Goal: Task Accomplishment & Management: Complete application form

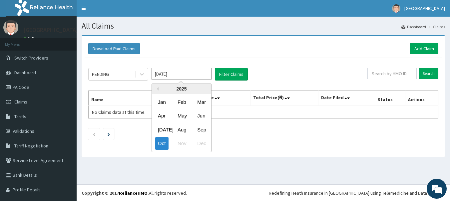
click at [176, 77] on input "[DATE]" at bounding box center [182, 74] width 60 height 12
click at [202, 131] on div "Sep" at bounding box center [201, 130] width 13 height 12
type input "Sep 2025"
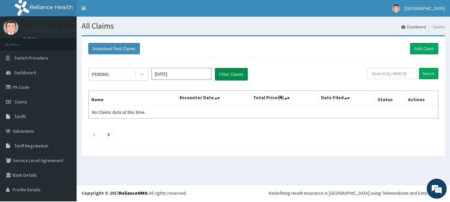
click at [231, 74] on button "Filter Claims" at bounding box center [231, 74] width 33 height 13
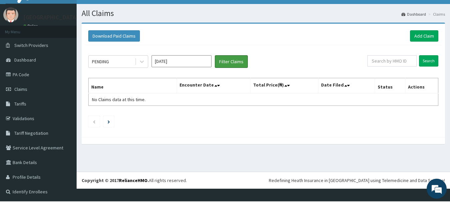
scroll to position [19, 0]
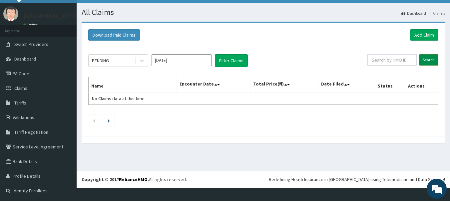
click at [423, 55] on input "Search" at bounding box center [428, 59] width 19 height 11
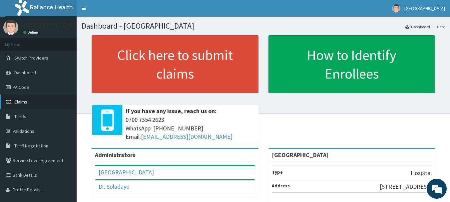
click at [25, 105] on span "Claims" at bounding box center [20, 102] width 13 height 6
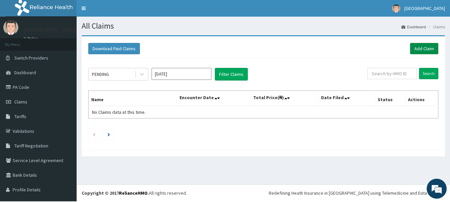
click at [421, 47] on link "Add Claim" at bounding box center [424, 48] width 28 height 11
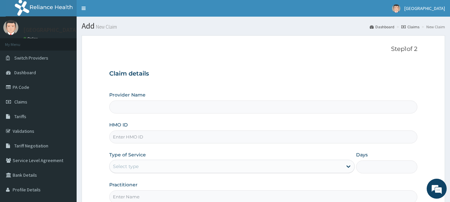
click at [158, 112] on input "Provider Name" at bounding box center [263, 107] width 309 height 13
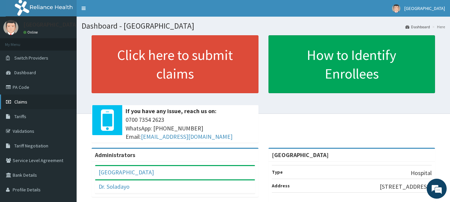
click at [23, 104] on span "Claims" at bounding box center [20, 102] width 13 height 6
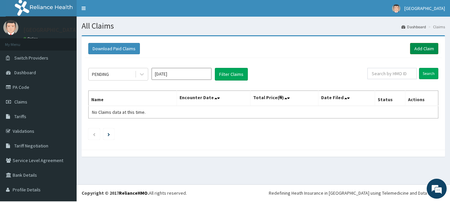
click at [416, 48] on link "Add Claim" at bounding box center [424, 48] width 28 height 11
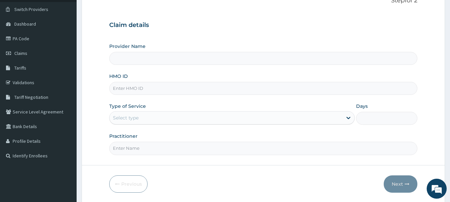
scroll to position [33, 0]
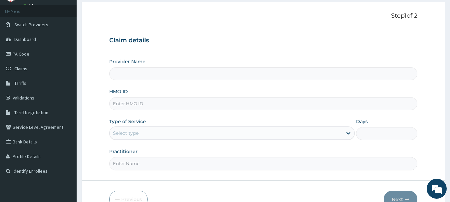
click at [187, 75] on input "Provider Name" at bounding box center [263, 73] width 309 height 13
type input "[GEOGRAPHIC_DATA]"
click at [167, 108] on input "HMO ID" at bounding box center [263, 103] width 309 height 13
type input "gsv/10206/a"
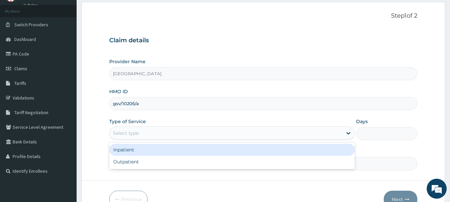
click at [145, 137] on div "Select type" at bounding box center [226, 133] width 233 height 11
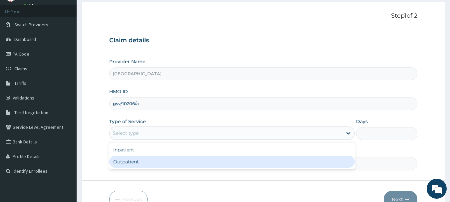
click at [145, 165] on div "Outpatient" at bounding box center [232, 162] width 246 height 12
type input "1"
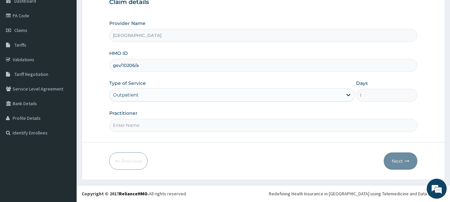
scroll to position [75, 0]
click at [193, 127] on input "Practitioner" at bounding box center [263, 125] width 309 height 13
type input "DR EMMA"
click at [398, 160] on button "Next" at bounding box center [401, 161] width 34 height 17
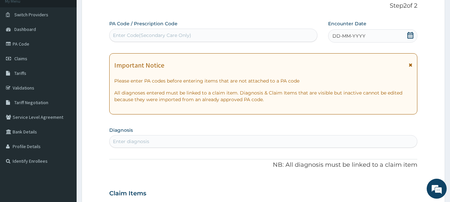
scroll to position [0, 0]
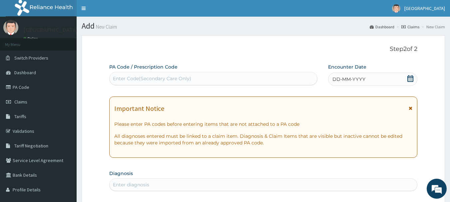
click at [226, 78] on div "Enter Code(Secondary Care Only)" at bounding box center [214, 78] width 208 height 11
click at [411, 79] on icon at bounding box center [410, 78] width 7 height 7
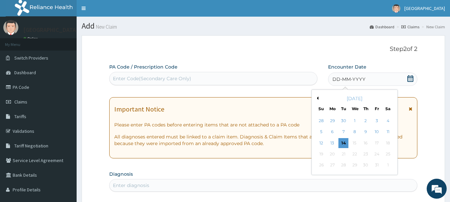
click at [318, 98] on button "Previous Month" at bounding box center [316, 98] width 3 height 3
click at [365, 121] on div "4" at bounding box center [366, 121] width 10 height 10
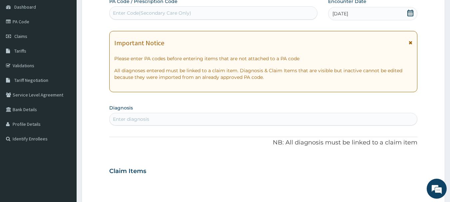
scroll to position [67, 0]
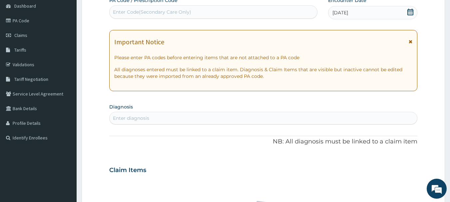
click at [212, 122] on div "Enter diagnosis" at bounding box center [264, 118] width 308 height 11
type input "O"
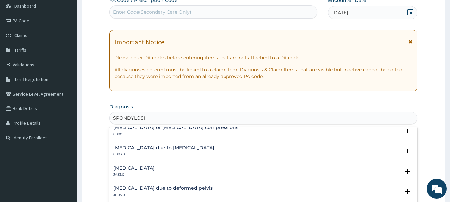
click at [113, 121] on input "SPONDYLOSI" at bounding box center [130, 118] width 34 height 7
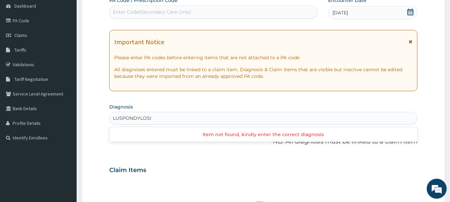
scroll to position [0, 0]
type input "LUMBAR SPONDYLOSI"
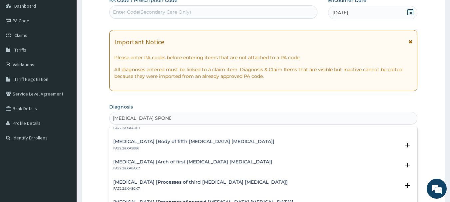
scroll to position [267, 0]
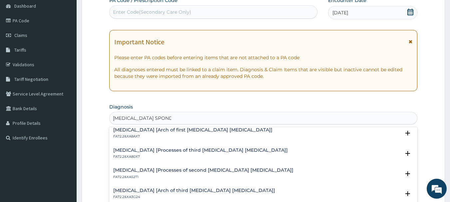
click at [197, 133] on h4 "[MEDICAL_DATA] [Arch of first [MEDICAL_DATA] [MEDICAL_DATA]]" at bounding box center [192, 130] width 159 height 5
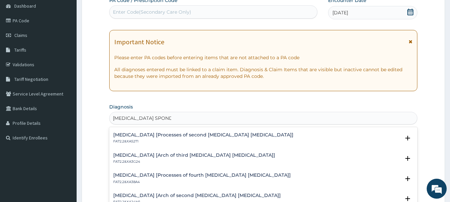
scroll to position [333, 0]
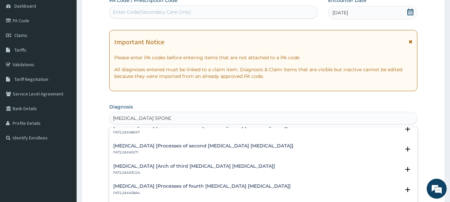
click at [148, 111] on p "Confirmed" at bounding box center [147, 107] width 25 height 7
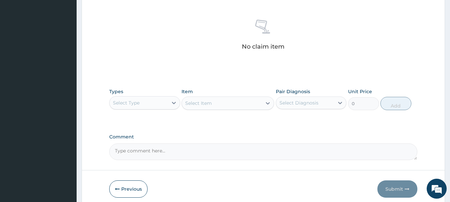
scroll to position [267, 0]
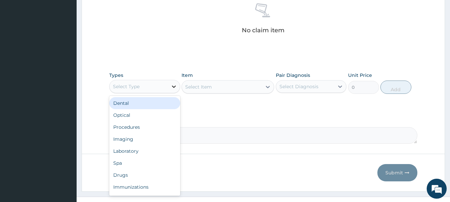
click at [173, 88] on icon at bounding box center [174, 87] width 4 height 2
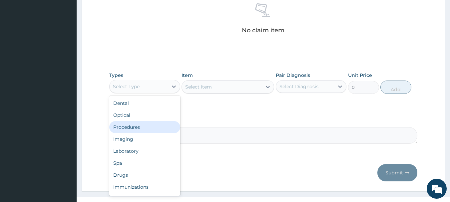
click at [133, 128] on div "Procedures" at bounding box center [144, 127] width 71 height 12
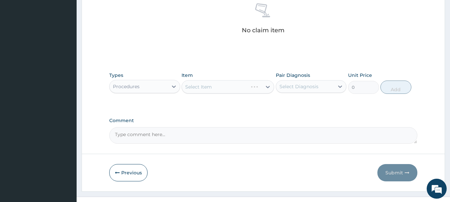
click at [211, 90] on div "Select Item" at bounding box center [228, 86] width 93 height 13
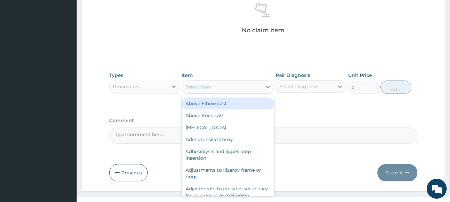
click at [212, 90] on div "Select Item" at bounding box center [198, 87] width 27 height 7
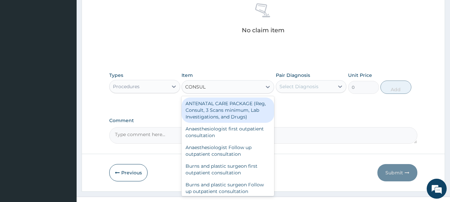
type input "CONSULT"
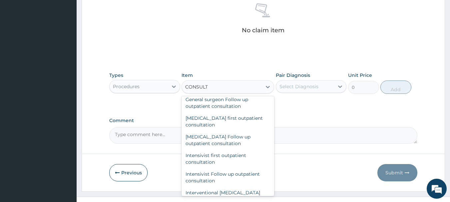
scroll to position [417, 0]
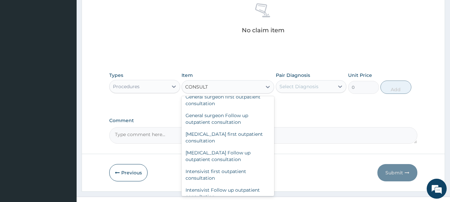
click at [225, 72] on div "General practitioner Consultation first outpatient consultation" at bounding box center [228, 63] width 93 height 19
type input "3547.5"
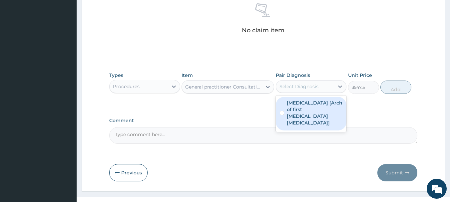
click at [311, 88] on div "Select Diagnosis" at bounding box center [299, 86] width 39 height 7
click at [314, 117] on label "Traumatic spondylopathy [Arch of first lumbar vertebra]" at bounding box center [315, 113] width 56 height 27
checkbox input "true"
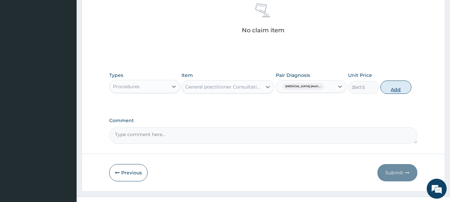
click at [412, 93] on button "Add" at bounding box center [396, 87] width 31 height 13
type input "0"
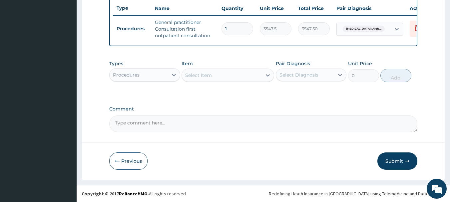
scroll to position [260, 0]
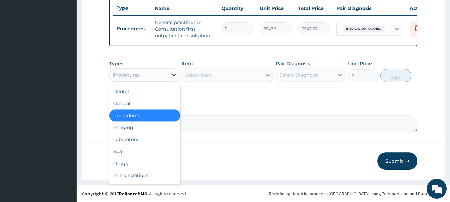
click at [174, 73] on icon at bounding box center [174, 75] width 7 height 7
click at [136, 156] on div "Spa" at bounding box center [144, 152] width 71 height 12
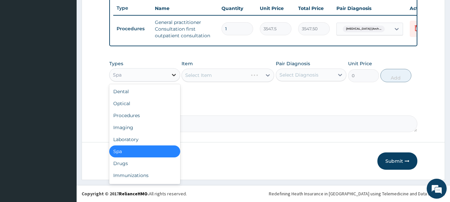
click at [174, 73] on icon at bounding box center [174, 75] width 7 height 7
click at [136, 164] on div "Drugs" at bounding box center [144, 164] width 71 height 12
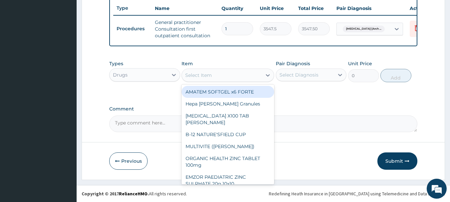
click at [255, 73] on div "Select Item" at bounding box center [222, 75] width 80 height 11
type input "C"
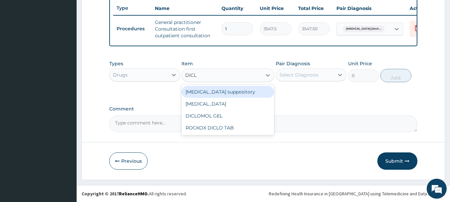
type input "DICLO"
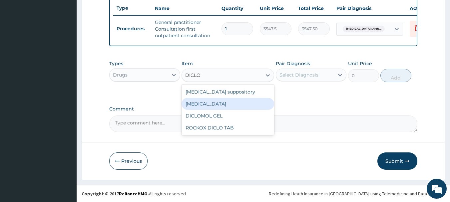
click at [203, 103] on div "[MEDICAL_DATA]" at bounding box center [228, 104] width 93 height 12
type input "591.25"
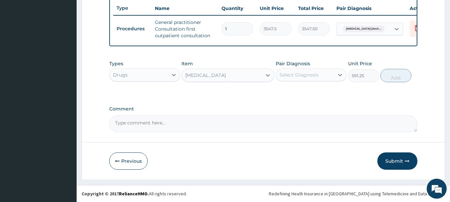
click at [316, 73] on div "Select Diagnosis" at bounding box center [299, 75] width 39 height 7
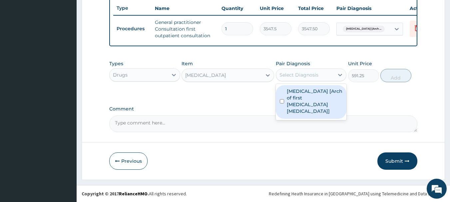
drag, startPoint x: 309, startPoint y: 104, endPoint x: 342, endPoint y: 93, distance: 35.1
click at [314, 101] on label "Traumatic spondylopathy [Arch of first lumbar vertebra]" at bounding box center [315, 101] width 56 height 27
checkbox input "true"
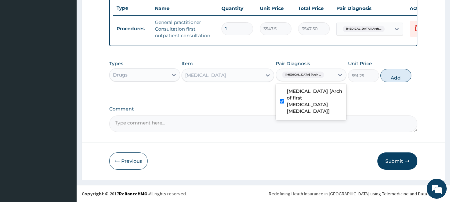
click at [412, 74] on button "Add" at bounding box center [396, 75] width 31 height 13
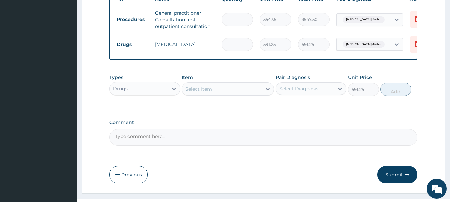
type input "0"
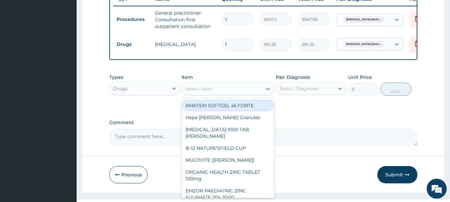
click at [210, 92] on div "Select Item" at bounding box center [198, 89] width 27 height 7
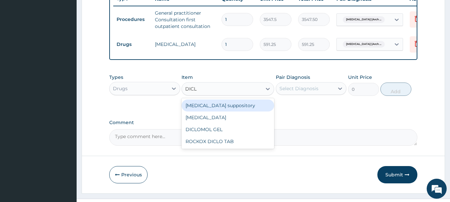
type input "DICLO"
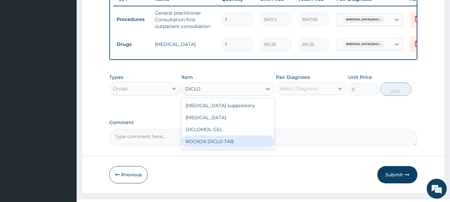
click at [232, 148] on div "ROCKOX DICLO TAB" at bounding box center [228, 142] width 93 height 12
type input "82.775"
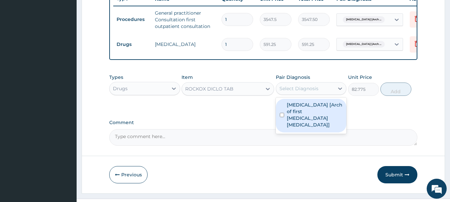
click at [294, 92] on div "Select Diagnosis" at bounding box center [299, 88] width 39 height 7
drag, startPoint x: 301, startPoint y: 118, endPoint x: 344, endPoint y: 114, distance: 42.9
click at [302, 118] on label "Traumatic spondylopathy [Arch of first lumbar vertebra]" at bounding box center [315, 115] width 56 height 27
checkbox input "true"
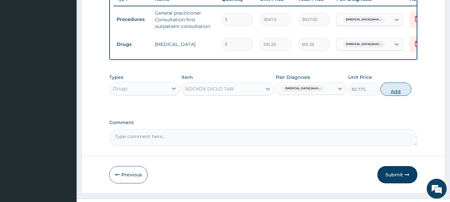
click at [412, 96] on button "Add" at bounding box center [396, 89] width 31 height 13
type input "0"
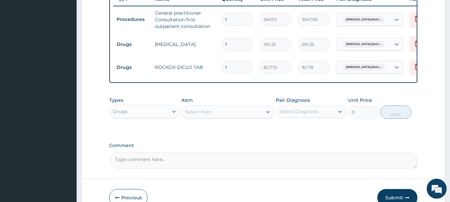
type input "10"
type input "827.75"
type input "10"
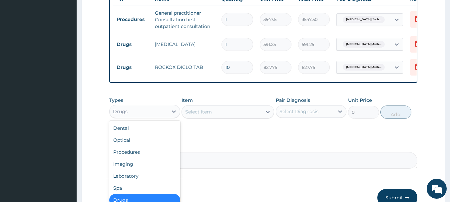
click at [153, 117] on div "Drugs" at bounding box center [139, 111] width 58 height 11
click at [219, 117] on div "Select Item" at bounding box center [222, 112] width 80 height 11
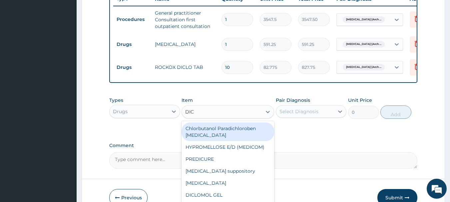
type input "DICL"
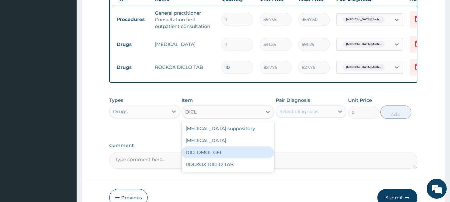
click at [219, 159] on div "DICLOMOL GEL" at bounding box center [228, 153] width 93 height 12
type input "827.75"
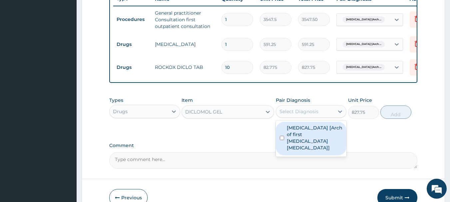
click at [308, 115] on div "Select Diagnosis" at bounding box center [299, 111] width 39 height 7
drag, startPoint x: 314, startPoint y: 144, endPoint x: 331, endPoint y: 140, distance: 17.8
click at [315, 143] on label "Traumatic spondylopathy [Arch of first lumbar vertebra]" at bounding box center [315, 138] width 56 height 27
checkbox input "true"
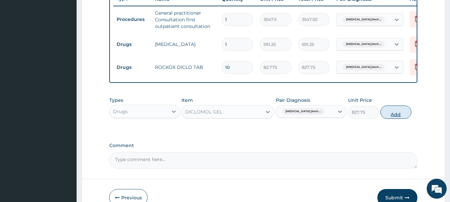
click at [412, 119] on button "Add" at bounding box center [396, 112] width 31 height 13
type input "0"
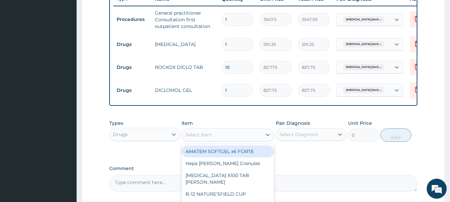
click at [206, 138] on div "Select Item" at bounding box center [198, 135] width 27 height 7
type input "PREG"
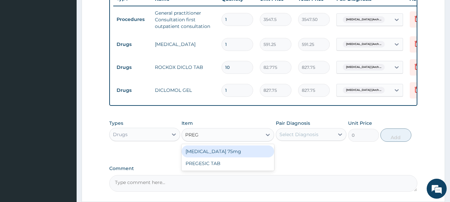
click at [215, 158] on div "[MEDICAL_DATA] 75mg" at bounding box center [228, 152] width 93 height 12
type input "295.625"
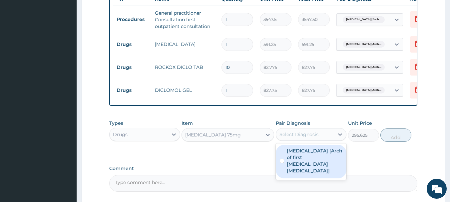
click at [299, 138] on div "Select Diagnosis" at bounding box center [299, 134] width 39 height 7
click at [314, 161] on label "Traumatic spondylopathy [Arch of first lumbar vertebra]" at bounding box center [315, 161] width 56 height 27
checkbox input "true"
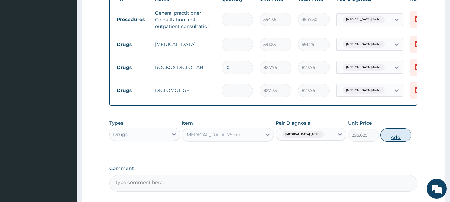
click at [412, 142] on button "Add" at bounding box center [396, 135] width 31 height 13
type input "0"
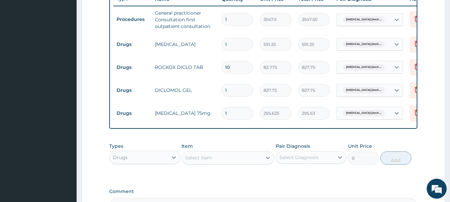
type input "12"
type input "3547.50"
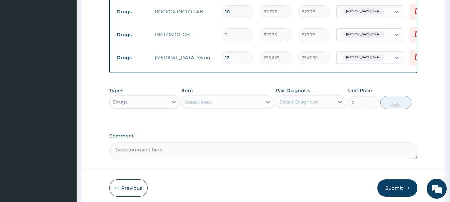
scroll to position [326, 0]
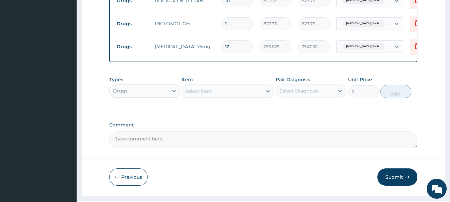
type input "12"
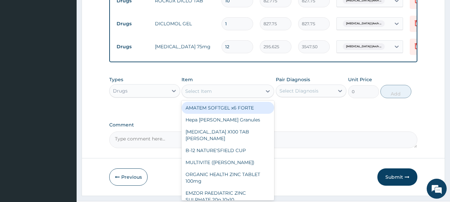
click at [196, 95] on div "Select Item" at bounding box center [198, 91] width 27 height 7
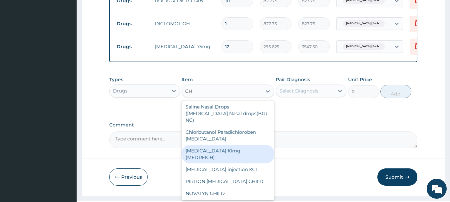
scroll to position [0, 0]
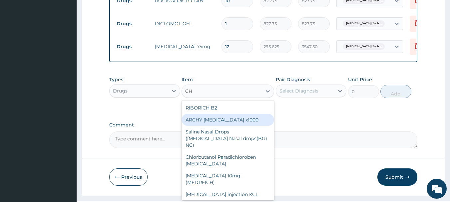
type input "C"
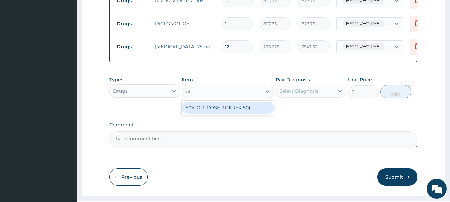
type input "G"
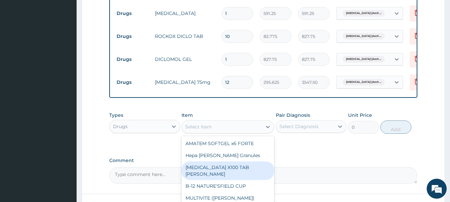
scroll to position [326, 0]
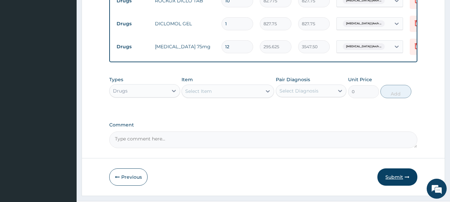
click at [391, 186] on button "Submit" at bounding box center [398, 177] width 40 height 17
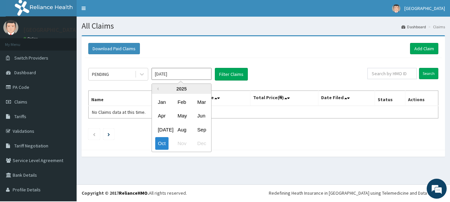
click at [185, 73] on input "Oct 2025" at bounding box center [182, 74] width 60 height 12
click at [201, 131] on div "Sep" at bounding box center [201, 130] width 13 height 12
type input "[DATE]"
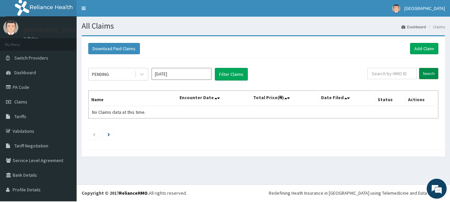
click at [425, 74] on input "Search" at bounding box center [428, 73] width 19 height 11
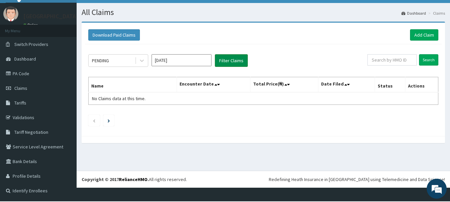
click at [227, 57] on button "Filter Claims" at bounding box center [231, 60] width 33 height 13
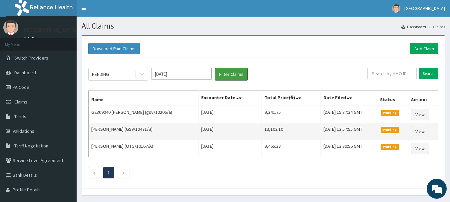
scroll to position [25, 0]
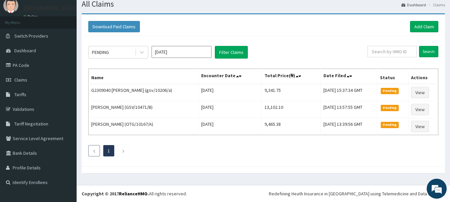
click at [92, 149] on li at bounding box center [94, 150] width 12 height 11
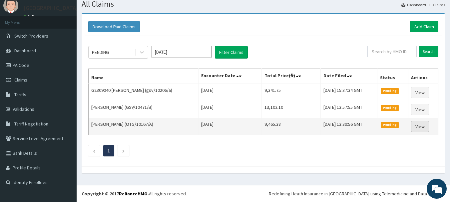
click at [424, 125] on link "View" at bounding box center [420, 126] width 18 height 11
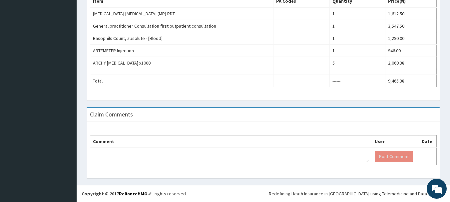
scroll to position [241, 0]
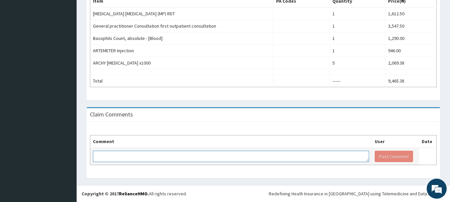
click at [264, 153] on textarea at bounding box center [231, 156] width 276 height 11
type textarea "FOR YOUR INFORMATION"
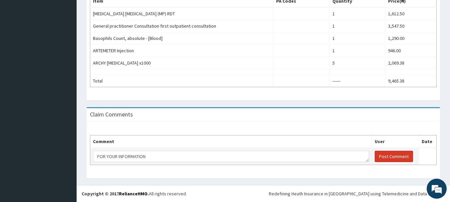
click at [383, 156] on button "Post Comment" at bounding box center [394, 156] width 38 height 11
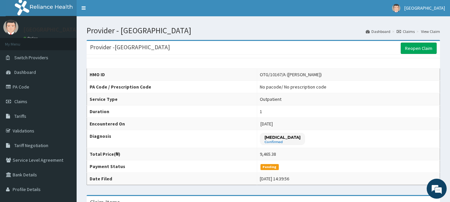
scroll to position [0, 0]
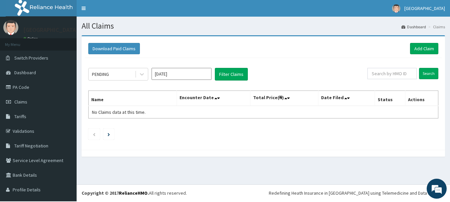
scroll to position [0, 0]
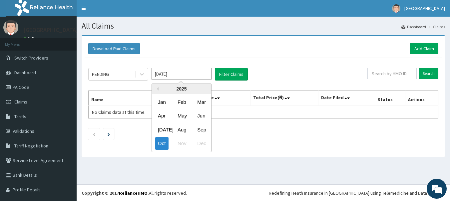
click at [197, 76] on input "[DATE]" at bounding box center [182, 74] width 60 height 12
click at [201, 131] on div "Sep" at bounding box center [201, 130] width 13 height 12
type input "[DATE]"
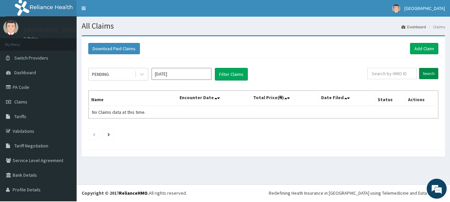
click at [419, 73] on input "Search" at bounding box center [428, 73] width 19 height 11
click at [224, 76] on button "Filter Claims" at bounding box center [231, 74] width 33 height 13
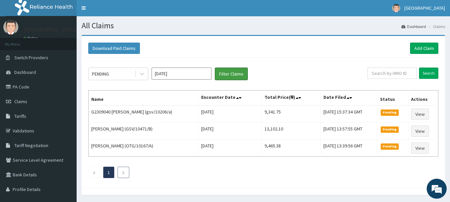
scroll to position [0, 0]
click at [123, 175] on icon "Next page" at bounding box center [123, 173] width 3 height 4
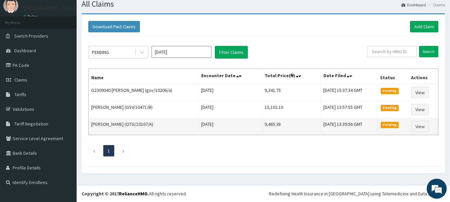
scroll to position [25, 0]
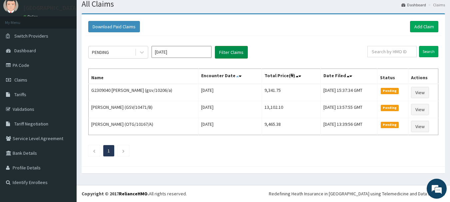
click at [239, 74] on icon at bounding box center [237, 76] width 3 height 5
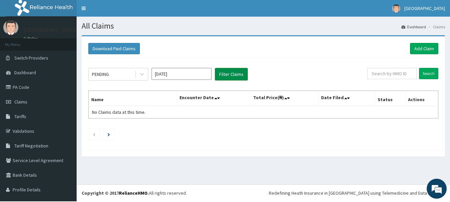
click at [226, 77] on button "Filter Claims" at bounding box center [231, 74] width 33 height 13
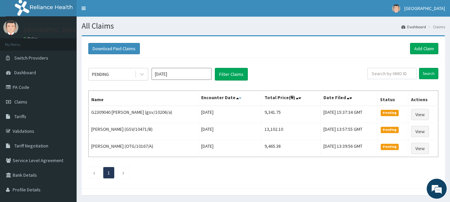
click at [242, 98] on icon at bounding box center [240, 98] width 3 height 5
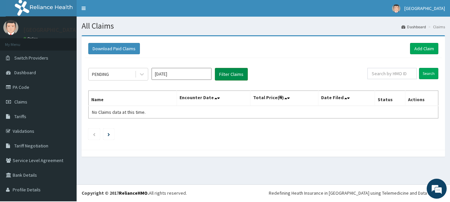
click at [226, 76] on button "Filter Claims" at bounding box center [231, 74] width 33 height 13
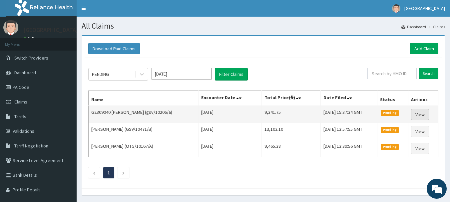
click at [420, 115] on link "View" at bounding box center [420, 114] width 18 height 11
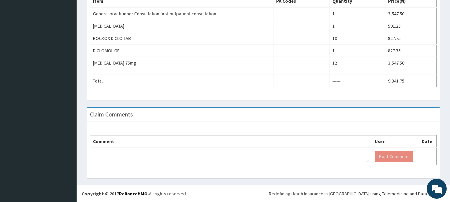
scroll to position [241, 0]
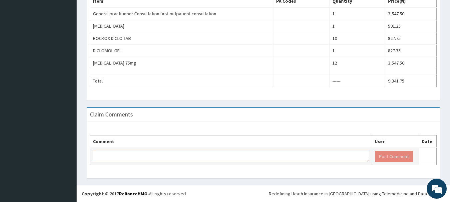
click at [169, 157] on textarea at bounding box center [231, 156] width 276 height 11
type textarea "FOR YOUR INFORMATION. THANK YOU"
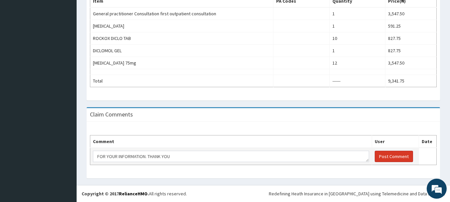
click at [396, 157] on button "Post Comment" at bounding box center [394, 156] width 38 height 11
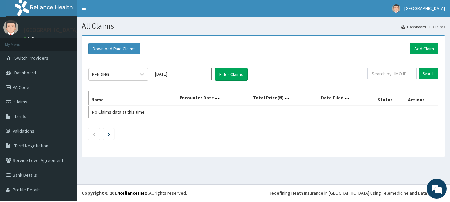
click at [185, 75] on input "[DATE]" at bounding box center [182, 74] width 60 height 12
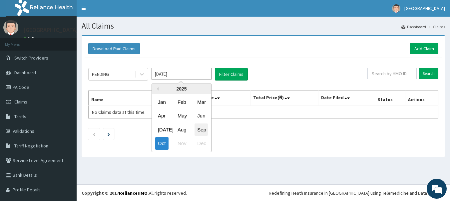
click at [201, 130] on div "Sep" at bounding box center [201, 130] width 13 height 12
type input "Sep 2025"
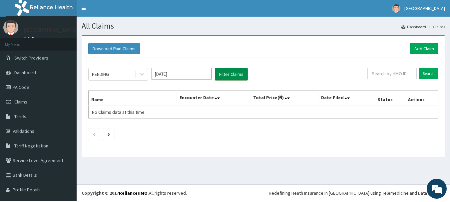
click at [227, 72] on button "Filter Claims" at bounding box center [231, 74] width 33 height 13
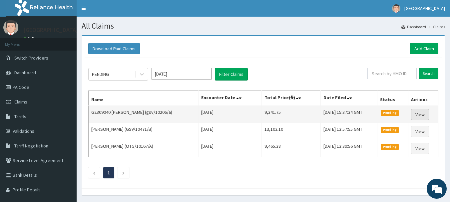
click at [428, 115] on link "View" at bounding box center [420, 114] width 18 height 11
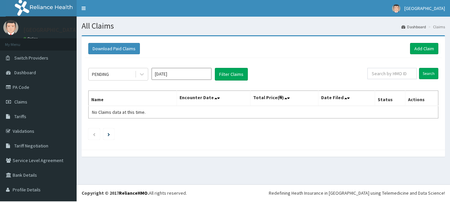
click at [182, 75] on input "[DATE]" at bounding box center [182, 74] width 60 height 12
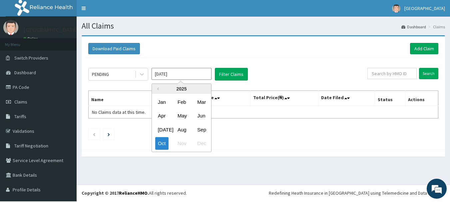
click at [204, 125] on div "Sep" at bounding box center [201, 130] width 13 height 12
type input "[DATE]"
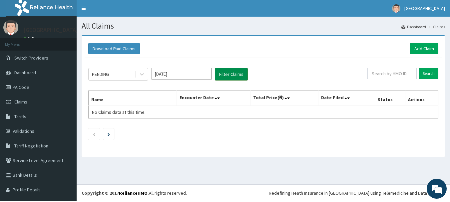
click at [226, 74] on button "Filter Claims" at bounding box center [231, 74] width 33 height 13
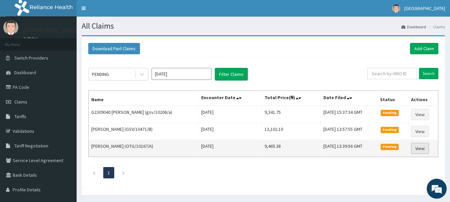
click at [422, 152] on link "View" at bounding box center [420, 148] width 18 height 11
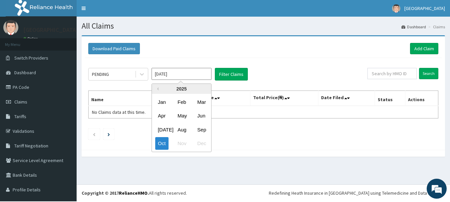
click at [188, 74] on input "Oct 2025" at bounding box center [182, 74] width 60 height 12
drag, startPoint x: 206, startPoint y: 132, endPoint x: 217, endPoint y: 110, distance: 23.7
click at [206, 131] on div "Sep" at bounding box center [201, 130] width 13 height 12
type input "Sep 2025"
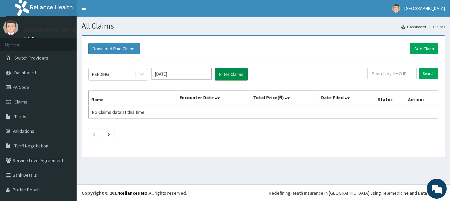
click at [234, 71] on button "Filter Claims" at bounding box center [231, 74] width 33 height 13
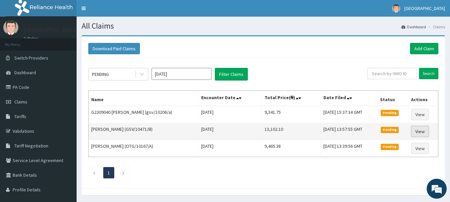
click at [425, 133] on link "View" at bounding box center [420, 131] width 18 height 11
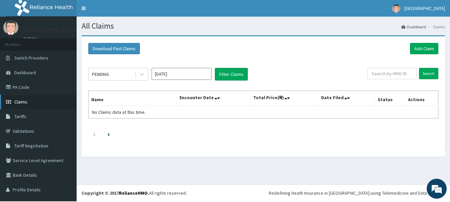
click at [25, 105] on span "Claims" at bounding box center [20, 102] width 13 height 6
click at [421, 48] on link "Add Claim" at bounding box center [424, 48] width 28 height 11
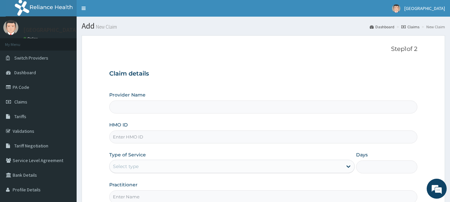
click at [154, 139] on input "HMO ID" at bounding box center [263, 137] width 309 height 13
type input "[GEOGRAPHIC_DATA]"
type input "LSH/10113/A"
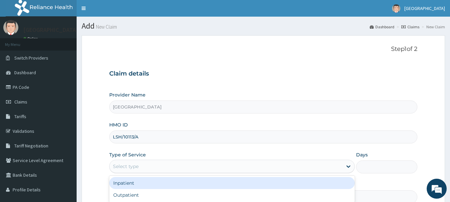
drag, startPoint x: 160, startPoint y: 169, endPoint x: 156, endPoint y: 157, distance: 12.2
click at [160, 168] on div "Select type" at bounding box center [226, 166] width 233 height 11
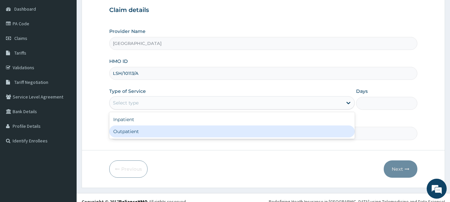
scroll to position [67, 0]
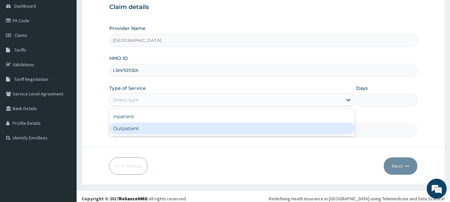
click at [137, 133] on div "Outpatient" at bounding box center [232, 129] width 246 height 12
type input "1"
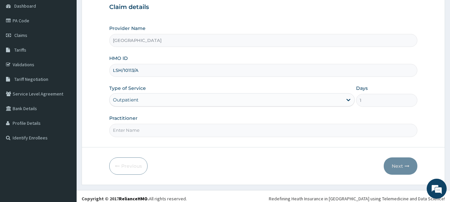
click at [146, 134] on input "Practitioner" at bounding box center [263, 130] width 309 height 13
type input "DR [PERSON_NAME]"
click at [401, 172] on button "Next" at bounding box center [401, 166] width 34 height 17
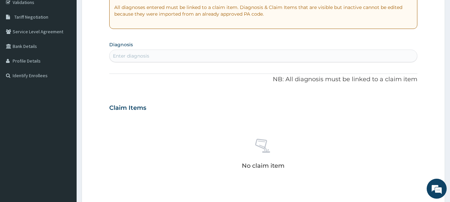
scroll to position [133, 0]
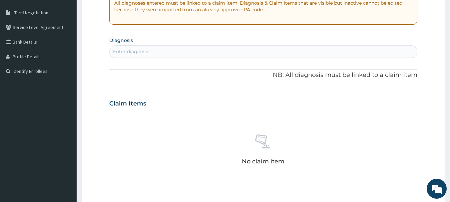
click at [214, 54] on div "Enter diagnosis" at bounding box center [264, 51] width 308 height 11
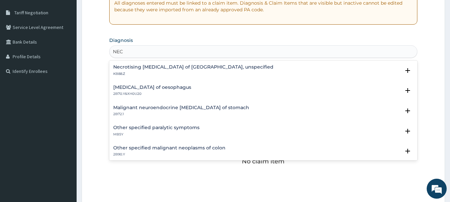
type input "NECK"
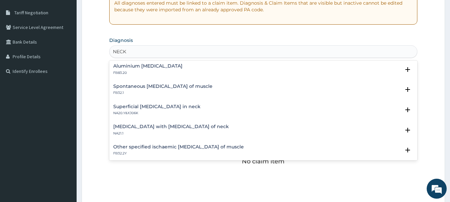
scroll to position [700, 0]
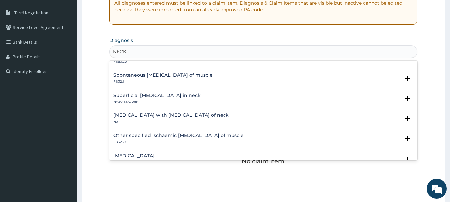
click at [176, 37] on h4 "Superficial injury of neck, unspecified" at bounding box center [158, 34] width 90 height 5
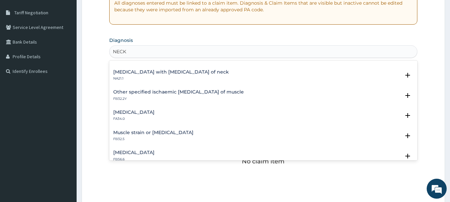
scroll to position [800, 0]
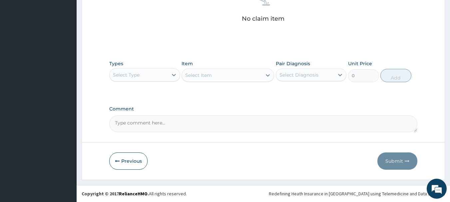
scroll to position [283, 0]
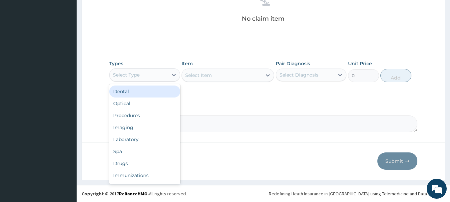
click at [148, 74] on div "Select Type" at bounding box center [139, 75] width 58 height 11
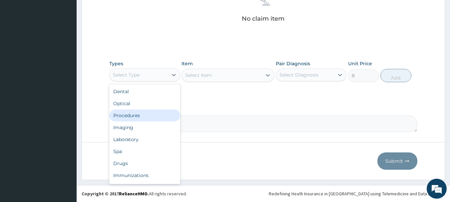
click at [142, 114] on div "Procedures" at bounding box center [144, 116] width 71 height 12
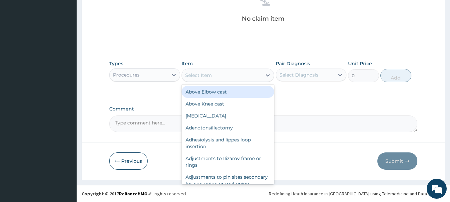
click at [222, 74] on div "Select Item" at bounding box center [222, 75] width 80 height 11
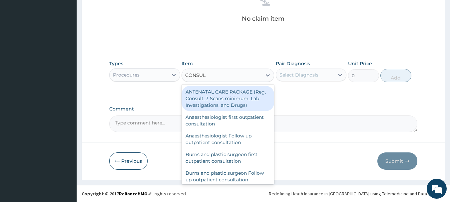
type input "CONSULT"
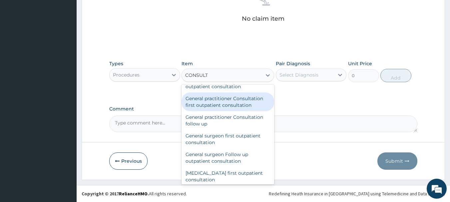
scroll to position [400, 0]
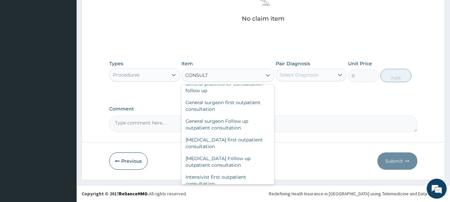
drag, startPoint x: 218, startPoint y: 112, endPoint x: 265, endPoint y: 90, distance: 51.3
click at [219, 78] on div "General practitioner Consultation first outpatient consultation" at bounding box center [228, 68] width 93 height 19
type input "3547.5"
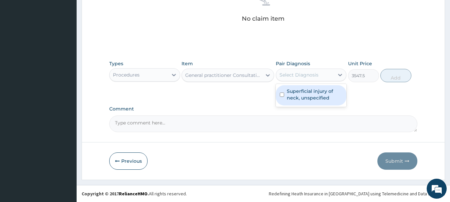
click at [319, 72] on div "Select Diagnosis" at bounding box center [299, 75] width 39 height 7
drag, startPoint x: 314, startPoint y: 97, endPoint x: 370, endPoint y: 86, distance: 57.0
click at [315, 97] on label "Superficial injury of neck, unspecified" at bounding box center [315, 94] width 56 height 13
checkbox input "true"
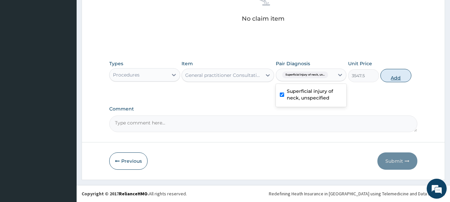
click at [412, 76] on button "Add" at bounding box center [396, 75] width 31 height 13
type input "0"
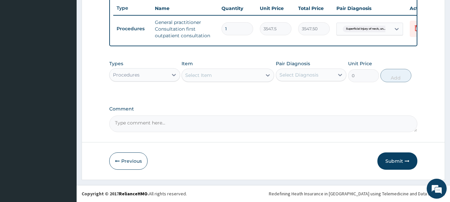
scroll to position [260, 0]
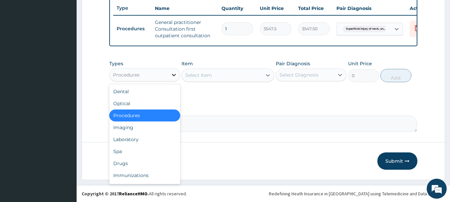
click at [175, 74] on icon at bounding box center [174, 75] width 4 height 2
click at [137, 167] on div "Drugs" at bounding box center [144, 164] width 71 height 12
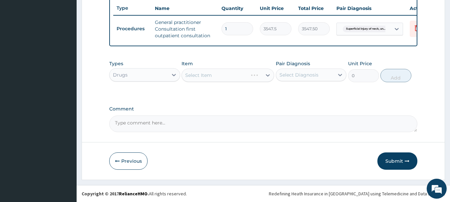
click at [210, 73] on div "Select Item" at bounding box center [228, 75] width 93 height 13
click at [220, 74] on div "Select Item" at bounding box center [222, 75] width 80 height 11
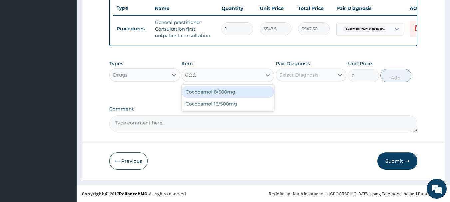
type input "COCO"
click at [225, 92] on div "Cocodamol 8/500mg" at bounding box center [228, 92] width 93 height 12
type input "236.5"
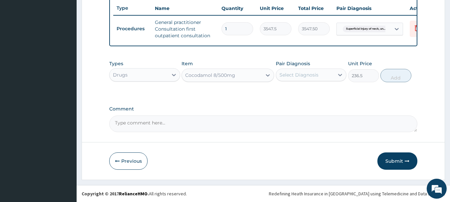
click at [292, 74] on div "Select Diagnosis" at bounding box center [299, 75] width 39 height 7
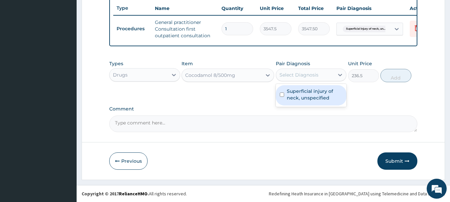
click at [307, 99] on div "Superficial injury of neck, unspecified" at bounding box center [311, 95] width 71 height 20
checkbox input "true"
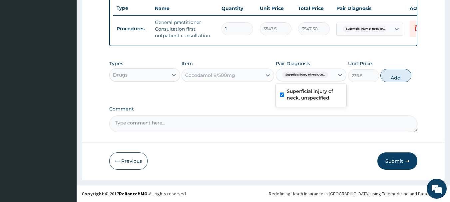
click at [412, 77] on button "Add" at bounding box center [396, 75] width 31 height 13
type input "0"
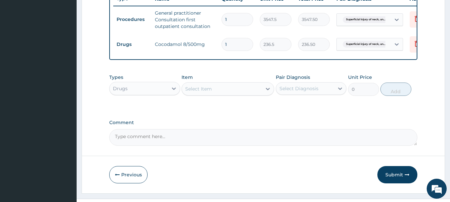
type input "10"
type input "2365.00"
type input "10"
click at [146, 94] on div "Drugs" at bounding box center [139, 88] width 58 height 11
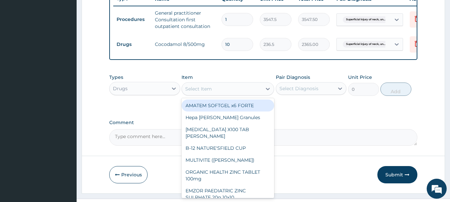
click at [206, 92] on div "Select Item" at bounding box center [198, 89] width 27 height 7
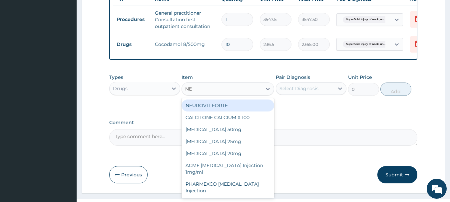
type input "NEU"
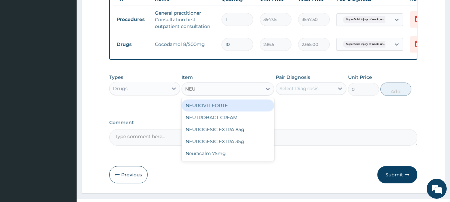
click at [208, 112] on div "NEUROVIT FORTE" at bounding box center [228, 106] width 93 height 12
type input "118.25"
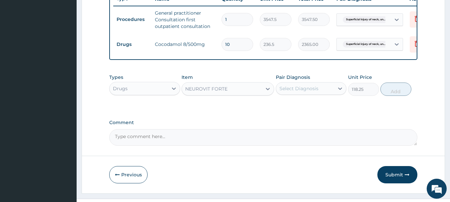
click at [305, 92] on div "Select Diagnosis" at bounding box center [299, 88] width 39 height 7
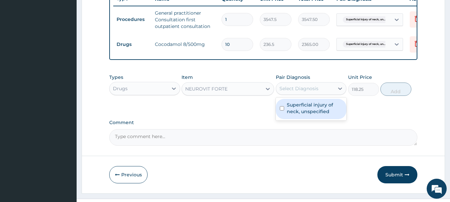
drag, startPoint x: 300, startPoint y: 126, endPoint x: 362, endPoint y: 109, distance: 63.5
click at [306, 119] on div "Superficial injury of neck, unspecified" at bounding box center [311, 109] width 71 height 20
checkbox input "true"
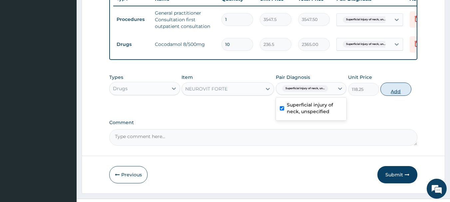
click at [412, 96] on button "Add" at bounding box center [396, 89] width 31 height 13
type input "0"
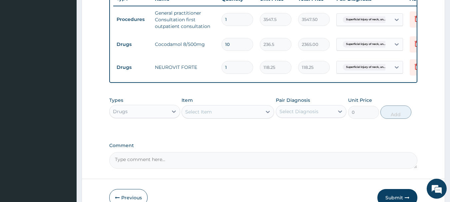
type input "14"
type input "1655.50"
type input "14"
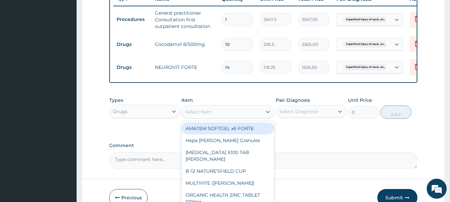
click at [198, 115] on div "Select Item" at bounding box center [198, 112] width 27 height 7
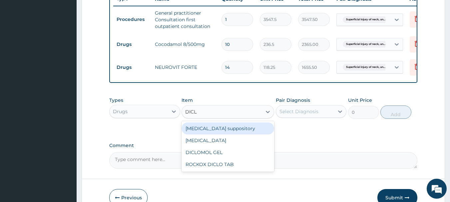
type input "DICLO"
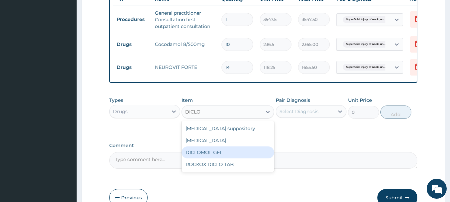
click at [204, 159] on div "DICLOMOL GEL" at bounding box center [228, 153] width 93 height 12
type input "827.75"
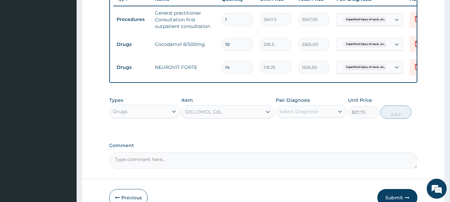
click at [318, 115] on div "Select Diagnosis" at bounding box center [299, 111] width 39 height 7
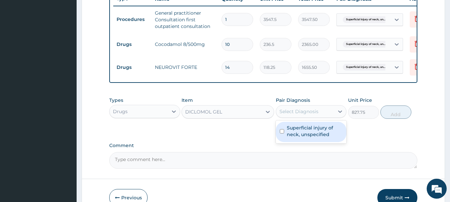
click at [306, 138] on label "Superficial injury of neck, unspecified" at bounding box center [315, 131] width 56 height 13
checkbox input "true"
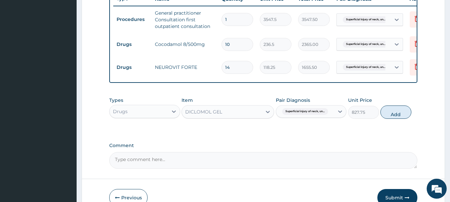
drag, startPoint x: 418, startPoint y: 123, endPoint x: 403, endPoint y: 120, distance: 15.5
click at [412, 119] on button "Add" at bounding box center [396, 112] width 31 height 13
type input "0"
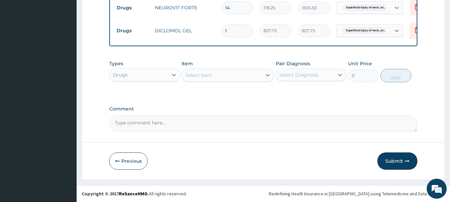
scroll to position [329, 0]
click at [159, 125] on textarea "Comment" at bounding box center [263, 124] width 309 height 17
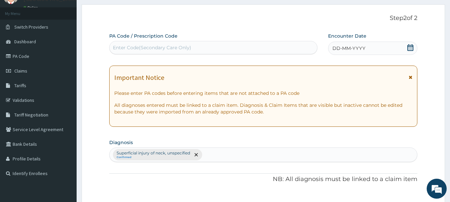
scroll to position [0, 0]
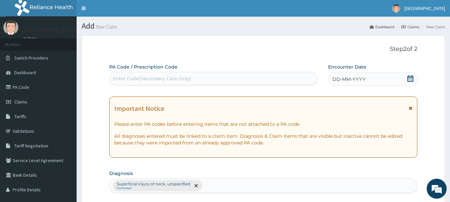
type textarea "FOR YOUR INFORMATION. THANK YOU"
click at [151, 76] on div "Enter Code(Secondary Care Only)" at bounding box center [214, 78] width 208 height 11
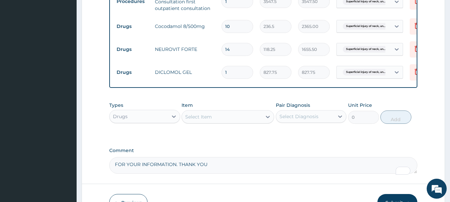
scroll to position [329, 0]
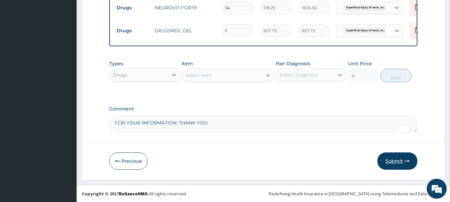
click at [395, 160] on button "Submit" at bounding box center [398, 161] width 40 height 17
click at [390, 161] on button "Submit" at bounding box center [398, 161] width 40 height 17
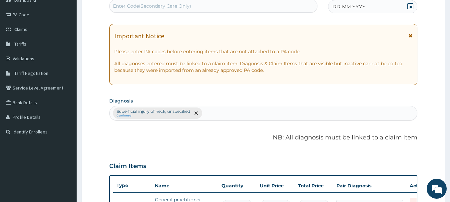
scroll to position [0, 0]
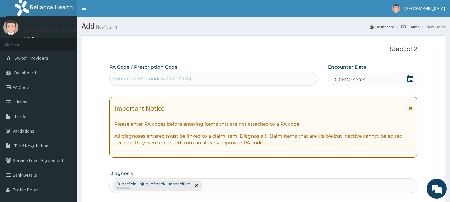
click at [410, 80] on icon at bounding box center [410, 78] width 7 height 7
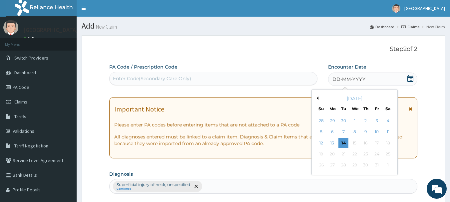
click at [318, 98] on button "Previous Month" at bounding box center [316, 98] width 3 height 3
click at [332, 123] on div "1" at bounding box center [333, 121] width 10 height 10
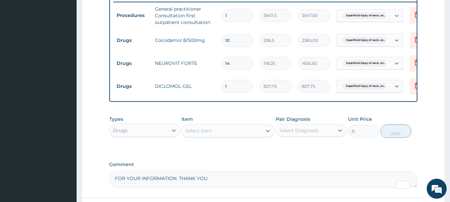
scroll to position [329, 0]
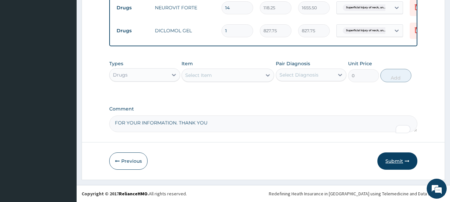
click at [392, 160] on button "Submit" at bounding box center [398, 161] width 40 height 17
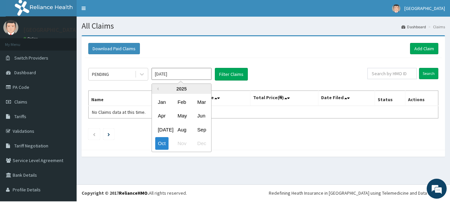
click at [180, 74] on input "[DATE]" at bounding box center [182, 74] width 60 height 12
click at [203, 130] on div "Sep" at bounding box center [201, 130] width 13 height 12
type input "[DATE]"
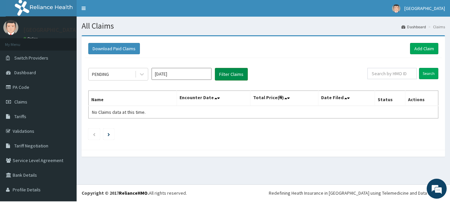
click at [226, 78] on button "Filter Claims" at bounding box center [231, 74] width 33 height 13
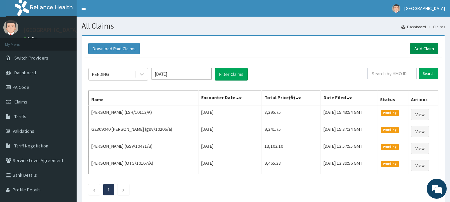
click at [425, 48] on link "Add Claim" at bounding box center [424, 48] width 28 height 11
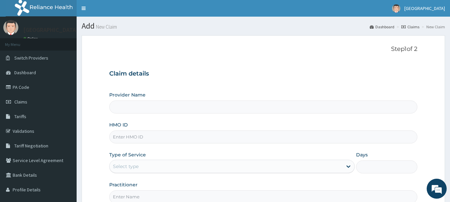
click at [166, 139] on input "HMO ID" at bounding box center [263, 137] width 309 height 13
type input "[GEOGRAPHIC_DATA]"
type input "OKB/10093/A"
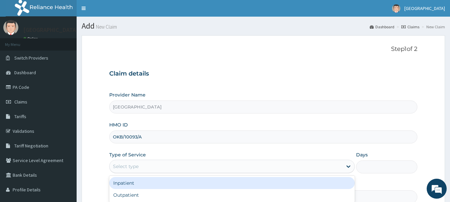
click at [167, 168] on div "Select type" at bounding box center [226, 166] width 233 height 11
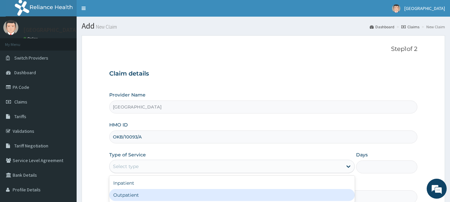
click at [144, 198] on div "Outpatient" at bounding box center [232, 195] width 246 height 12
type input "1"
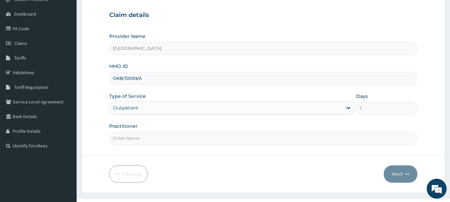
scroll to position [75, 0]
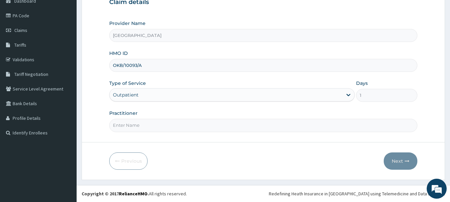
click at [157, 126] on input "Practitioner" at bounding box center [263, 125] width 309 height 13
type input "DR [PERSON_NAME]"
click at [396, 162] on button "Next" at bounding box center [401, 161] width 34 height 17
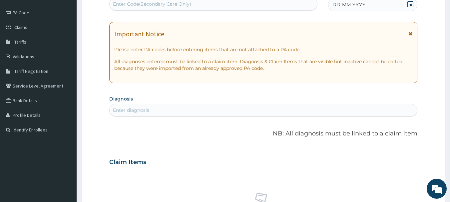
click at [191, 111] on div "Enter diagnosis" at bounding box center [264, 110] width 308 height 11
type input "UPPER"
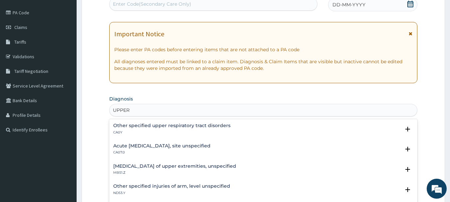
click at [176, 149] on h4 "Acute [MEDICAL_DATA], site unspecified" at bounding box center [161, 146] width 97 height 5
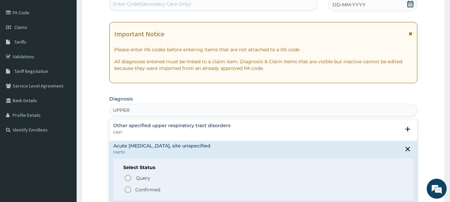
click at [164, 194] on span "Confirmed" at bounding box center [264, 190] width 280 height 8
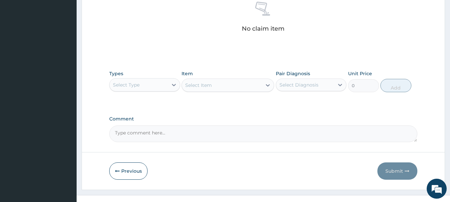
scroll to position [275, 0]
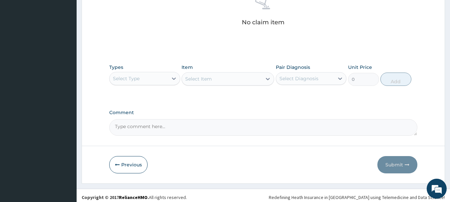
click at [155, 81] on div "Select Type" at bounding box center [139, 78] width 58 height 11
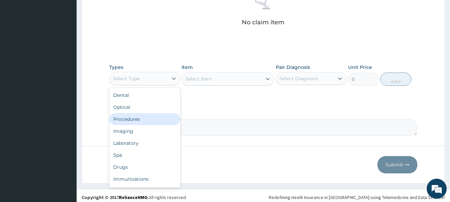
click at [151, 123] on div "Procedures" at bounding box center [144, 119] width 71 height 12
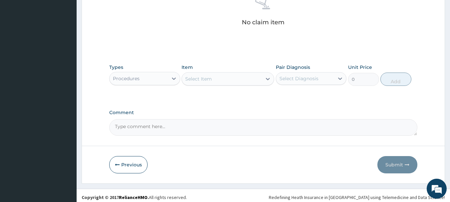
click at [205, 80] on div "Select Item" at bounding box center [198, 79] width 27 height 7
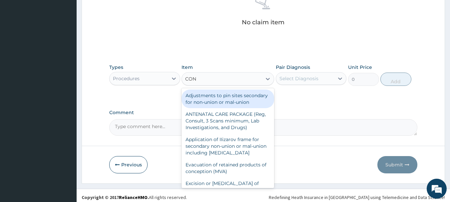
type input "CONS"
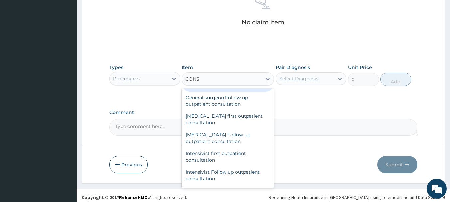
scroll to position [450, 0]
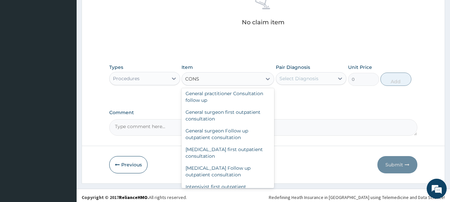
click at [213, 88] on div "General practitioner Consultation first outpatient consultation" at bounding box center [228, 78] width 93 height 19
type input "3547.5"
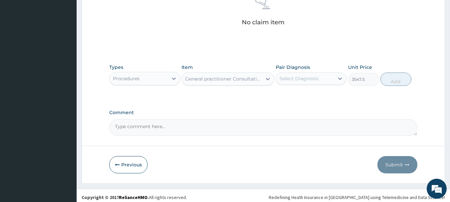
click at [294, 81] on div "Select Diagnosis" at bounding box center [299, 78] width 39 height 7
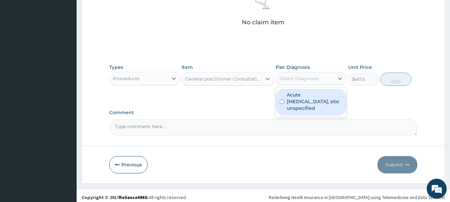
click at [298, 102] on label "Acute [MEDICAL_DATA], site unspecified" at bounding box center [315, 102] width 56 height 20
checkbox input "true"
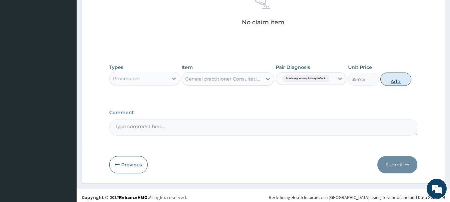
click at [412, 81] on button "Add" at bounding box center [396, 79] width 31 height 13
type input "0"
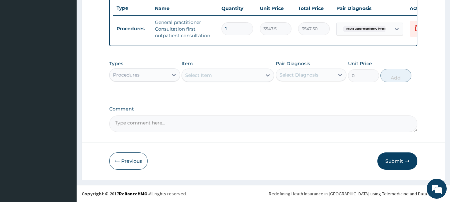
scroll to position [260, 0]
click at [152, 73] on div "Procedures" at bounding box center [139, 75] width 58 height 11
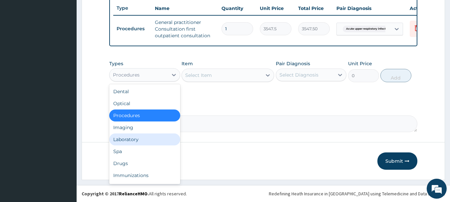
click at [133, 143] on div "Laboratory" at bounding box center [144, 140] width 71 height 12
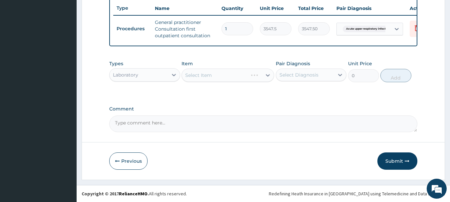
click at [208, 75] on div "Select Item" at bounding box center [228, 75] width 93 height 13
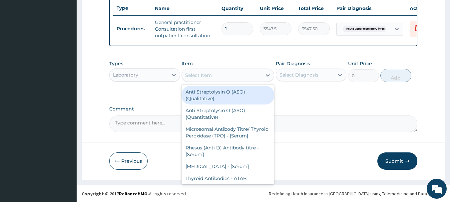
click at [243, 74] on div "Select Item" at bounding box center [222, 75] width 80 height 11
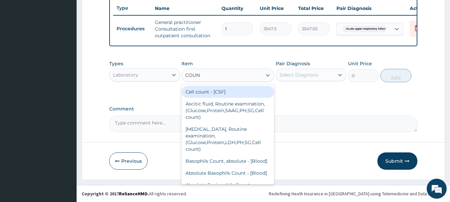
type input "COUNT"
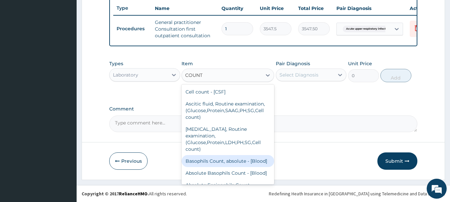
drag, startPoint x: 222, startPoint y: 170, endPoint x: 272, endPoint y: 135, distance: 60.7
click at [222, 167] on div "Basophils Count, absolute - [Blood]" at bounding box center [228, 161] width 93 height 12
type input "1290"
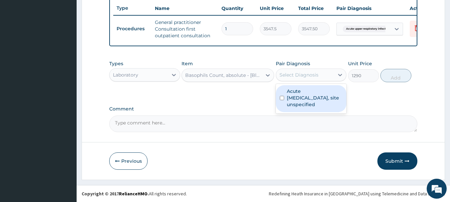
click at [307, 73] on div "Select Diagnosis" at bounding box center [299, 75] width 39 height 7
click at [309, 102] on label "Acute upper respiratory infection, site unspecified" at bounding box center [315, 98] width 56 height 20
checkbox input "true"
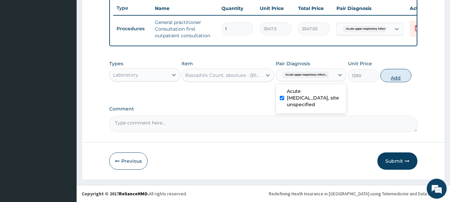
click at [412, 77] on button "Add" at bounding box center [396, 75] width 31 height 13
type input "0"
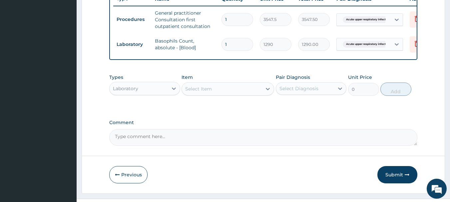
click at [146, 94] on div "Laboratory" at bounding box center [139, 88] width 58 height 11
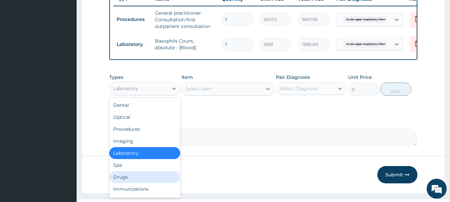
click at [134, 183] on div "Drugs" at bounding box center [144, 177] width 71 height 12
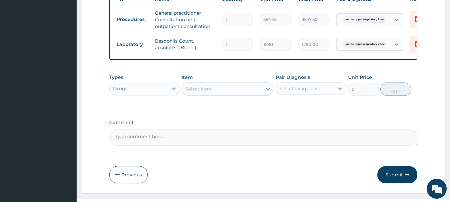
click at [224, 94] on div "Select Item" at bounding box center [222, 89] width 80 height 11
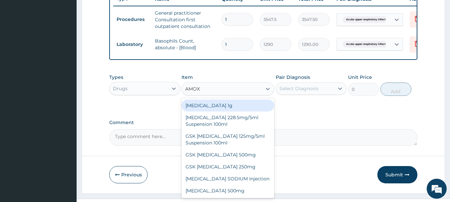
type input "AMOXI"
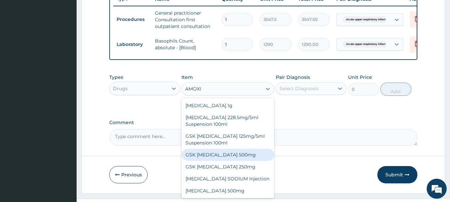
click at [219, 161] on div "GSK AMOXIL 500mg" at bounding box center [228, 155] width 93 height 12
type input "59.125"
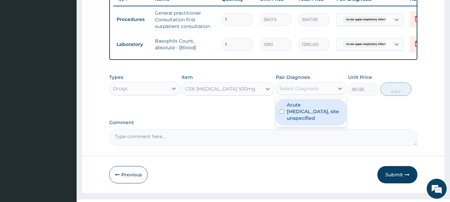
click at [303, 92] on div "Select Diagnosis" at bounding box center [299, 88] width 39 height 7
click at [304, 122] on label "Acute upper respiratory infection, site unspecified" at bounding box center [315, 112] width 56 height 20
checkbox input "true"
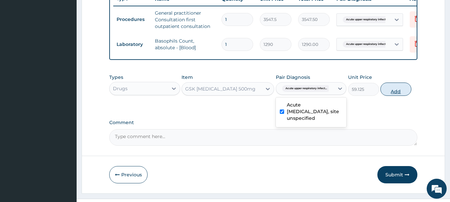
click at [412, 96] on button "Add" at bounding box center [396, 89] width 31 height 13
type input "0"
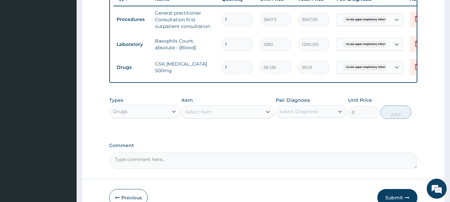
type input "10"
type input "591.25"
type input "10"
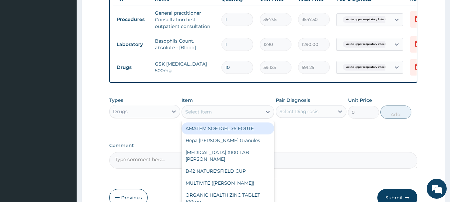
click at [209, 115] on div "Select Item" at bounding box center [198, 112] width 27 height 7
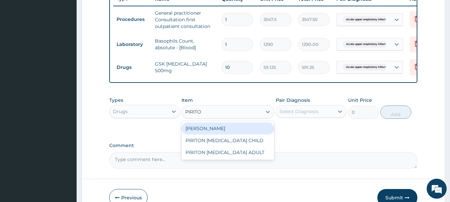
type input "PIRITON"
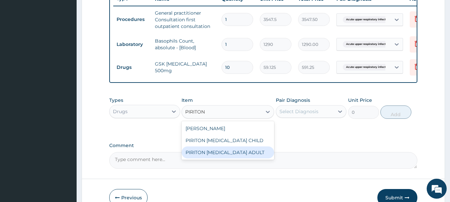
click at [232, 159] on div "PIRITON EXPECTORANT ADULT" at bounding box center [228, 153] width 93 height 12
type input "1182.5"
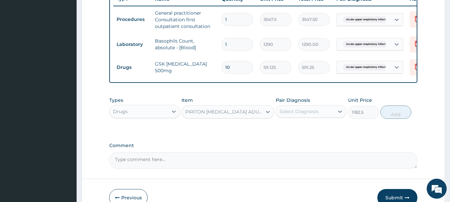
click at [306, 115] on div "Select Diagnosis" at bounding box center [299, 111] width 39 height 7
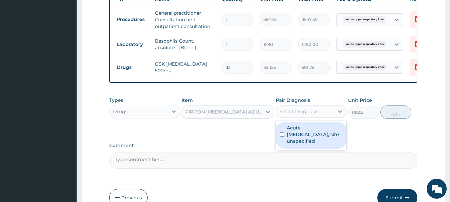
click at [293, 143] on label "Acute upper respiratory infection, site unspecified" at bounding box center [315, 135] width 56 height 20
checkbox input "true"
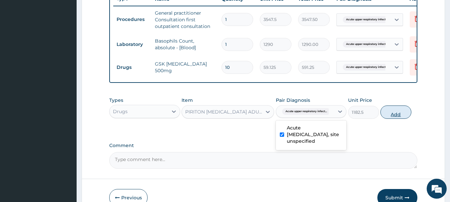
click at [412, 119] on button "Add" at bounding box center [396, 112] width 31 height 13
type input "0"
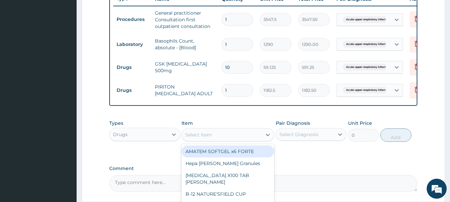
click at [215, 140] on div "Select Item" at bounding box center [222, 135] width 80 height 11
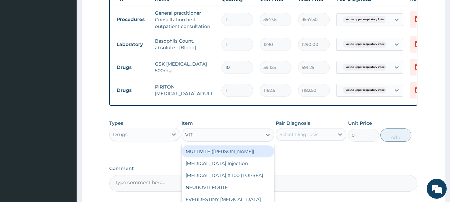
type input "VITA"
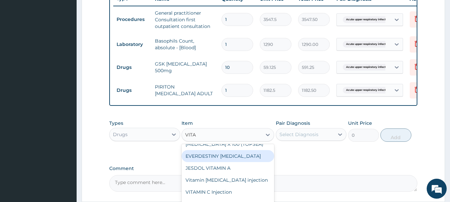
scroll to position [61, 0]
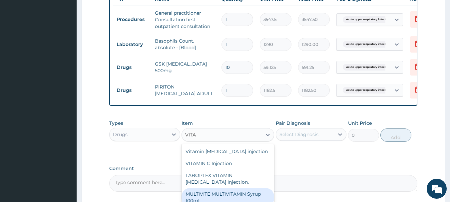
click at [227, 193] on div "MULTIVITE MULTIVITAMIN Syrup 100ml" at bounding box center [228, 197] width 93 height 19
type input "946"
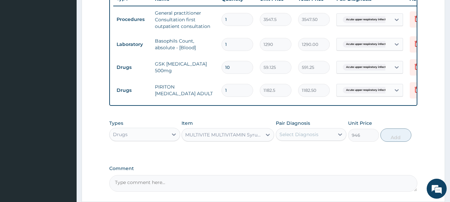
click at [313, 138] on div "Select Diagnosis" at bounding box center [299, 134] width 39 height 7
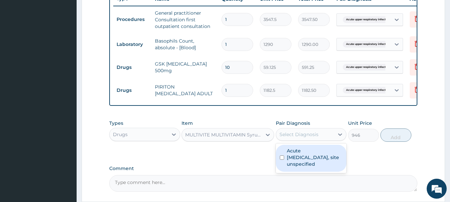
drag, startPoint x: 304, startPoint y: 168, endPoint x: 319, endPoint y: 168, distance: 15.0
click at [310, 168] on label "Acute upper respiratory infection, site unspecified" at bounding box center [315, 158] width 56 height 20
checkbox input "true"
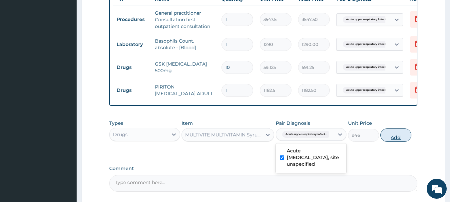
click at [412, 142] on button "Add" at bounding box center [396, 135] width 31 height 13
type input "0"
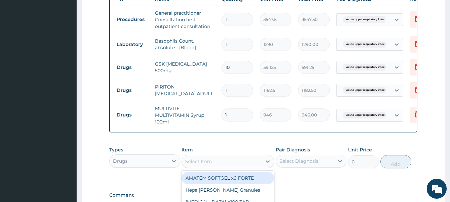
click at [212, 165] on div "Select Item" at bounding box center [198, 161] width 27 height 7
type input "FOLIC"
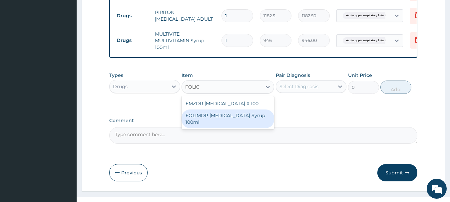
scroll to position [355, 0]
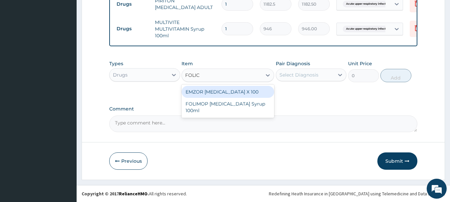
click at [239, 92] on div "EMZOR FOLIC ACID X 100" at bounding box center [228, 92] width 93 height 12
type input "23.65"
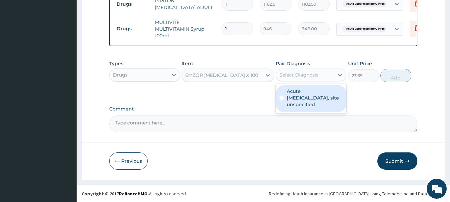
click at [326, 73] on div "Select Diagnosis" at bounding box center [305, 75] width 58 height 11
click at [303, 100] on label "Acute upper respiratory infection, site unspecified" at bounding box center [315, 98] width 56 height 20
checkbox input "true"
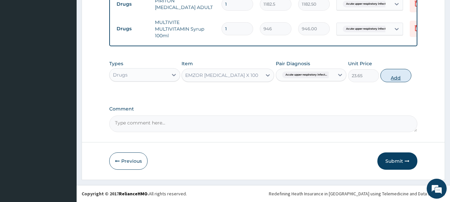
click at [412, 75] on button "Add" at bounding box center [396, 75] width 31 height 13
type input "0"
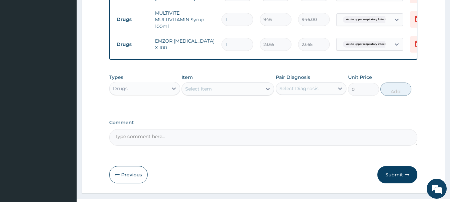
type input "10"
type input "236.50"
type input "10"
drag, startPoint x: 174, startPoint y: 146, endPoint x: 177, endPoint y: 139, distance: 7.0
click at [174, 146] on textarea "Comment" at bounding box center [263, 137] width 309 height 17
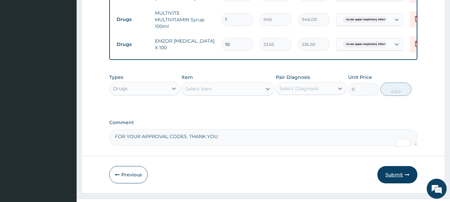
type textarea "FOR YOUR APPROVAL CODES. THANK YOU"
drag, startPoint x: 394, startPoint y: 185, endPoint x: 389, endPoint y: 180, distance: 7.1
click at [394, 184] on button "Submit" at bounding box center [398, 174] width 40 height 17
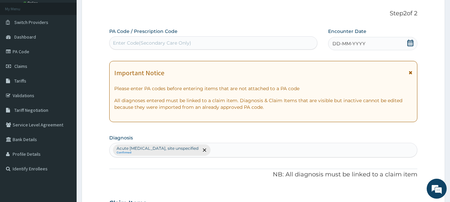
scroll to position [0, 0]
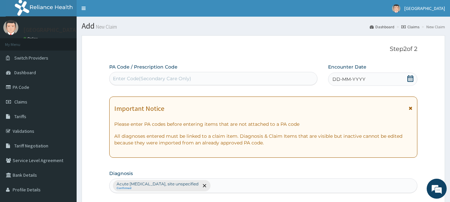
click at [411, 80] on icon at bounding box center [410, 78] width 7 height 7
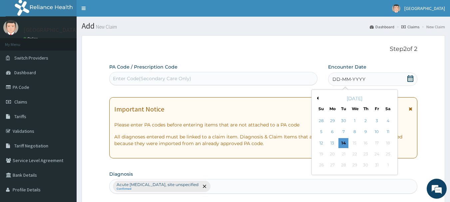
click at [317, 99] on button "Previous Month" at bounding box center [316, 98] width 3 height 3
click at [353, 121] on div "3" at bounding box center [355, 121] width 10 height 10
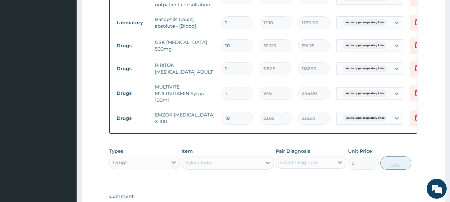
scroll to position [378, 0]
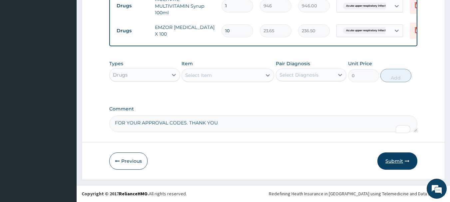
click at [395, 162] on button "Submit" at bounding box center [398, 161] width 40 height 17
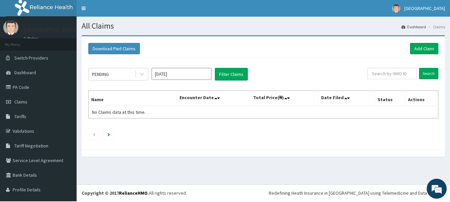
click at [170, 76] on input "[DATE]" at bounding box center [182, 74] width 60 height 12
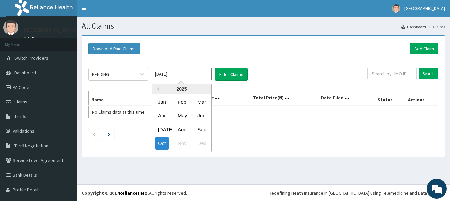
click at [203, 132] on div "Sep" at bounding box center [201, 130] width 13 height 12
type input "[DATE]"
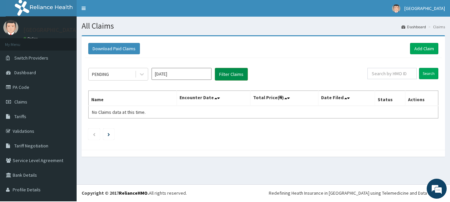
click at [228, 75] on button "Filter Claims" at bounding box center [231, 74] width 33 height 13
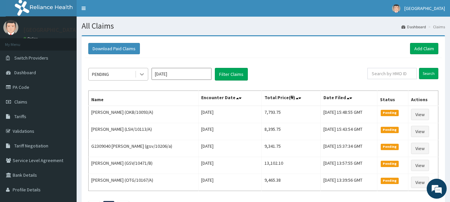
click at [142, 75] on icon at bounding box center [142, 74] width 7 height 7
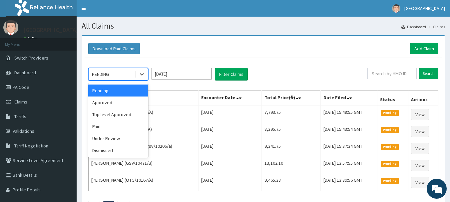
click at [301, 56] on div "Download Paid Claims Add Claim" at bounding box center [263, 49] width 357 height 18
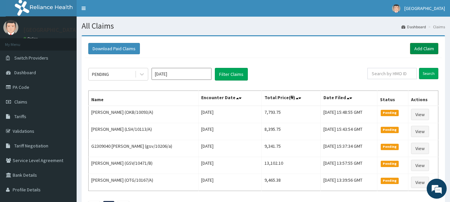
click at [427, 47] on link "Add Claim" at bounding box center [424, 48] width 28 height 11
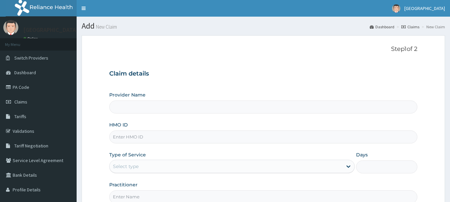
click at [182, 137] on input "HMO ID" at bounding box center [263, 137] width 309 height 13
type input "[GEOGRAPHIC_DATA]"
type input "WON/10019/A"
click at [149, 169] on div "Select type" at bounding box center [226, 166] width 233 height 11
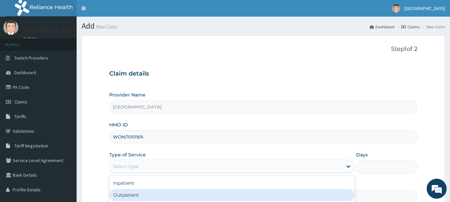
click at [147, 198] on div "Outpatient" at bounding box center [232, 195] width 246 height 12
type input "1"
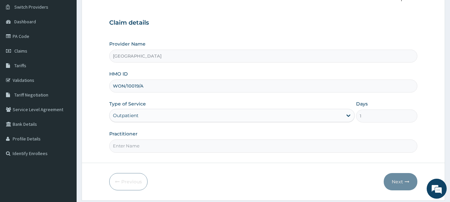
scroll to position [75, 0]
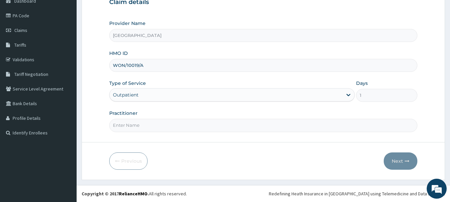
click at [179, 129] on input "Practitioner" at bounding box center [263, 125] width 309 height 13
type input "DR [PERSON_NAME]"
click at [395, 163] on button "Next" at bounding box center [401, 161] width 34 height 17
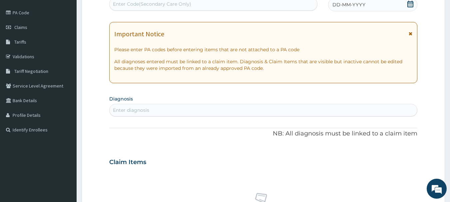
click at [164, 108] on div "Enter diagnosis" at bounding box center [264, 110] width 308 height 11
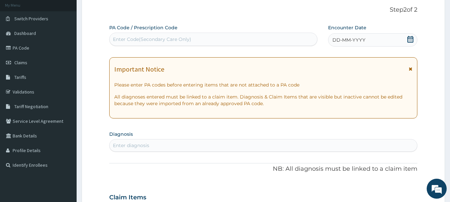
scroll to position [0, 0]
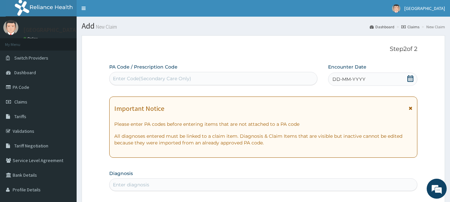
click at [409, 79] on icon at bounding box center [410, 78] width 7 height 7
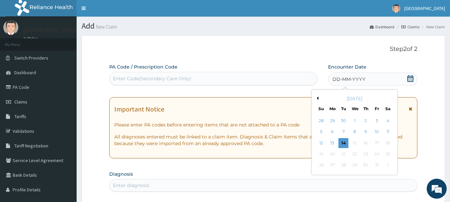
click at [318, 99] on button "Previous Month" at bounding box center [316, 98] width 3 height 3
click at [376, 121] on div "5" at bounding box center [377, 121] width 10 height 10
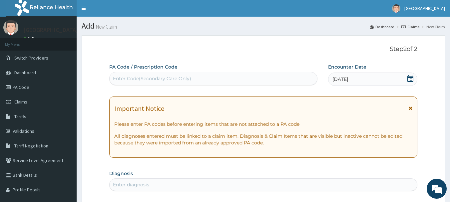
click at [191, 79] on div "Enter Code(Secondary Care Only)" at bounding box center [152, 78] width 78 height 7
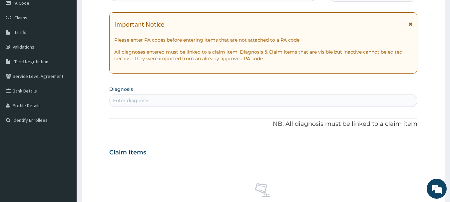
scroll to position [100, 0]
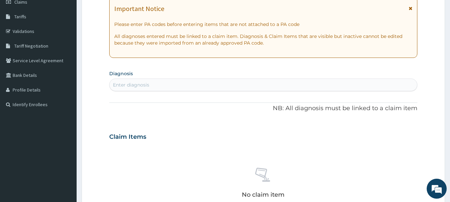
click at [128, 87] on div "Enter diagnosis" at bounding box center [131, 85] width 36 height 7
type input "MALARIA"
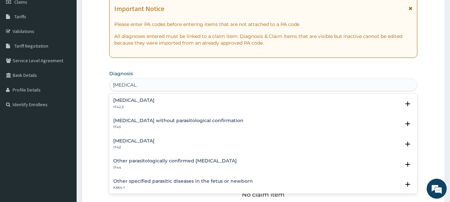
click at [155, 103] on h4 "Plasmodium malariae malaria without complication" at bounding box center [133, 100] width 41 height 5
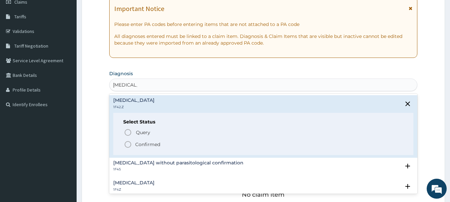
drag, startPoint x: 146, startPoint y: 152, endPoint x: 152, endPoint y: 148, distance: 6.9
click at [151, 148] on p "Confirmed" at bounding box center [147, 144] width 25 height 7
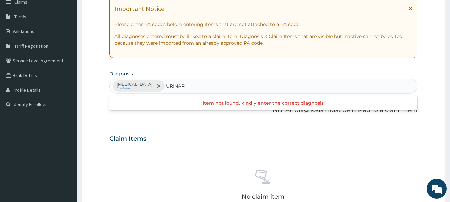
type input "URINARY"
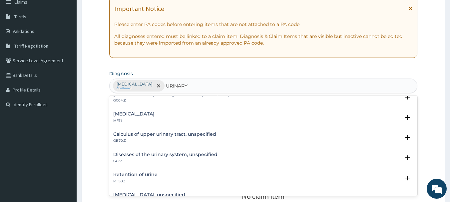
scroll to position [33, 0]
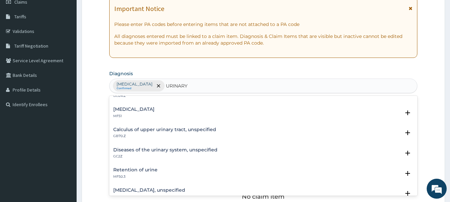
click at [181, 153] on h4 "Diseases of the urinary system, unspecified" at bounding box center [165, 150] width 104 height 5
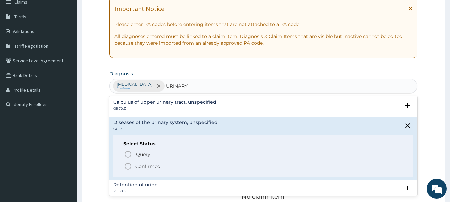
scroll to position [100, 0]
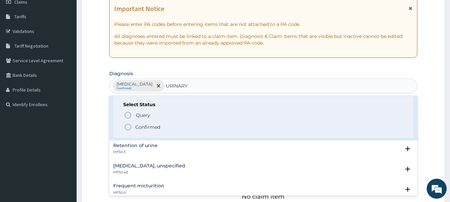
click at [159, 131] on p "Confirmed" at bounding box center [147, 127] width 25 height 7
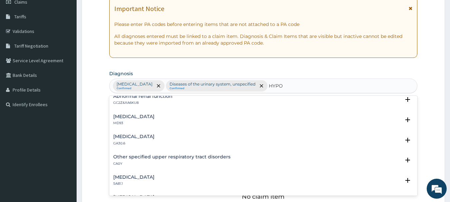
scroll to position [0, 0]
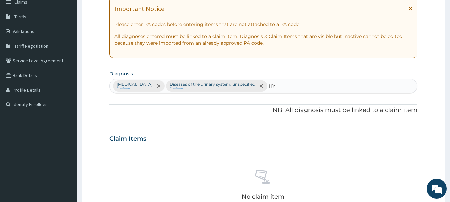
type input "H"
type input "D"
click at [263, 88] on icon "remove selection option" at bounding box center [261, 85] width 3 height 3
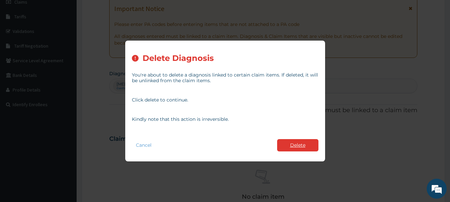
click at [292, 145] on button "Delete" at bounding box center [297, 145] width 41 height 12
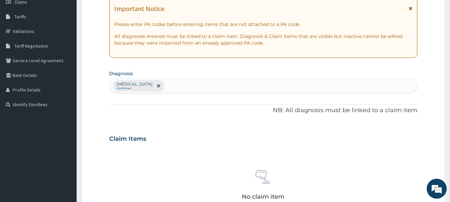
click at [277, 89] on div "Plasmodium malariae malaria without complication Confirmed" at bounding box center [264, 86] width 308 height 14
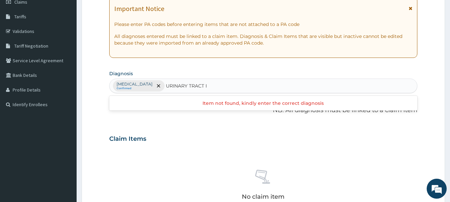
type input "URINARY TRACT"
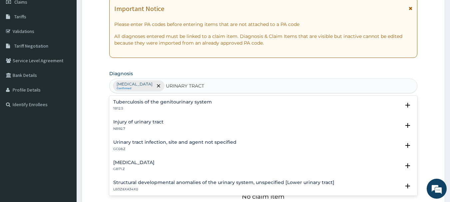
scroll to position [100, 0]
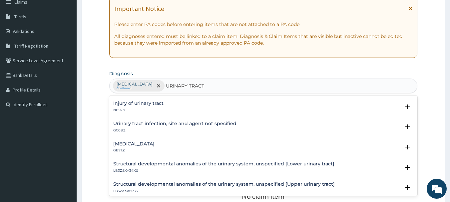
click at [164, 126] on h4 "Urinary tract infection, site and agent not specified" at bounding box center [174, 123] width 123 height 5
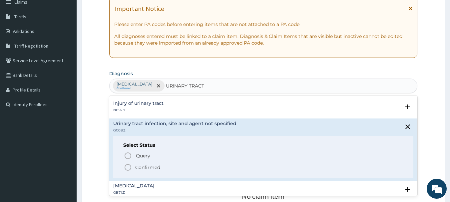
click at [157, 171] on p "Confirmed" at bounding box center [147, 167] width 25 height 7
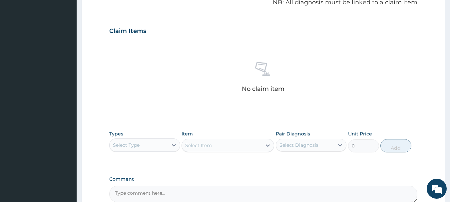
scroll to position [267, 0]
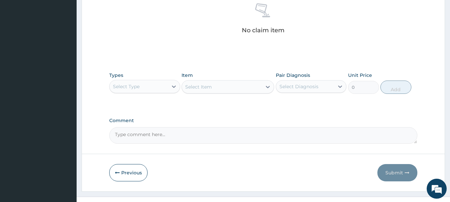
click at [144, 89] on div "Select Type" at bounding box center [139, 86] width 58 height 11
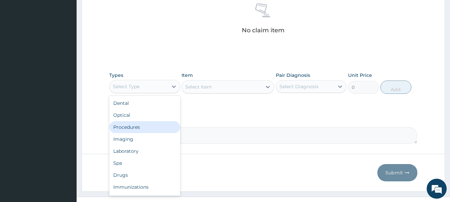
click at [134, 130] on div "Procedures" at bounding box center [144, 127] width 71 height 12
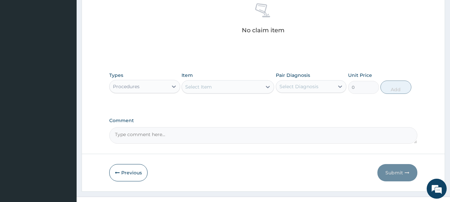
click at [225, 90] on div "Select Item" at bounding box center [222, 87] width 80 height 11
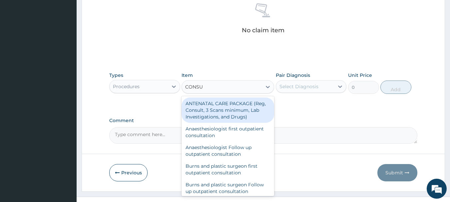
type input "CONSUL"
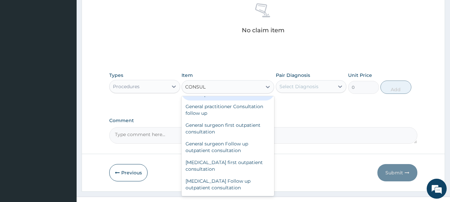
scroll to position [400, 0]
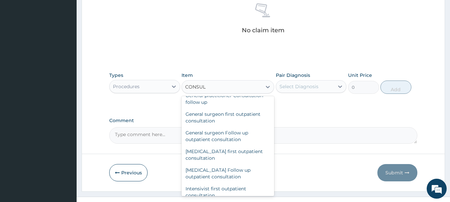
click at [225, 90] on div "General practitioner Consultation first outpatient consultation" at bounding box center [228, 80] width 93 height 19
type input "3547.5"
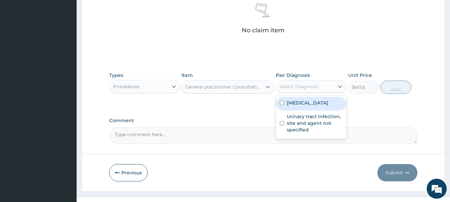
click at [307, 90] on div "Select Diagnosis" at bounding box center [299, 86] width 39 height 7
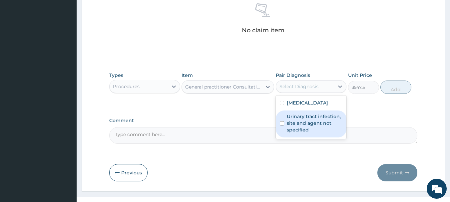
click at [312, 133] on label "Urinary tract infection, site and agent not specified" at bounding box center [315, 123] width 56 height 20
checkbox input "true"
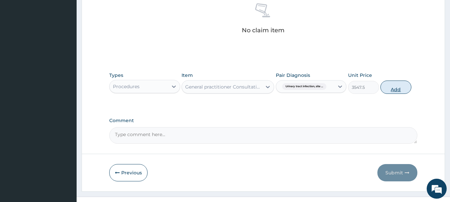
click at [412, 93] on button "Add" at bounding box center [396, 87] width 31 height 13
type input "0"
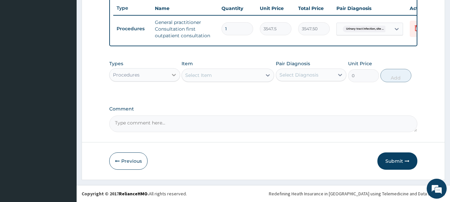
click at [173, 72] on icon at bounding box center [174, 75] width 7 height 7
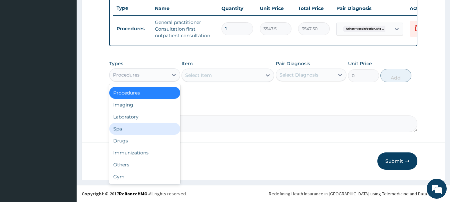
scroll to position [0, 0]
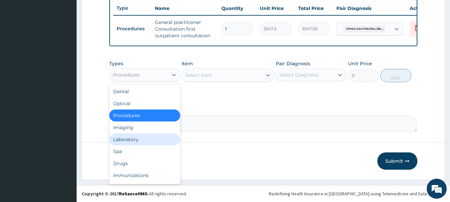
click at [150, 141] on div "Laboratory" at bounding box center [144, 140] width 71 height 12
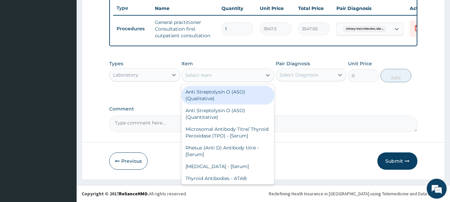
click at [235, 76] on div "Select Item" at bounding box center [222, 75] width 80 height 11
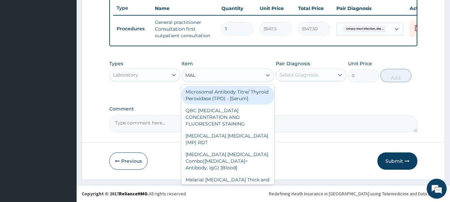
type input "MALA"
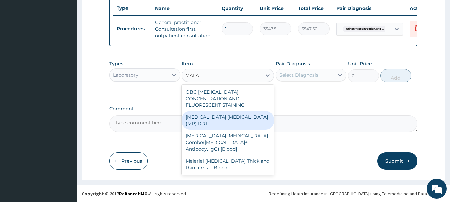
click at [230, 111] on div "[MEDICAL_DATA] [MEDICAL_DATA] (MP) RDT" at bounding box center [228, 120] width 93 height 19
type input "1612.5"
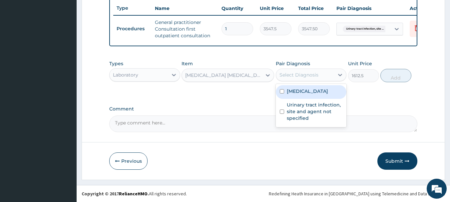
click at [299, 73] on div "Select Diagnosis" at bounding box center [299, 75] width 39 height 7
click at [306, 95] on label "[MEDICAL_DATA]" at bounding box center [307, 91] width 41 height 7
checkbox input "true"
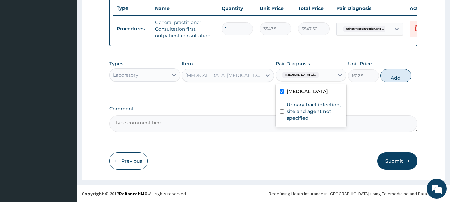
click at [412, 76] on button "Add" at bounding box center [396, 75] width 31 height 13
type input "0"
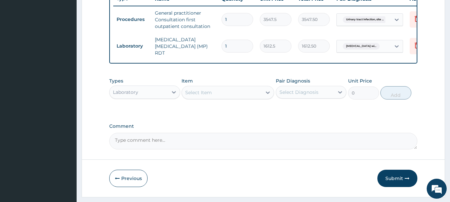
click at [221, 96] on div "Select Item" at bounding box center [222, 92] width 80 height 11
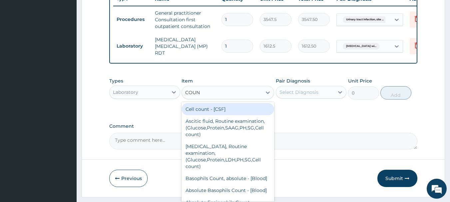
type input "COUNT"
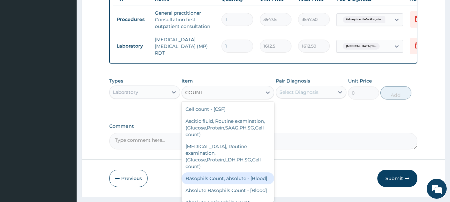
click at [204, 185] on div "Basophils Count, absolute - [Blood]" at bounding box center [228, 179] width 93 height 12
type input "1290"
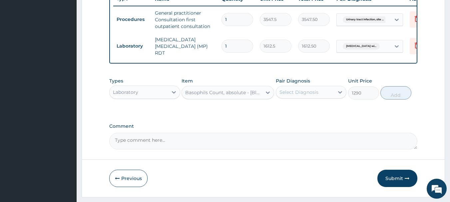
click at [303, 96] on div "Select Diagnosis" at bounding box center [299, 92] width 39 height 7
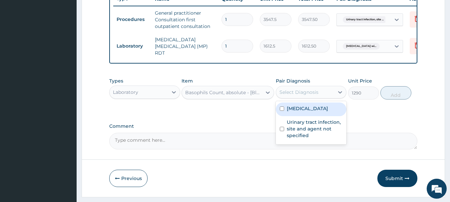
click at [309, 112] on label "[MEDICAL_DATA]" at bounding box center [307, 108] width 41 height 7
checkbox input "true"
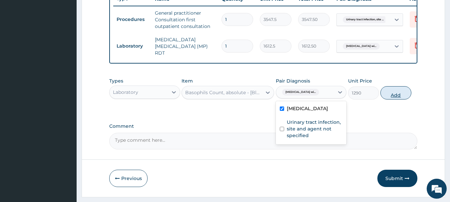
click at [412, 99] on button "Add" at bounding box center [396, 92] width 31 height 13
type input "0"
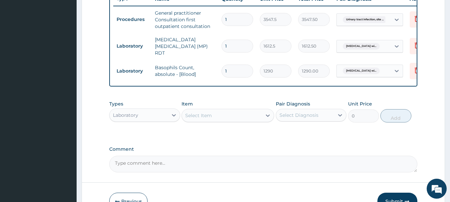
click at [214, 121] on div "Select Item" at bounding box center [222, 115] width 80 height 11
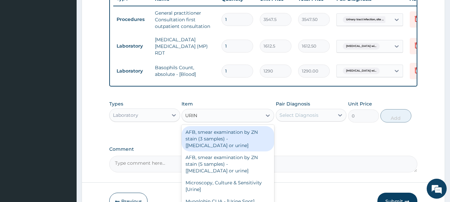
type input "URINA"
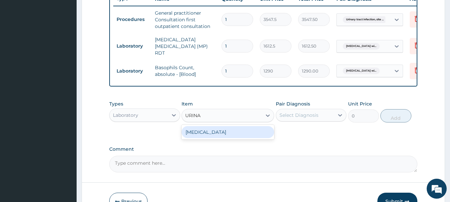
click at [219, 138] on div "[MEDICAL_DATA]" at bounding box center [228, 132] width 93 height 12
type input "1612.5"
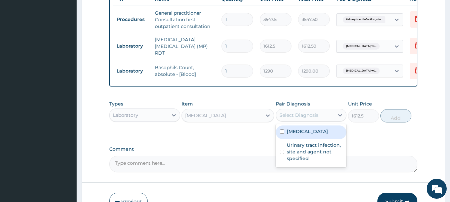
click at [308, 119] on div "Select Diagnosis" at bounding box center [299, 115] width 39 height 7
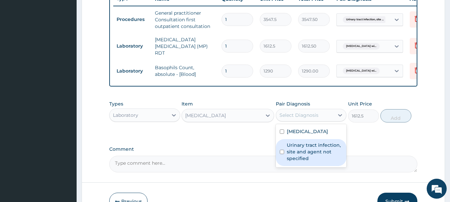
click at [310, 162] on label "Urinary tract infection, site and agent not specified" at bounding box center [315, 152] width 56 height 20
checkbox input "true"
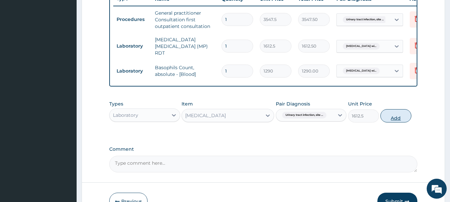
click at [412, 120] on button "Add" at bounding box center [396, 115] width 31 height 13
type input "0"
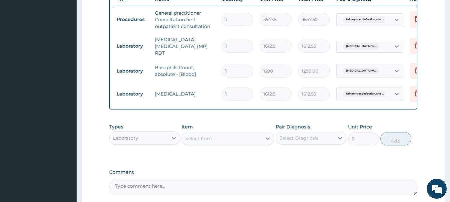
click at [208, 142] on div "Select Item" at bounding box center [198, 138] width 27 height 7
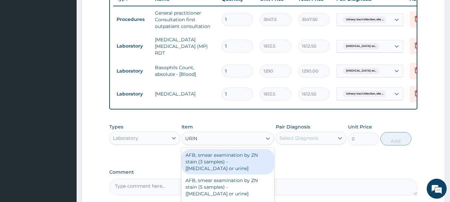
type input "URINE"
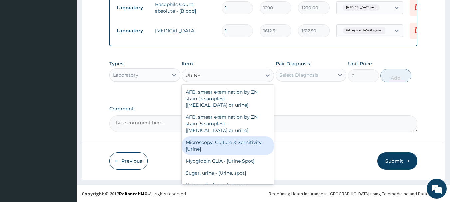
scroll to position [329, 0]
click at [238, 147] on div "Microscopy, Culture & Sensitivity [Urine]" at bounding box center [228, 146] width 93 height 19
type input "4837.5"
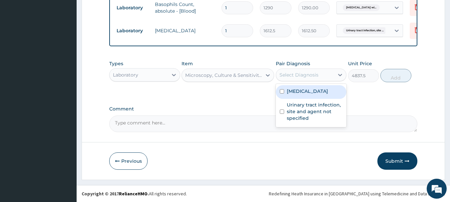
click at [308, 74] on div "Select Diagnosis" at bounding box center [299, 75] width 39 height 7
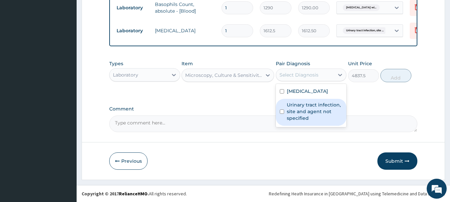
click at [310, 122] on label "Urinary tract infection, site and agent not specified" at bounding box center [315, 112] width 56 height 20
checkbox input "true"
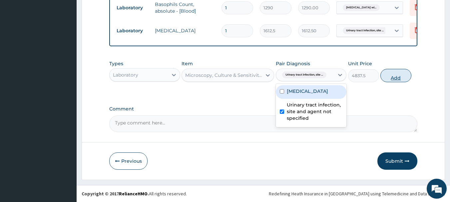
click at [412, 75] on button "Add" at bounding box center [396, 75] width 31 height 13
type input "0"
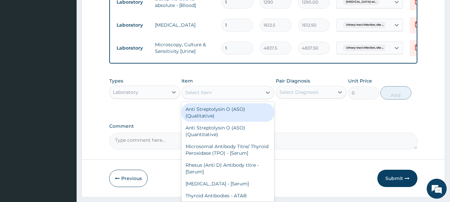
click at [217, 96] on div "Select Item" at bounding box center [222, 92] width 80 height 11
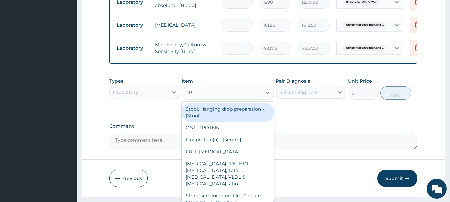
type input "PRE"
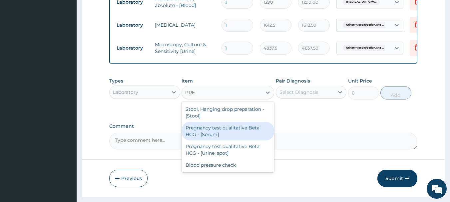
click at [221, 138] on div "Pregnancy test qualitative Beta HCG - [Serum]" at bounding box center [228, 131] width 93 height 19
type input "1290"
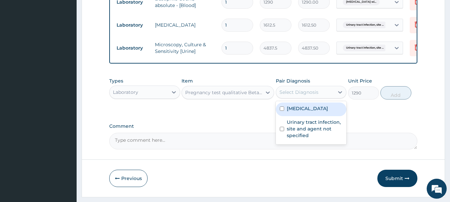
click at [306, 96] on div "Select Diagnosis" at bounding box center [299, 92] width 39 height 7
drag, startPoint x: 306, startPoint y: 119, endPoint x: 372, endPoint y: 106, distance: 67.5
click at [306, 112] on label "Plasmodium malariae malaria without complication" at bounding box center [307, 108] width 41 height 7
checkbox input "true"
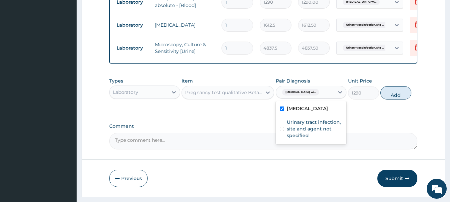
click at [412, 99] on button "Add" at bounding box center [396, 92] width 31 height 13
type input "0"
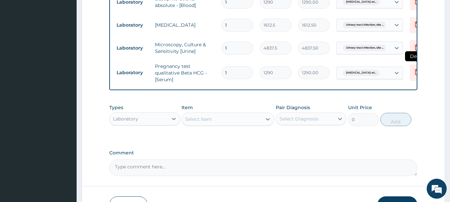
click at [417, 71] on icon at bounding box center [417, 72] width 8 height 8
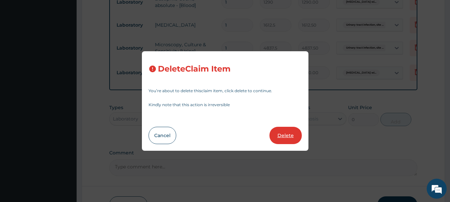
click at [285, 139] on button "Delete" at bounding box center [286, 135] width 32 height 17
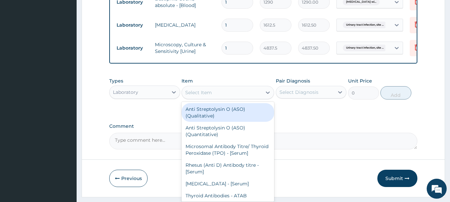
click at [234, 97] on div "Select Item" at bounding box center [222, 92] width 80 height 11
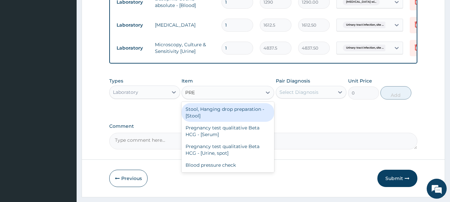
type input "PREG"
click at [224, 116] on div "Pregnancy test qualitative Beta HCG - [Serum]" at bounding box center [228, 112] width 93 height 19
type input "1290"
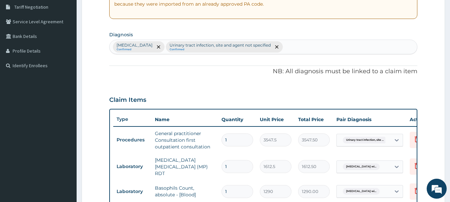
scroll to position [95, 0]
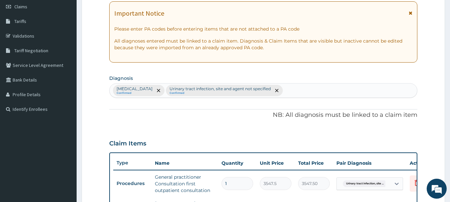
click at [407, 91] on div "Plasmodium malariae malaria without complication Confirmed Urinary tract infect…" at bounding box center [264, 91] width 308 height 14
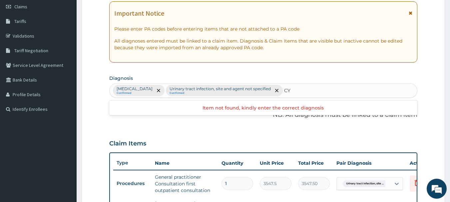
type input "C"
type input "PREGNANCY"
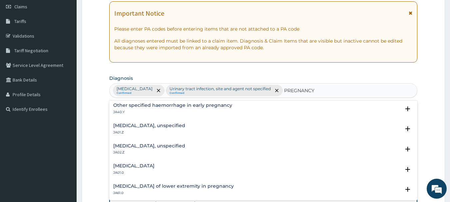
scroll to position [85, 0]
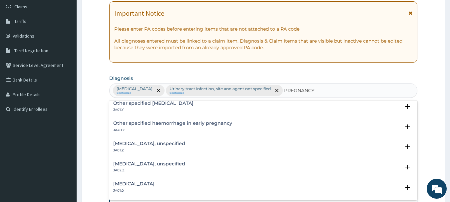
click at [177, 126] on h4 "Other specified haemorrhage in early pregnancy" at bounding box center [172, 123] width 119 height 5
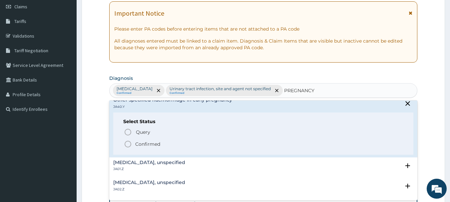
scroll to position [118, 0]
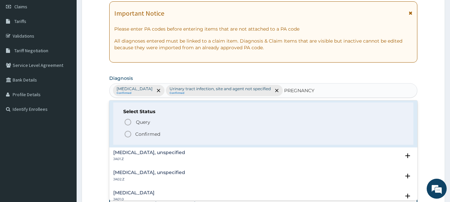
click at [155, 138] on p "Confirmed" at bounding box center [147, 134] width 25 height 7
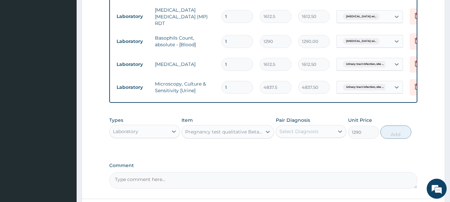
scroll to position [295, 0]
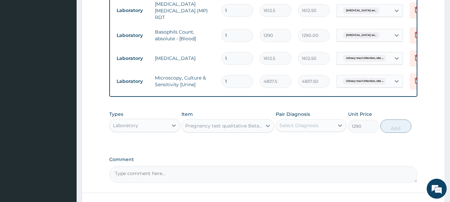
click at [243, 129] on div "Pregnancy test qualitative Beta HCG - [Serum]" at bounding box center [223, 126] width 77 height 7
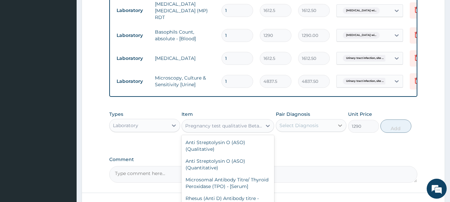
scroll to position [3476, 0]
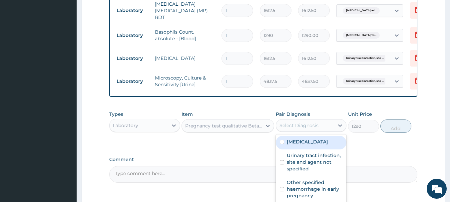
click at [316, 129] on div "Select Diagnosis" at bounding box center [299, 125] width 39 height 7
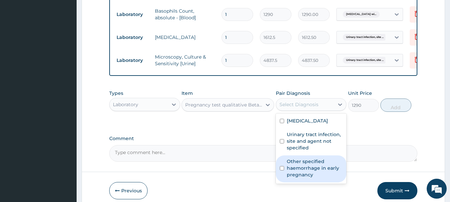
scroll to position [362, 0]
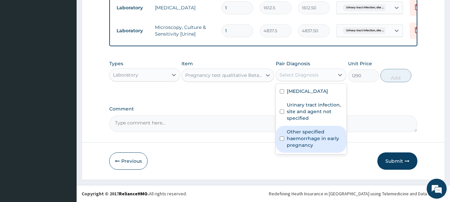
click at [312, 149] on label "Other specified haemorrhage in early pregnancy" at bounding box center [315, 139] width 56 height 20
checkbox input "true"
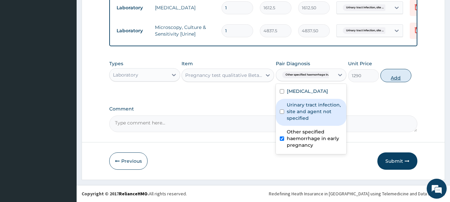
click at [412, 79] on button "Add" at bounding box center [396, 75] width 31 height 13
type input "0"
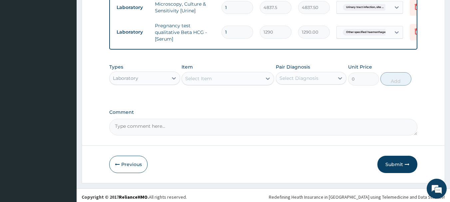
scroll to position [391, 0]
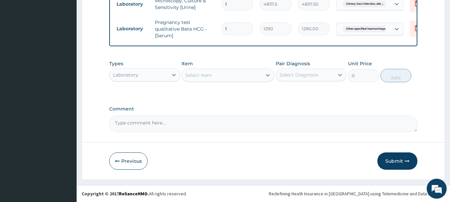
click at [165, 73] on div "Laboratory" at bounding box center [139, 75] width 58 height 11
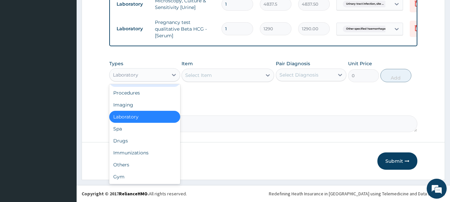
scroll to position [0, 0]
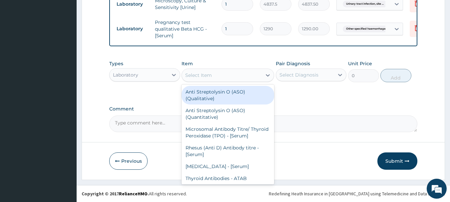
click at [205, 75] on div "Select Item" at bounding box center [198, 75] width 27 height 7
click at [155, 75] on div "Laboratory" at bounding box center [139, 75] width 58 height 11
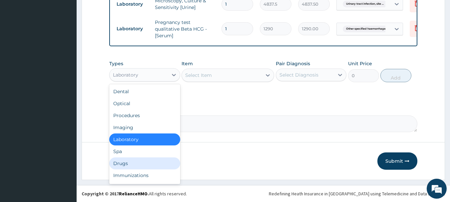
click at [129, 167] on div "Drugs" at bounding box center [144, 164] width 71 height 12
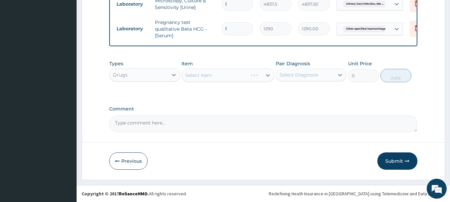
click at [214, 75] on div "Select Item" at bounding box center [228, 75] width 93 height 13
click at [270, 73] on icon at bounding box center [268, 75] width 7 height 7
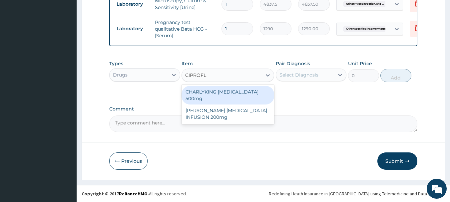
type input "CIPROFLO"
click at [244, 92] on div "CHARLYKING CIPROFLOXACIN 500mg" at bounding box center [228, 95] width 93 height 19
type input "177.375"
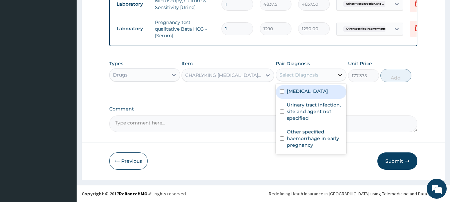
click at [338, 74] on icon at bounding box center [340, 75] width 7 height 7
click at [328, 95] on label "Plasmodium malariae malaria without complication" at bounding box center [307, 91] width 41 height 7
checkbox input "true"
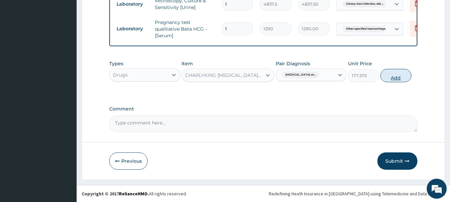
click at [412, 77] on button "Add" at bounding box center [396, 75] width 31 height 13
type input "0"
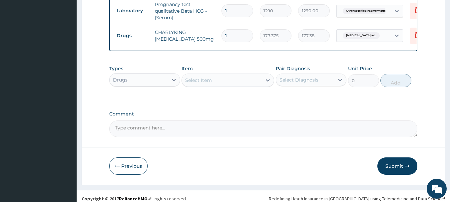
type input "10"
type input "1773.75"
type input "1"
type input "177.38"
type input "0.00"
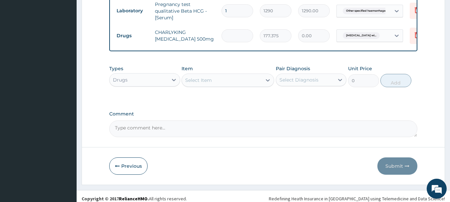
type input "5"
type input "886.88"
type input "5"
click at [412, 44] on icon at bounding box center [417, 36] width 15 height 16
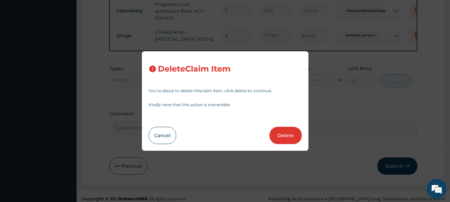
click at [283, 138] on button "Delete" at bounding box center [286, 135] width 32 height 17
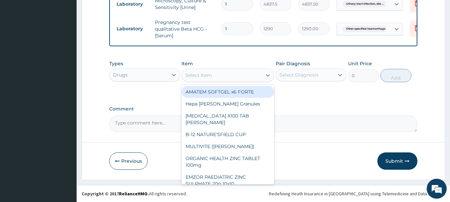
click at [208, 74] on div "Select Item" at bounding box center [198, 75] width 27 height 7
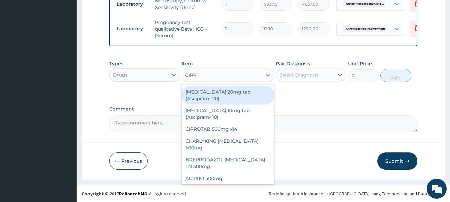
type input "CIPRO"
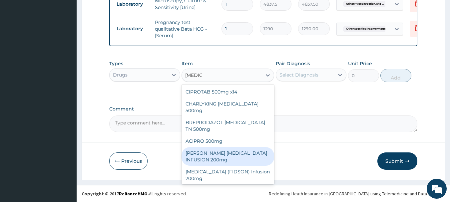
scroll to position [6, 0]
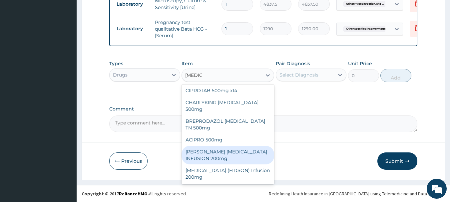
click at [243, 151] on div "ANDERSONS CIPROFLOXACIN INFUSION 200mg" at bounding box center [228, 155] width 93 height 19
type input "1182.5"
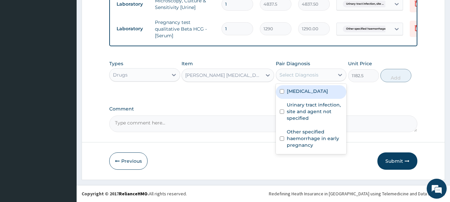
click at [309, 75] on div "Select Diagnosis" at bounding box center [299, 75] width 39 height 7
click at [302, 95] on label "Plasmodium malariae malaria without complication" at bounding box center [307, 91] width 41 height 7
checkbox input "true"
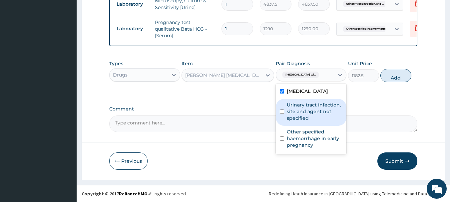
click at [305, 115] on label "Urinary tract infection, site and agent not specified" at bounding box center [315, 112] width 56 height 20
checkbox input "true"
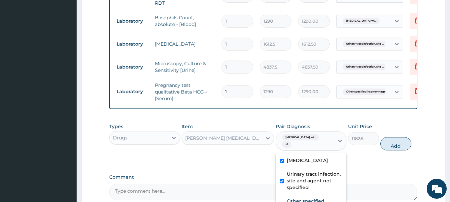
scroll to position [324, 0]
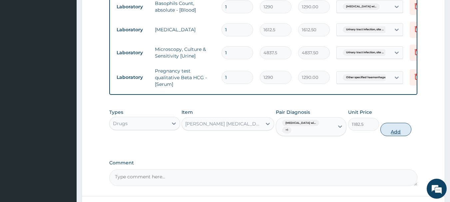
click at [412, 136] on button "Add" at bounding box center [396, 129] width 31 height 13
type input "0"
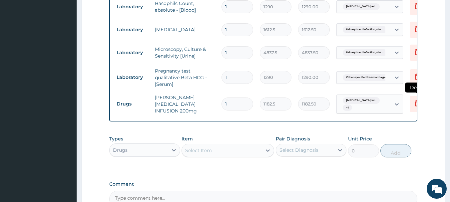
click at [414, 107] on icon at bounding box center [417, 103] width 8 height 8
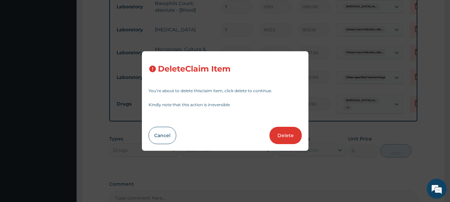
click at [287, 137] on button "Delete" at bounding box center [286, 135] width 32 height 17
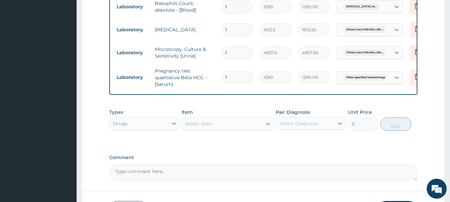
click at [205, 127] on div "Select Item" at bounding box center [198, 124] width 27 height 7
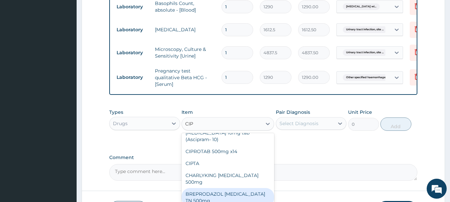
scroll to position [58, 0]
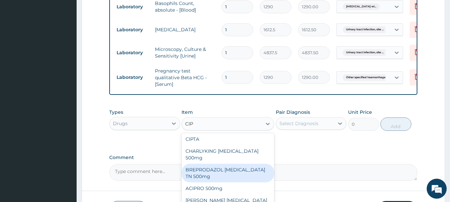
type input "CIPR"
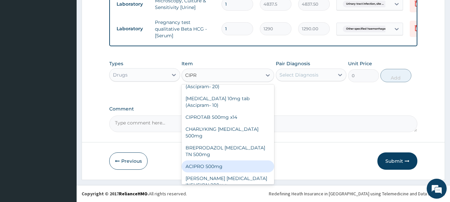
scroll to position [45, 0]
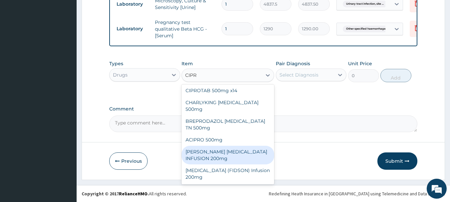
click at [233, 151] on div "ANDERSONS CIPROFLOXACIN INFUSION 200mg" at bounding box center [228, 155] width 93 height 19
type input "1182.5"
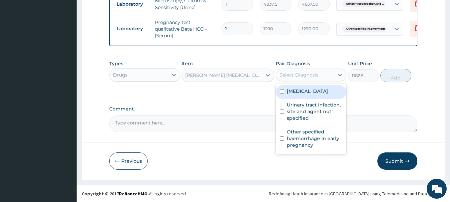
click at [312, 72] on div "Select Diagnosis" at bounding box center [299, 75] width 39 height 7
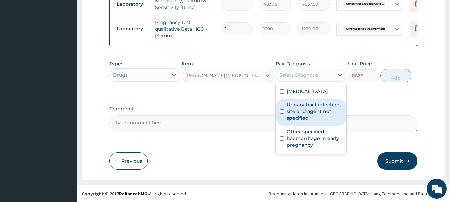
click at [301, 122] on label "Urinary tract infection, site and agent not specified" at bounding box center [315, 112] width 56 height 20
checkbox input "true"
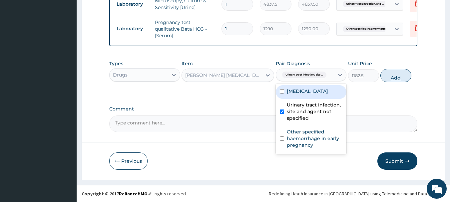
click at [412, 75] on button "Add" at bounding box center [396, 75] width 31 height 13
type input "0"
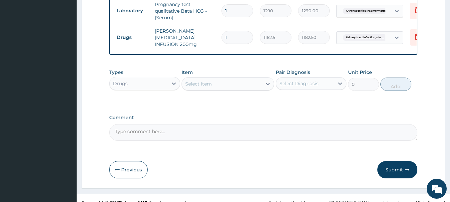
type input "0.00"
type input "5"
type input "5912.50"
type input "5"
click at [228, 89] on div "Select Item" at bounding box center [222, 84] width 80 height 11
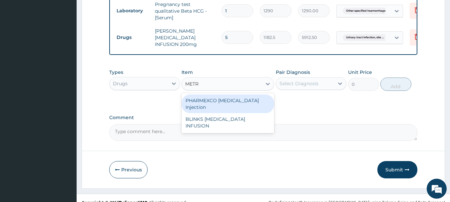
type input "METRO"
click at [212, 113] on div "BLINKS METRONIDAZOLE INFUSION" at bounding box center [228, 104] width 93 height 19
type input "709.5"
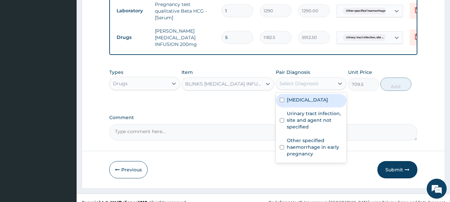
click at [304, 87] on div "Select Diagnosis" at bounding box center [299, 83] width 39 height 7
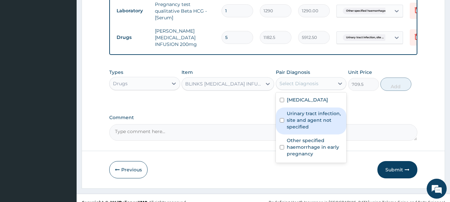
click at [305, 130] on label "Urinary tract infection, site and agent not specified" at bounding box center [315, 120] width 56 height 20
checkbox input "true"
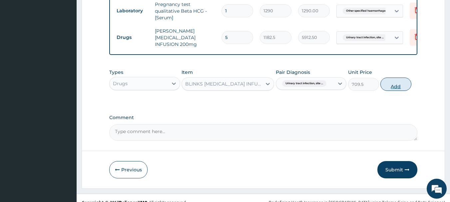
click at [412, 91] on button "Add" at bounding box center [396, 84] width 31 height 13
type input "0"
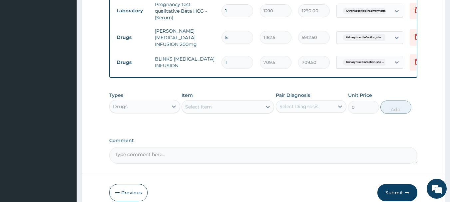
type input "0.00"
type input "3"
type input "2128.50"
type input "3"
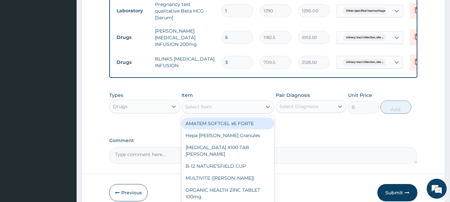
click at [208, 110] on div "Select Item" at bounding box center [198, 107] width 27 height 7
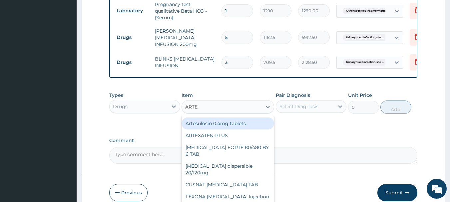
type input "ARTES"
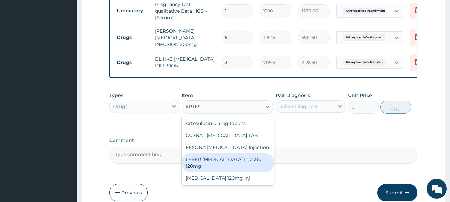
click at [235, 172] on div "LEVER ARTESUNATE Injection. 120mg" at bounding box center [228, 163] width 93 height 19
type input "2365"
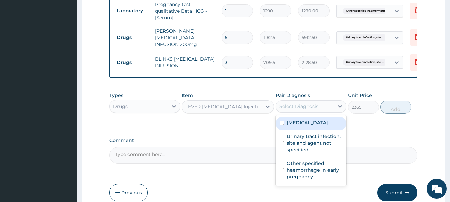
click at [299, 110] on div "Select Diagnosis" at bounding box center [299, 106] width 39 height 7
click at [299, 126] on label "Plasmodium malariae malaria without complication" at bounding box center [307, 123] width 41 height 7
checkbox input "true"
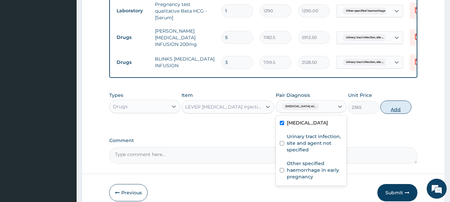
click at [412, 114] on button "Add" at bounding box center [396, 107] width 31 height 13
type input "0"
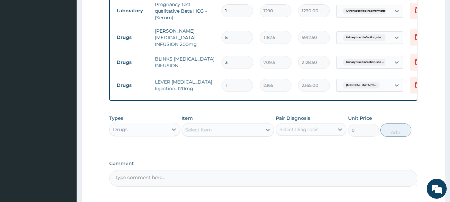
type input "0.00"
type input "3"
type input "7095.00"
type input "3"
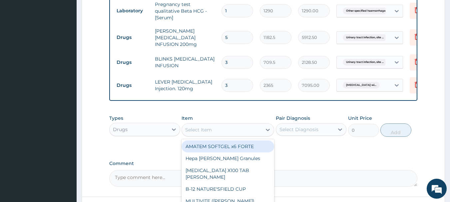
click at [212, 133] on div "Select Item" at bounding box center [198, 130] width 27 height 7
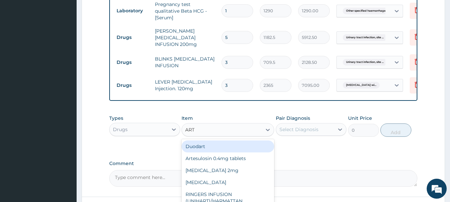
type input "ARTE"
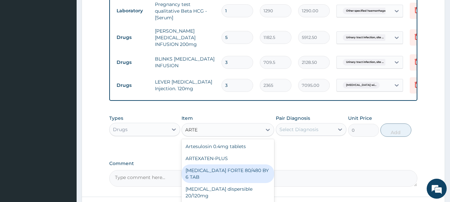
drag, startPoint x: 229, startPoint y: 193, endPoint x: 271, endPoint y: 174, distance: 46.7
click at [229, 183] on div "COARTEM FORTE 80/480 BY 6 TAB" at bounding box center [228, 174] width 93 height 19
type input "449.35"
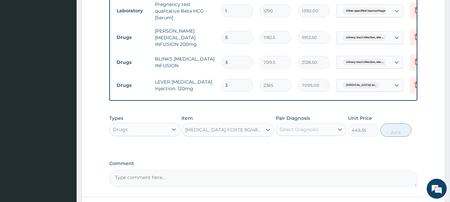
click at [300, 133] on div "Select Diagnosis" at bounding box center [299, 129] width 39 height 7
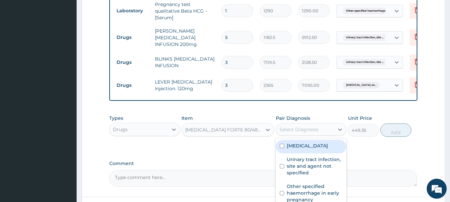
click at [302, 149] on label "Plasmodium malariae malaria without complication" at bounding box center [307, 146] width 41 height 7
checkbox input "true"
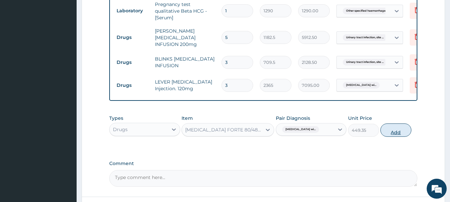
click at [412, 137] on button "Add" at bounding box center [396, 130] width 31 height 13
type input "0"
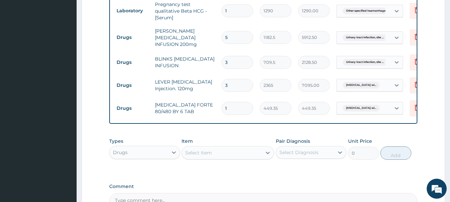
click at [227, 115] on input "1" at bounding box center [238, 108] width 32 height 13
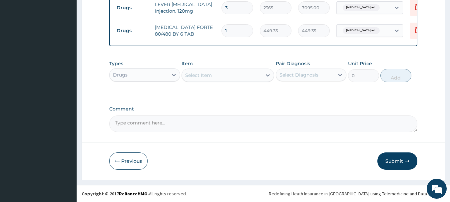
scroll to position [490, 0]
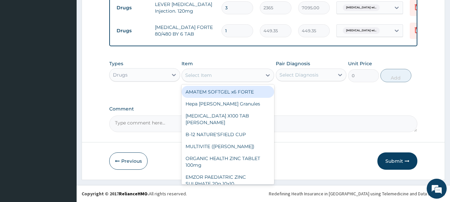
click at [205, 76] on div "Select Item" at bounding box center [198, 75] width 27 height 7
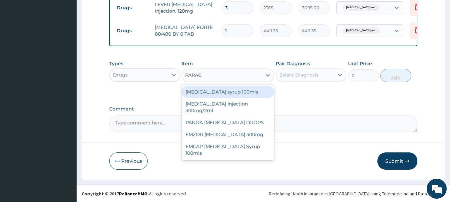
type input "PARACE"
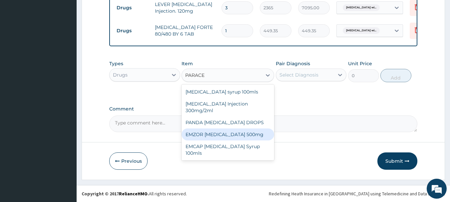
click at [228, 134] on div "EMZOR [MEDICAL_DATA] 500mg" at bounding box center [228, 135] width 93 height 12
type input "23.65"
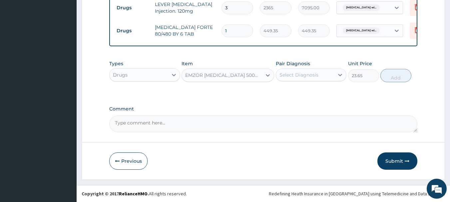
click at [301, 72] on div "Select Diagnosis" at bounding box center [299, 75] width 39 height 7
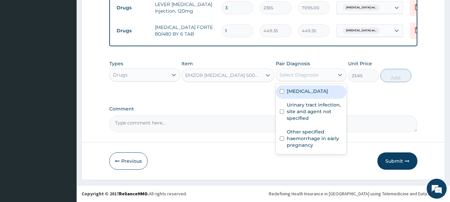
drag, startPoint x: 304, startPoint y: 100, endPoint x: 315, endPoint y: 97, distance: 10.8
click at [304, 95] on label "[MEDICAL_DATA]" at bounding box center [307, 91] width 41 height 7
checkbox input "true"
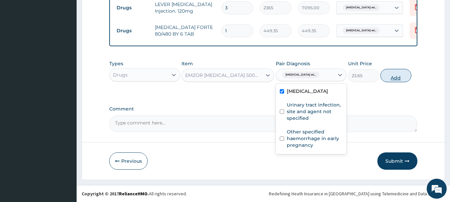
drag, startPoint x: 431, startPoint y: 76, endPoint x: 424, endPoint y: 75, distance: 7.4
click at [412, 76] on button "Add" at bounding box center [396, 75] width 31 height 13
type input "0"
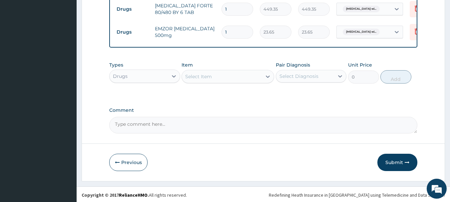
type input "0.00"
type input "2"
type input "47.30"
type input "20"
type input "473.00"
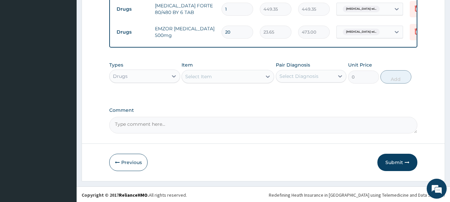
type input "20"
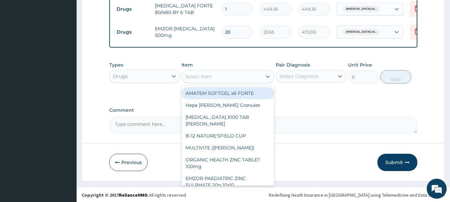
click at [200, 80] on div "Select Item" at bounding box center [198, 76] width 27 height 7
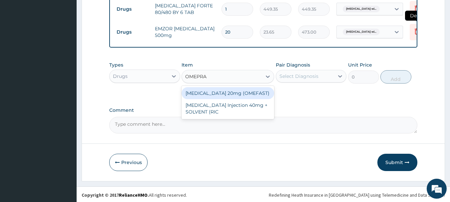
type input "OMEPRA"
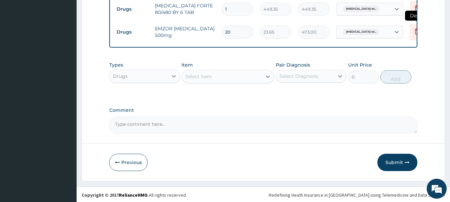
click at [415, 35] on icon at bounding box center [417, 31] width 8 height 8
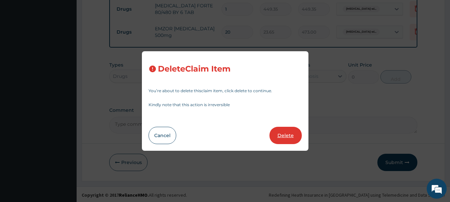
click at [288, 141] on button "Delete" at bounding box center [286, 135] width 32 height 17
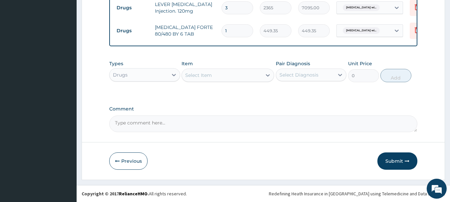
click at [204, 72] on div "Select Item" at bounding box center [198, 75] width 27 height 7
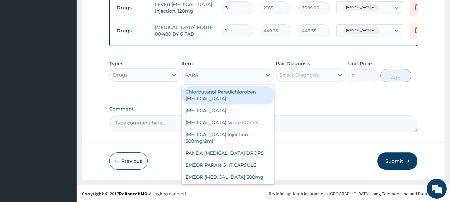
type input "PARAC"
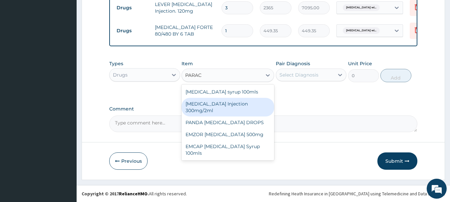
click at [223, 103] on div "[MEDICAL_DATA] Injection 300mg/2ml" at bounding box center [228, 107] width 93 height 19
type input "260.15"
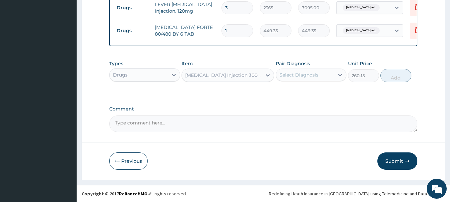
click at [319, 73] on div "Select Diagnosis" at bounding box center [299, 75] width 39 height 7
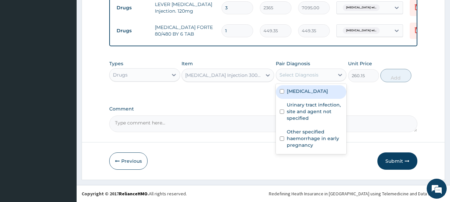
drag, startPoint x: 315, startPoint y: 103, endPoint x: 384, endPoint y: 91, distance: 69.3
click at [326, 95] on label "[MEDICAL_DATA]" at bounding box center [307, 91] width 41 height 7
checkbox input "true"
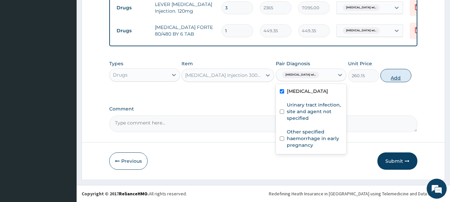
click at [412, 77] on button "Add" at bounding box center [396, 75] width 31 height 13
type input "0"
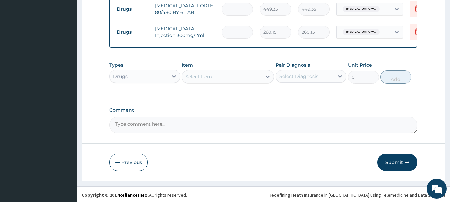
type input "0.00"
type input "3"
type input "780.45"
type input "3"
click at [201, 80] on div "Select Item" at bounding box center [198, 76] width 27 height 7
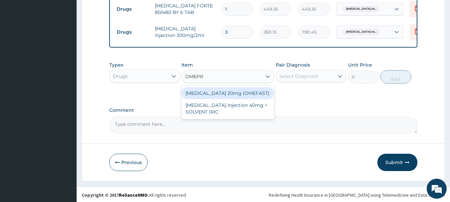
type input "OMEPRA"
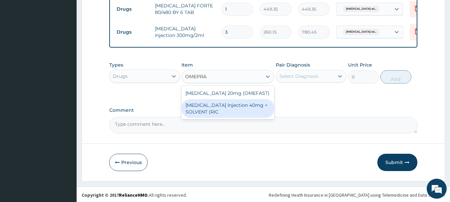
click at [206, 118] on div "[MEDICAL_DATA] Injection 40mg + SOLVENT (RIC" at bounding box center [228, 108] width 93 height 19
type input "1537.25"
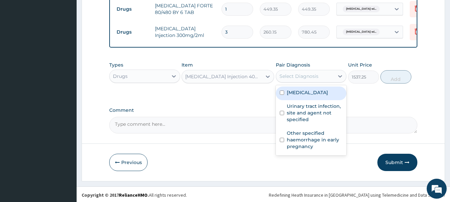
click at [332, 82] on div "Select Diagnosis" at bounding box center [305, 76] width 58 height 11
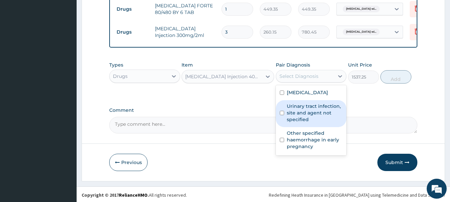
click at [304, 123] on label "Urinary tract infection, site and agent not specified" at bounding box center [315, 113] width 56 height 20
checkbox input "true"
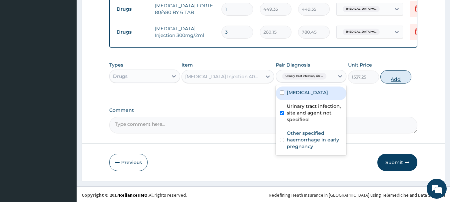
click at [412, 84] on button "Add" at bounding box center [396, 76] width 31 height 13
type input "0"
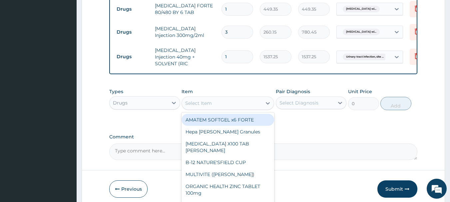
click at [205, 107] on div "Select Item" at bounding box center [198, 103] width 27 height 7
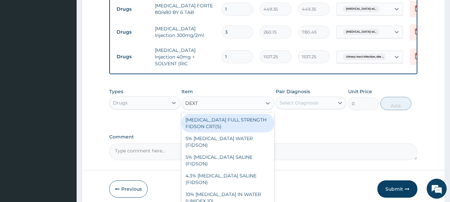
type input "DEXTR"
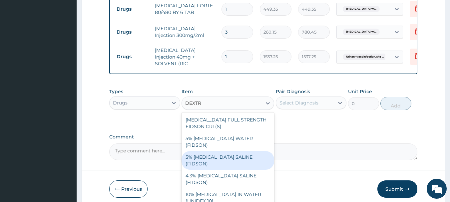
click at [219, 170] on div "5% DEXTROSE SALINE (FIDSON)" at bounding box center [228, 160] width 93 height 19
type input "1773.75"
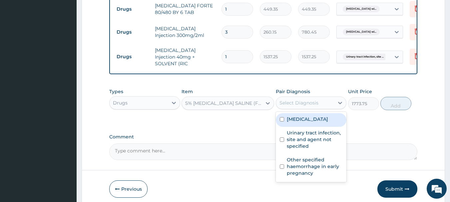
click at [309, 106] on div "Select Diagnosis" at bounding box center [299, 103] width 39 height 7
drag, startPoint x: 313, startPoint y: 149, endPoint x: 370, endPoint y: 143, distance: 57.3
click at [314, 123] on label "[MEDICAL_DATA]" at bounding box center [307, 119] width 41 height 7
checkbox input "true"
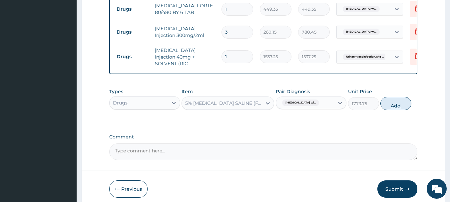
click at [412, 110] on button "Add" at bounding box center [396, 103] width 31 height 13
type input "0"
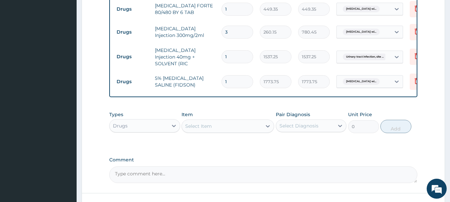
type input "0.00"
type input "3"
type input "5321.25"
type input "3"
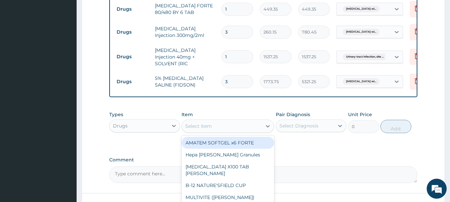
click at [225, 132] on div "Select Item" at bounding box center [222, 126] width 80 height 11
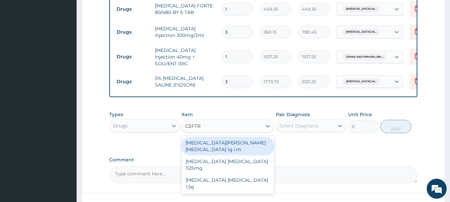
type input "CEFTRI"
click at [241, 156] on div "[MEDICAL_DATA][PERSON_NAME][MEDICAL_DATA] 1g i.m" at bounding box center [228, 146] width 93 height 19
type input "8277.5"
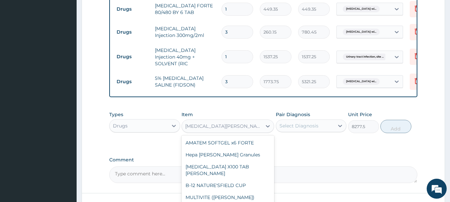
click at [223, 130] on div "[MEDICAL_DATA][PERSON_NAME][MEDICAL_DATA] 1g i.m" at bounding box center [223, 126] width 77 height 7
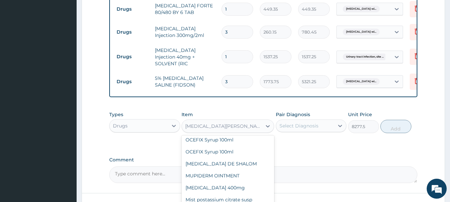
type input "F"
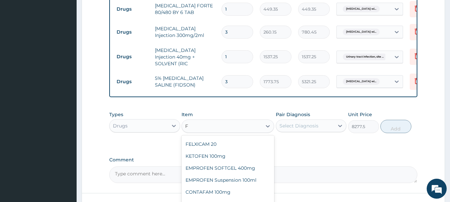
scroll to position [1339, 0]
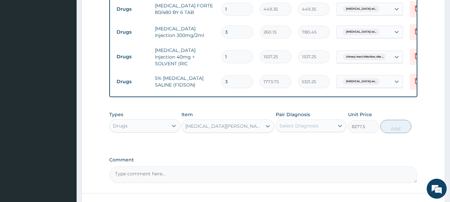
click at [195, 132] on div "[MEDICAL_DATA][PERSON_NAME][MEDICAL_DATA] 1g i.m" at bounding box center [222, 126] width 80 height 11
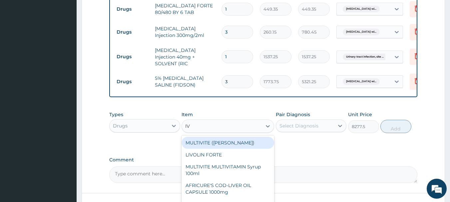
type input "I"
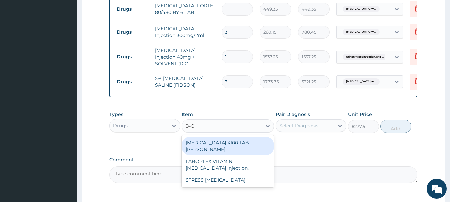
type input "B-CO"
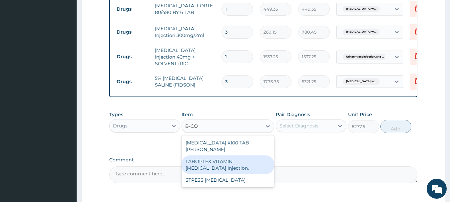
click at [217, 174] on div "LABOPLEX VITAMIN [MEDICAL_DATA] Injection." at bounding box center [228, 165] width 93 height 19
type input "141.9"
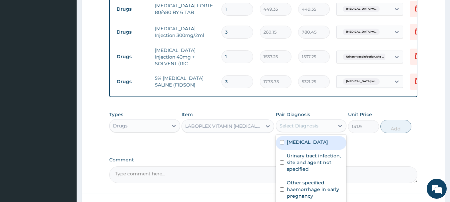
click at [304, 129] on div "Select Diagnosis" at bounding box center [299, 126] width 39 height 7
click at [306, 146] on label "[MEDICAL_DATA]" at bounding box center [307, 142] width 41 height 7
checkbox input "true"
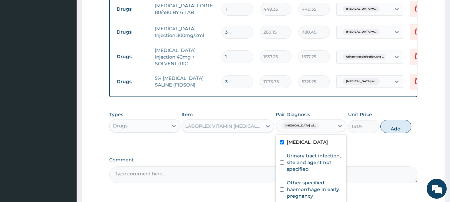
click at [412, 133] on button "Add" at bounding box center [396, 126] width 31 height 13
type input "0"
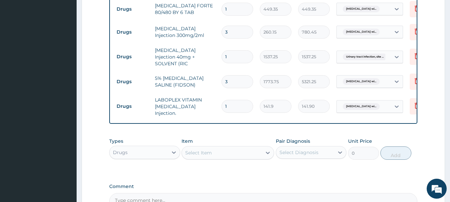
type input "0.00"
type input "3"
type input "425.70"
type input "2"
type input "283.80"
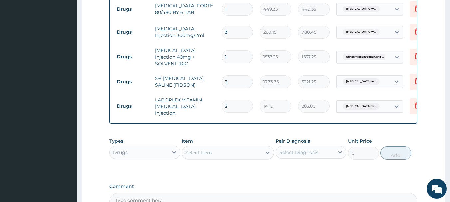
type input "1"
type input "141.90"
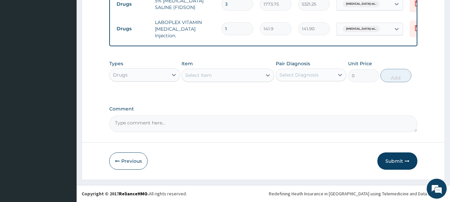
scroll to position [586, 0]
click at [151, 122] on textarea "Comment" at bounding box center [263, 124] width 309 height 17
type textarea "FOR YOUR INFORMATION. THANK YOU"
click at [392, 159] on button "Submit" at bounding box center [398, 161] width 40 height 17
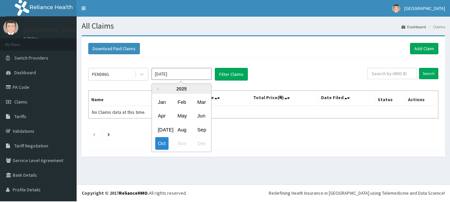
click at [180, 79] on input "Oct 2025" at bounding box center [182, 74] width 60 height 12
click at [202, 130] on div "Sep" at bounding box center [201, 130] width 13 height 12
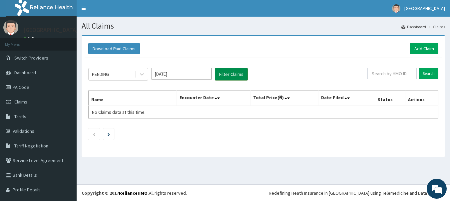
click at [226, 76] on button "Filter Claims" at bounding box center [231, 74] width 33 height 13
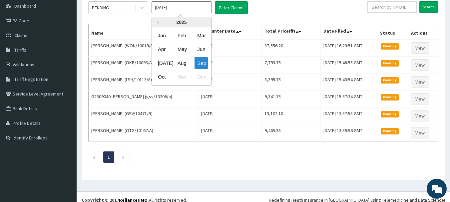
click at [169, 8] on input "Sep 2025" at bounding box center [182, 7] width 60 height 12
click at [183, 63] on div "Aug" at bounding box center [181, 63] width 13 height 12
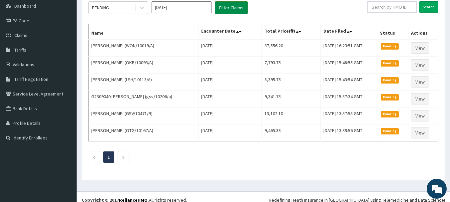
click at [223, 8] on button "Filter Claims" at bounding box center [231, 7] width 33 height 13
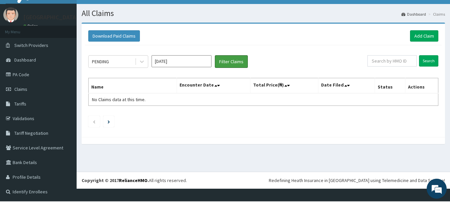
scroll to position [19, 0]
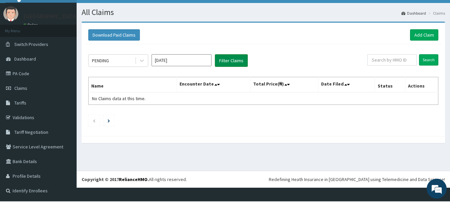
click at [229, 54] on button "Filter Claims" at bounding box center [231, 60] width 33 height 13
click at [179, 56] on input "Aug 2025" at bounding box center [182, 60] width 60 height 12
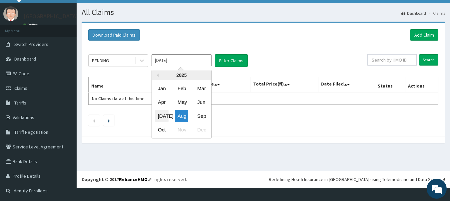
click at [161, 111] on div "[DATE]" at bounding box center [161, 116] width 13 height 12
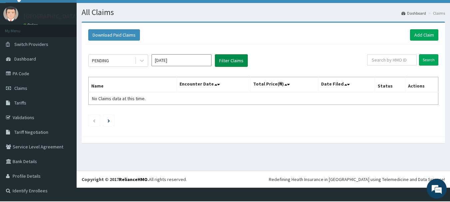
click at [223, 59] on button "Filter Claims" at bounding box center [231, 60] width 33 height 13
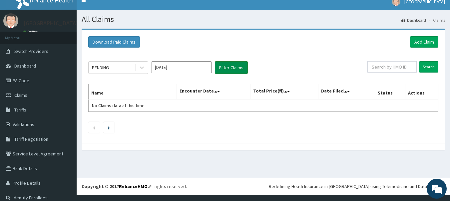
scroll to position [0, 0]
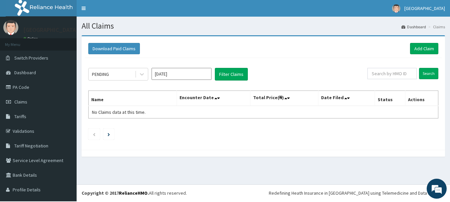
click at [181, 74] on input "Jul 2025" at bounding box center [182, 74] width 60 height 12
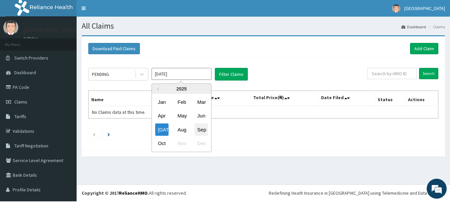
click at [199, 132] on div "Sep" at bounding box center [201, 130] width 13 height 12
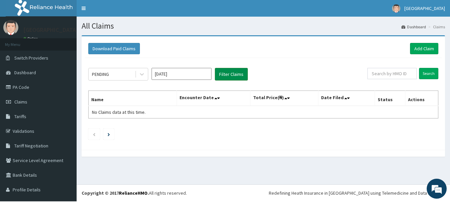
click at [224, 72] on button "Filter Claims" at bounding box center [231, 74] width 33 height 13
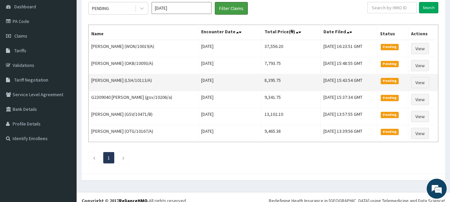
scroll to position [45, 0]
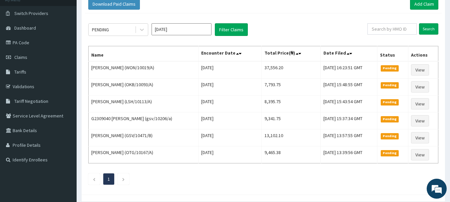
click at [180, 31] on input "Sep 2025" at bounding box center [182, 29] width 60 height 12
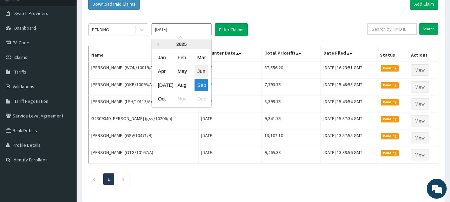
click at [200, 73] on div "Jun" at bounding box center [201, 71] width 13 height 12
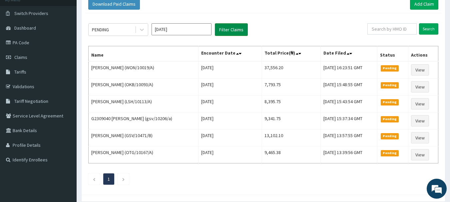
click at [228, 31] on button "Filter Claims" at bounding box center [231, 29] width 33 height 13
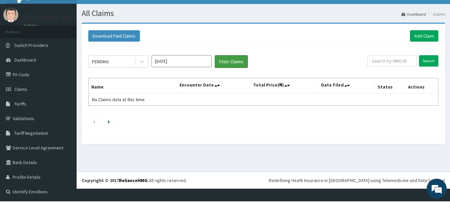
scroll to position [19, 0]
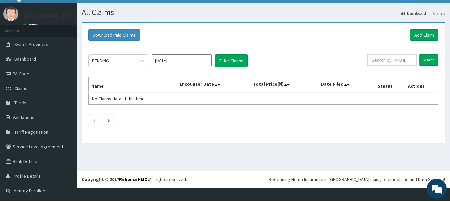
click at [200, 57] on input "Jun 2025" at bounding box center [182, 60] width 60 height 12
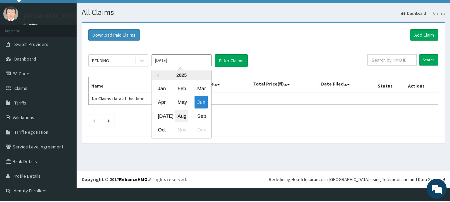
click at [182, 113] on div "Aug" at bounding box center [181, 116] width 13 height 12
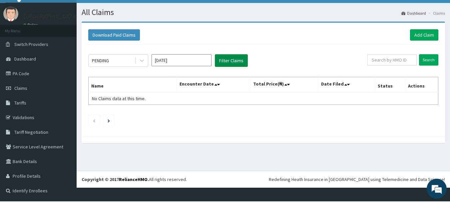
click at [227, 57] on button "Filter Claims" at bounding box center [231, 60] width 33 height 13
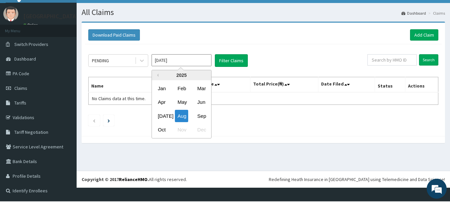
click at [182, 55] on input "Aug 2025" at bounding box center [182, 60] width 60 height 12
click at [161, 114] on div "Jul" at bounding box center [161, 116] width 13 height 12
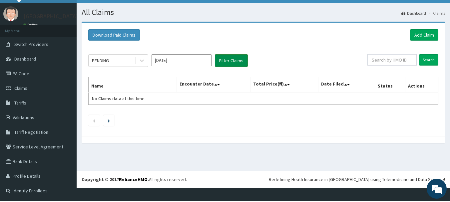
click at [229, 57] on button "Filter Claims" at bounding box center [231, 60] width 33 height 13
click at [227, 57] on button "Filter Claims" at bounding box center [231, 60] width 33 height 13
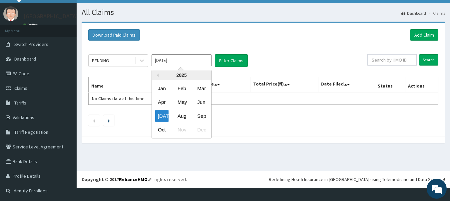
click at [187, 59] on input "Jul 2025" at bounding box center [182, 60] width 60 height 12
click at [163, 126] on div "Oct" at bounding box center [161, 130] width 13 height 12
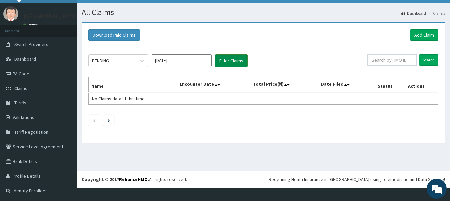
click at [232, 54] on button "Filter Claims" at bounding box center [231, 60] width 33 height 13
click at [182, 55] on input "Oct 2025" at bounding box center [182, 60] width 60 height 12
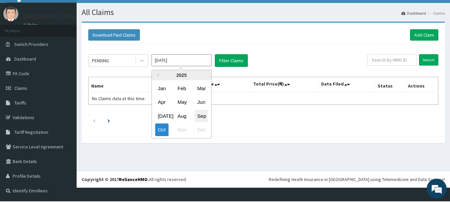
click at [202, 111] on div "Sep" at bounding box center [201, 116] width 13 height 12
type input "Sep 2025"
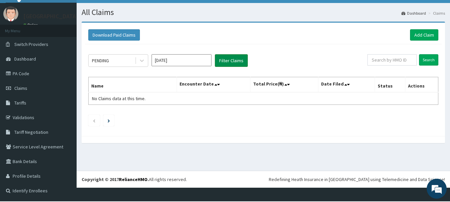
click at [230, 55] on button "Filter Claims" at bounding box center [231, 60] width 33 height 13
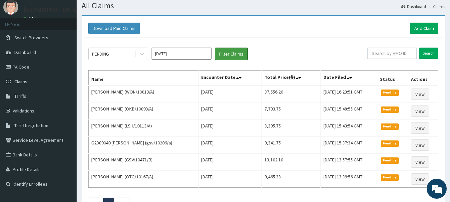
scroll to position [0, 0]
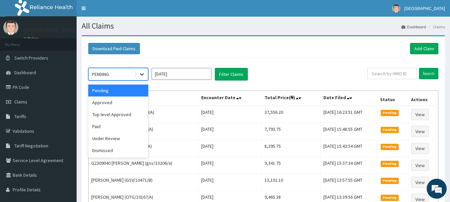
click at [143, 76] on icon at bounding box center [142, 74] width 7 height 7
click at [105, 131] on div "Paid" at bounding box center [118, 127] width 60 height 12
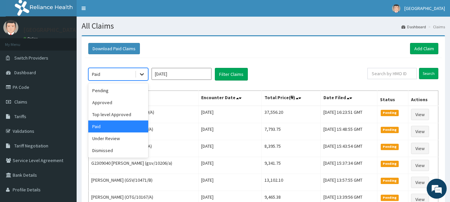
click at [141, 75] on icon at bounding box center [142, 74] width 7 height 7
click at [119, 93] on div "Pending" at bounding box center [118, 91] width 60 height 12
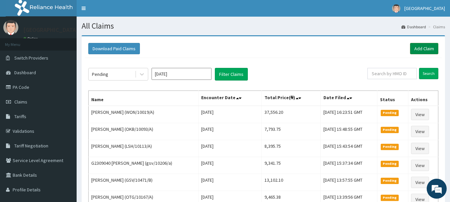
click at [423, 46] on link "Add Claim" at bounding box center [424, 48] width 28 height 11
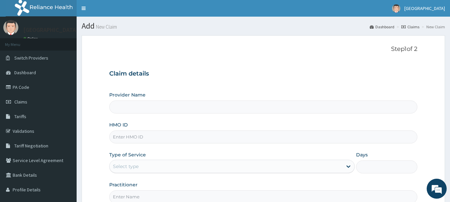
type input "[GEOGRAPHIC_DATA]"
click at [152, 135] on input "HMO ID" at bounding box center [263, 137] width 309 height 13
type input "JIO/10026/A"
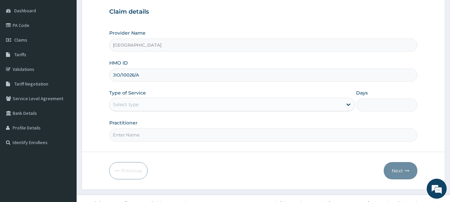
scroll to position [67, 0]
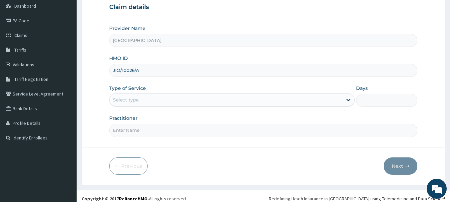
click at [155, 103] on div "Select type" at bounding box center [226, 100] width 233 height 11
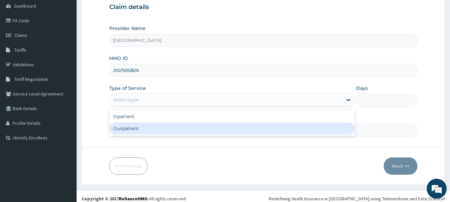
click at [156, 132] on div "Outpatient" at bounding box center [232, 129] width 246 height 12
type input "1"
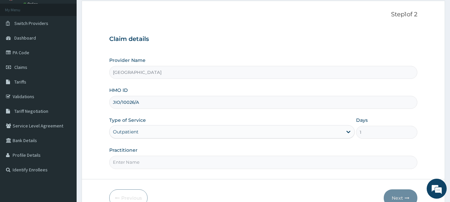
scroll to position [0, 0]
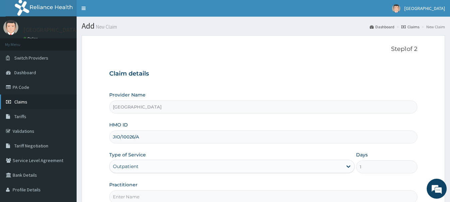
click at [33, 104] on link "Claims" at bounding box center [38, 102] width 77 height 15
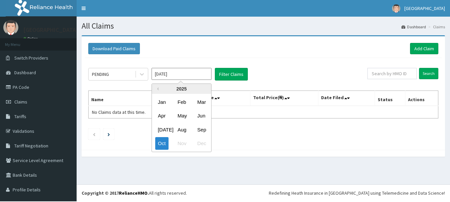
click at [173, 76] on input "[DATE]" at bounding box center [182, 74] width 60 height 12
click at [200, 130] on div "Sep" at bounding box center [201, 130] width 13 height 12
type input "[DATE]"
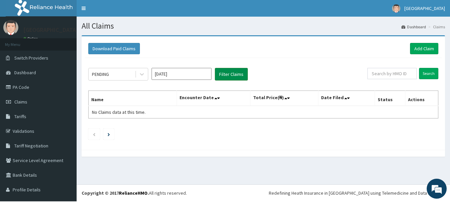
click at [231, 76] on button "Filter Claims" at bounding box center [231, 74] width 33 height 13
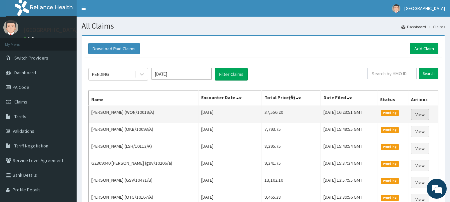
click at [424, 115] on link "View" at bounding box center [420, 114] width 18 height 11
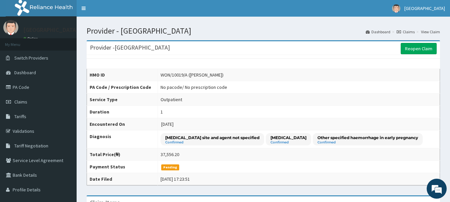
click at [161, 103] on div "Outpatient" at bounding box center [172, 99] width 22 height 7
click at [173, 106] on td "Outpatient" at bounding box center [299, 100] width 282 height 12
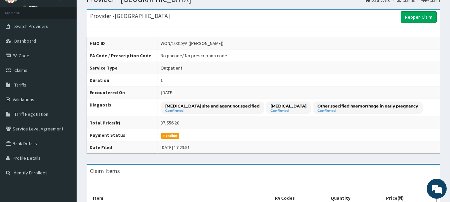
scroll to position [33, 0]
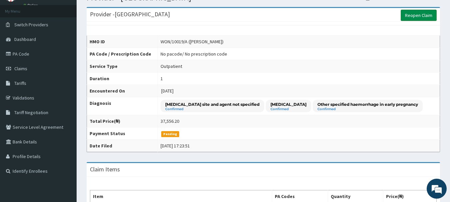
click at [413, 17] on link "Reopen Claim" at bounding box center [419, 15] width 36 height 11
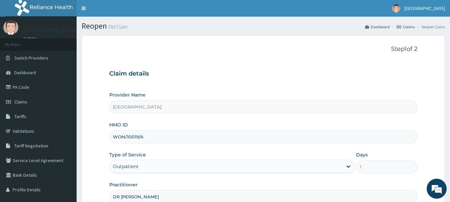
scroll to position [0, 0]
click at [162, 169] on div "Outpatient" at bounding box center [226, 166] width 233 height 11
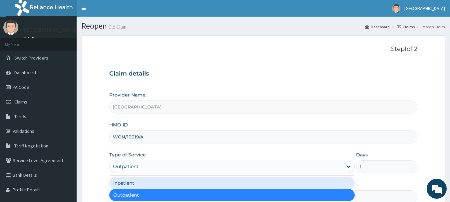
click at [156, 186] on div "Inpatient" at bounding box center [232, 183] width 246 height 12
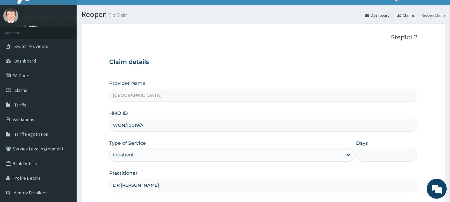
scroll to position [8, 0]
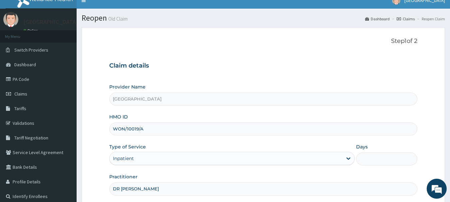
click at [208, 115] on div "HMO ID WON/10019/A" at bounding box center [263, 125] width 309 height 22
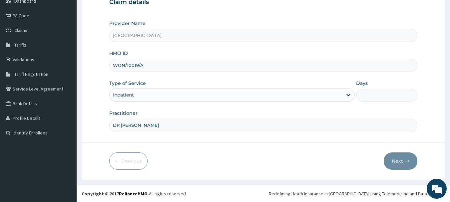
scroll to position [75, 0]
click at [151, 92] on div "Inpatient" at bounding box center [226, 95] width 233 height 11
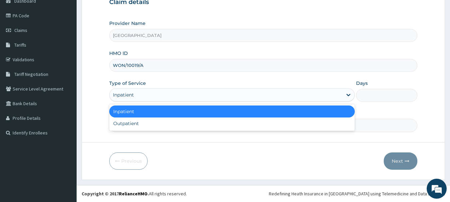
click at [145, 113] on div "Inpatient" at bounding box center [232, 112] width 246 height 12
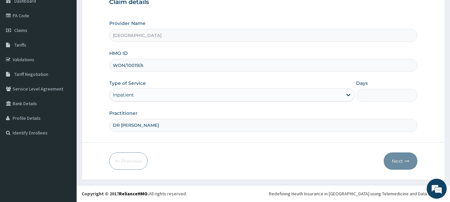
click at [368, 98] on input "Days" at bounding box center [386, 95] width 61 height 13
type input "2"
click at [396, 161] on button "Next" at bounding box center [401, 161] width 34 height 17
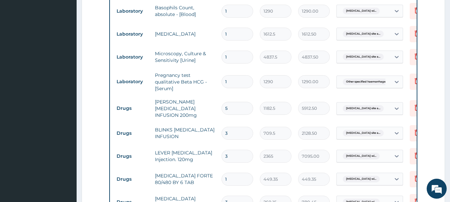
scroll to position [516, 0]
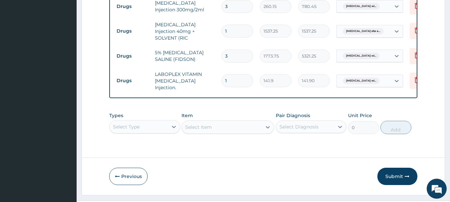
drag, startPoint x: 393, startPoint y: 196, endPoint x: 391, endPoint y: 191, distance: 5.5
click at [393, 185] on button "Submit" at bounding box center [398, 176] width 40 height 17
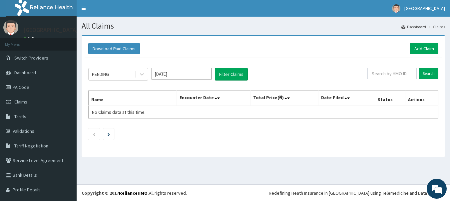
click at [171, 77] on input "[DATE]" at bounding box center [182, 74] width 60 height 12
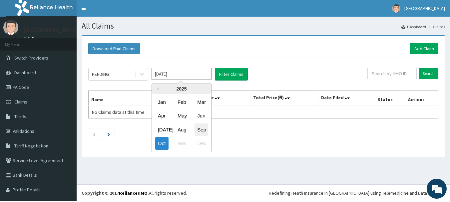
click at [205, 131] on div "Sep" at bounding box center [201, 130] width 13 height 12
type input "[DATE]"
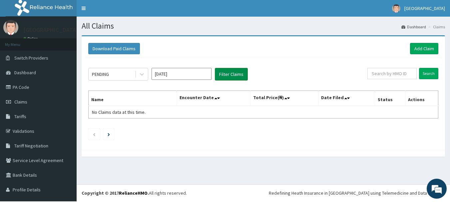
click at [239, 74] on button "Filter Claims" at bounding box center [231, 74] width 33 height 13
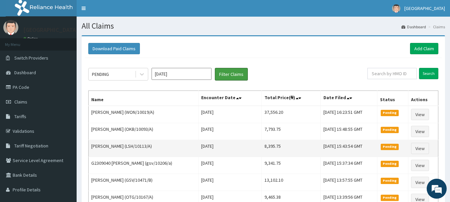
scroll to position [33, 0]
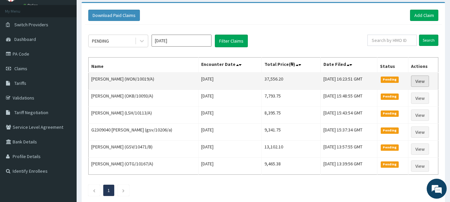
click at [423, 84] on link "View" at bounding box center [420, 81] width 18 height 11
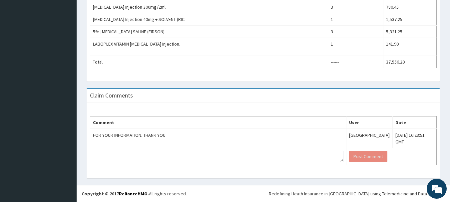
scroll to position [399, 0]
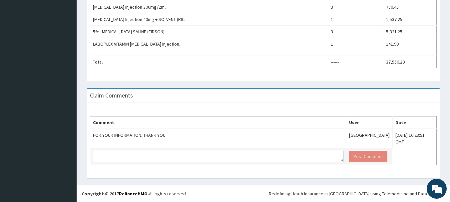
click at [154, 157] on textarea at bounding box center [218, 156] width 251 height 11
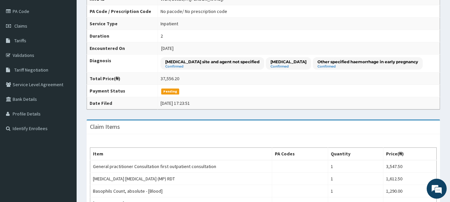
scroll to position [0, 0]
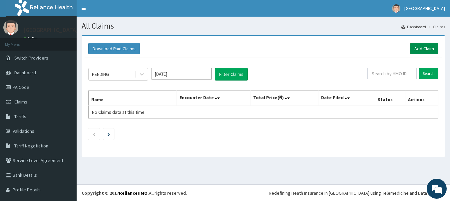
click at [415, 48] on link "Add Claim" at bounding box center [424, 48] width 28 height 11
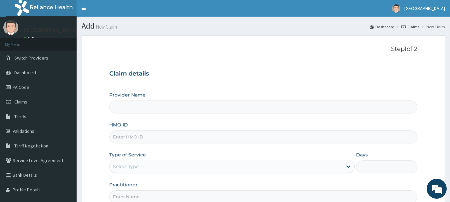
click at [161, 137] on input "HMO ID" at bounding box center [263, 137] width 309 height 13
type input "[GEOGRAPHIC_DATA]"
type input "JIO/10026/A"
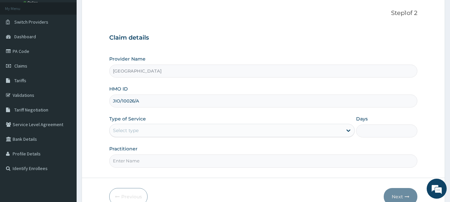
scroll to position [67, 0]
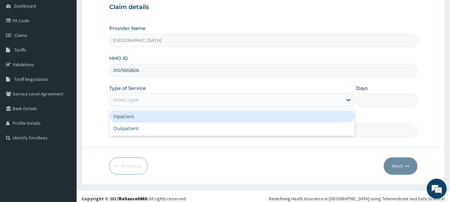
click at [191, 99] on div "Select type" at bounding box center [226, 100] width 233 height 11
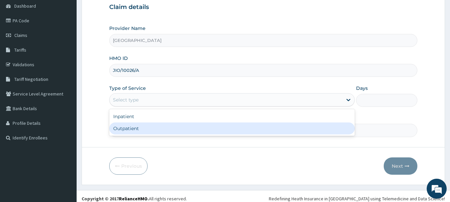
click at [142, 133] on div "Outpatient" at bounding box center [232, 129] width 246 height 12
type input "1"
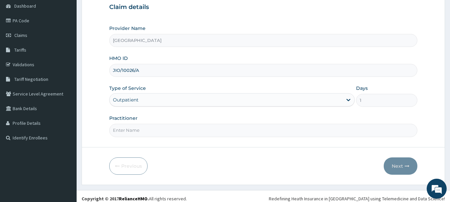
click at [144, 133] on input "Practitioner" at bounding box center [263, 130] width 309 height 13
type input "DR EMMA"
click at [396, 168] on button "Next" at bounding box center [401, 166] width 34 height 17
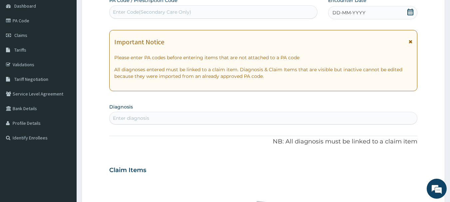
click at [412, 11] on icon at bounding box center [410, 12] width 7 height 7
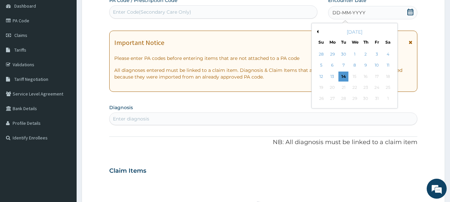
click at [318, 32] on button "Previous Month" at bounding box center [316, 31] width 3 height 3
drag, startPoint x: 333, startPoint y: 68, endPoint x: 338, endPoint y: 45, distance: 23.9
click at [333, 68] on div "8" at bounding box center [333, 66] width 10 height 10
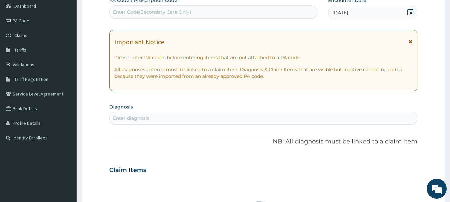
click at [150, 13] on div "Enter Code(Secondary Care Only)" at bounding box center [152, 12] width 78 height 7
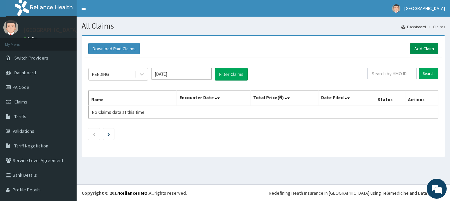
click at [420, 50] on link "Add Claim" at bounding box center [424, 48] width 28 height 11
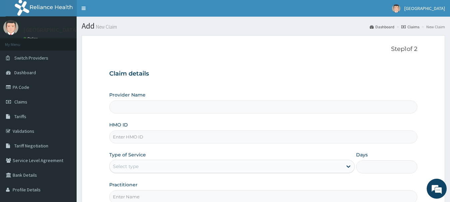
click at [137, 139] on input "HMO ID" at bounding box center [263, 137] width 309 height 13
type input "[GEOGRAPHIC_DATA]"
type input "SCL/1005/A"
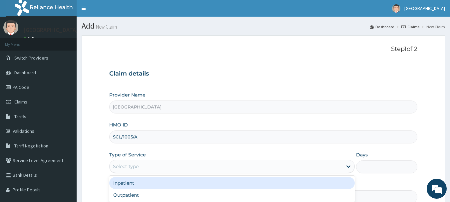
click at [131, 163] on div "Select type" at bounding box center [232, 166] width 246 height 13
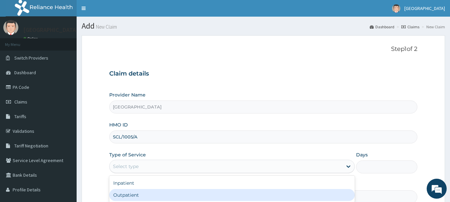
click at [148, 197] on div "Outpatient" at bounding box center [232, 195] width 246 height 12
type input "1"
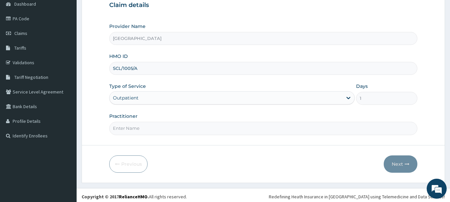
scroll to position [75, 0]
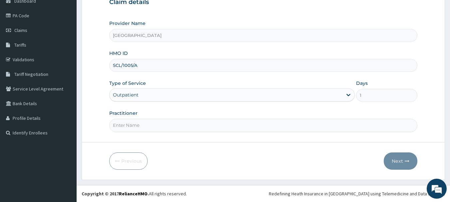
click at [139, 124] on input "Practitioner" at bounding box center [263, 125] width 309 height 13
type input "DR EMMA"
click at [398, 163] on button "Next" at bounding box center [401, 161] width 34 height 17
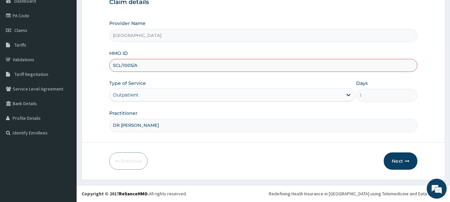
click at [162, 64] on input "SCL/1005/A" at bounding box center [263, 65] width 309 height 13
click at [152, 63] on input "SCL/1005/A" at bounding box center [263, 65] width 309 height 13
click at [136, 63] on input "SCL/1005/A" at bounding box center [263, 65] width 309 height 13
type input "SCL/10050/A"
click at [394, 160] on button "Next" at bounding box center [401, 161] width 34 height 17
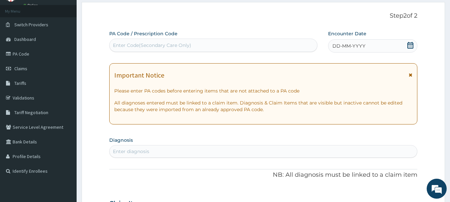
scroll to position [0, 0]
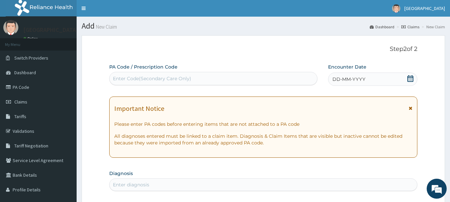
click at [187, 80] on div "Enter Code(Secondary Care Only)" at bounding box center [152, 78] width 78 height 7
paste input "PA/2677E6"
type input "PA/2677E6"
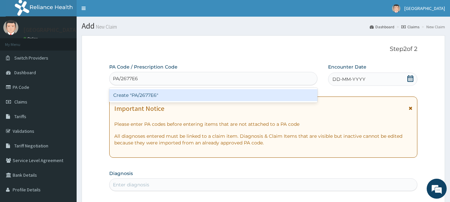
click at [150, 96] on div "Create "PA/2677E6"" at bounding box center [213, 95] width 209 height 12
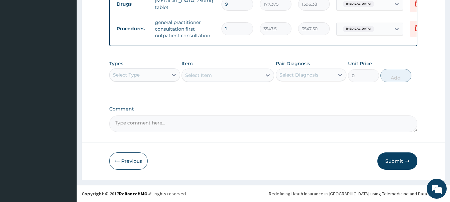
scroll to position [329, 0]
click at [198, 126] on textarea "Comment" at bounding box center [263, 124] width 309 height 17
type textarea "FOR YOUR INFORMATION. THANK YOU"
click at [388, 162] on button "Submit" at bounding box center [398, 161] width 40 height 17
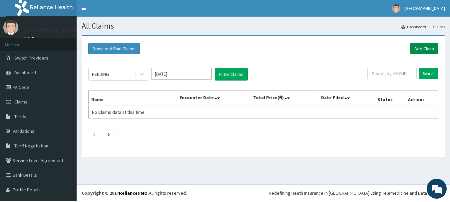
click at [414, 49] on link "Add Claim" at bounding box center [424, 48] width 28 height 11
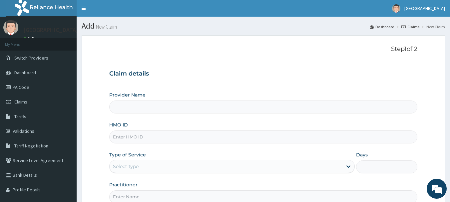
drag, startPoint x: 0, startPoint y: 0, endPoint x: 150, endPoint y: 136, distance: 202.9
click at [150, 136] on input "HMO ID" at bounding box center [263, 137] width 309 height 13
type input "V"
type input "[GEOGRAPHIC_DATA]"
type input "JIO/10026/A"
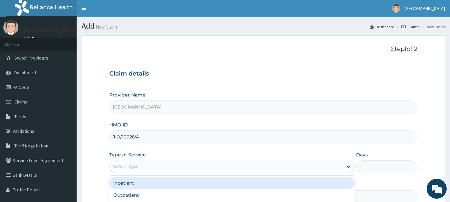
click at [172, 169] on div "Select type" at bounding box center [226, 166] width 233 height 11
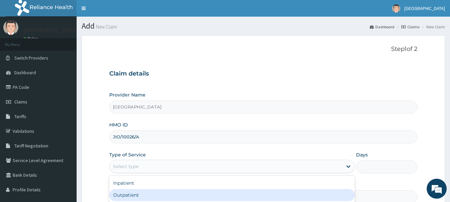
click at [161, 196] on div "Outpatient" at bounding box center [232, 195] width 246 height 12
type input "1"
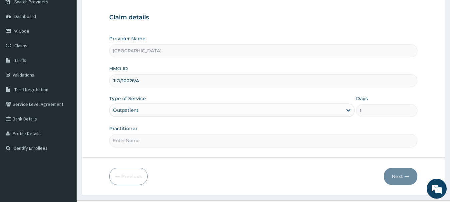
scroll to position [67, 0]
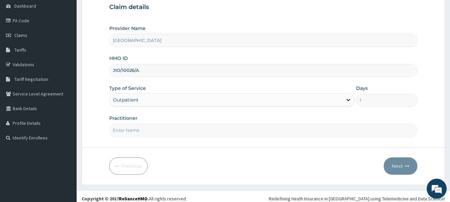
click at [169, 100] on div "Outpatient" at bounding box center [226, 100] width 233 height 11
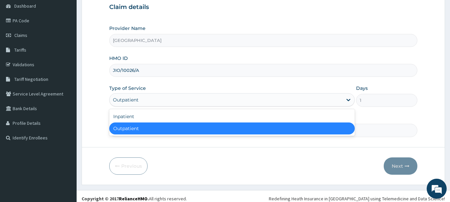
click at [163, 133] on div "Outpatient" at bounding box center [232, 129] width 246 height 12
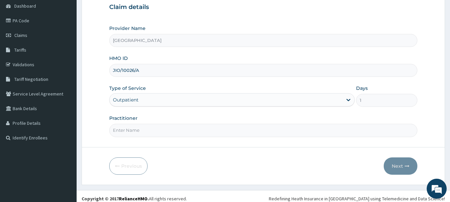
click at [158, 136] on input "Practitioner" at bounding box center [263, 130] width 309 height 13
type input "DR [PERSON_NAME]"
click at [398, 168] on button "Next" at bounding box center [401, 166] width 34 height 17
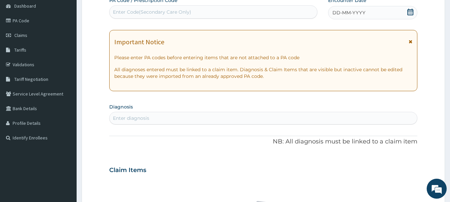
click at [168, 13] on div "Enter Code(Secondary Care Only)" at bounding box center [152, 12] width 78 height 7
paste input "PA/9139EA"
type input "PA/9139EA"
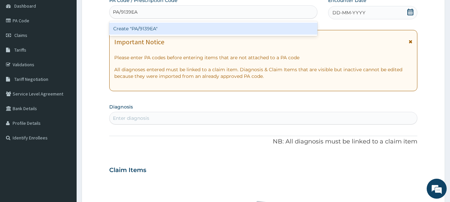
click at [168, 30] on div "Create "PA/9139EA"" at bounding box center [213, 29] width 209 height 12
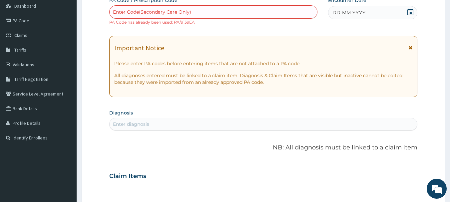
click at [164, 10] on div "Enter Code(Secondary Care Only)" at bounding box center [152, 12] width 78 height 7
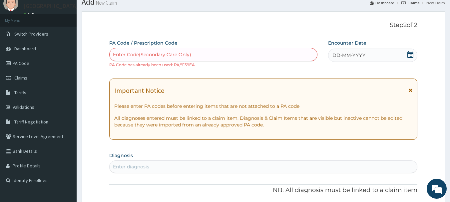
scroll to position [0, 0]
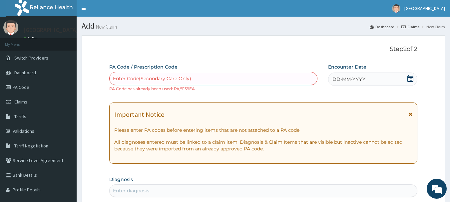
click at [409, 78] on icon at bounding box center [410, 78] width 7 height 7
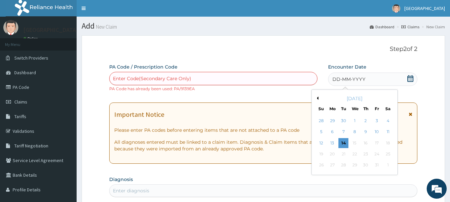
click at [318, 96] on div "Previous Month October 2025 Su Mo Tu We Th Fr Sa 28 29 30 1 2 3 4 5 6 7 8 9 10 …" at bounding box center [355, 133] width 86 height 86
click at [319, 99] on div "October 2025" at bounding box center [355, 98] width 80 height 7
click at [318, 98] on button "Previous Month" at bounding box center [316, 98] width 3 height 3
click at [334, 133] on div "8" at bounding box center [333, 132] width 10 height 10
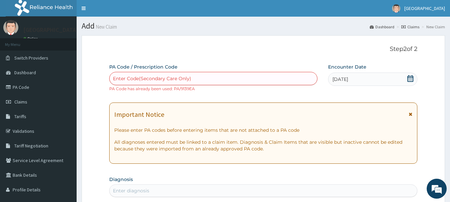
click at [148, 78] on div "Enter Code(Secondary Care Only)" at bounding box center [152, 78] width 78 height 7
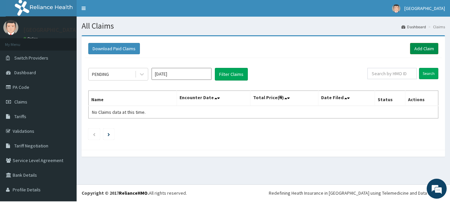
click at [414, 49] on link "Add Claim" at bounding box center [424, 48] width 28 height 11
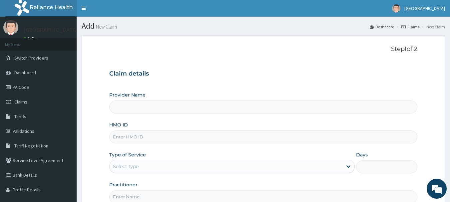
click at [154, 138] on input "HMO ID" at bounding box center [263, 137] width 309 height 13
type input "JIO/10026/A"
type input "[GEOGRAPHIC_DATA]"
click at [172, 166] on div "Select type" at bounding box center [226, 166] width 233 height 11
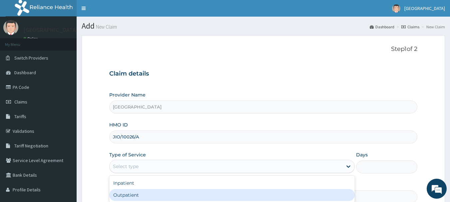
click at [149, 198] on div "Outpatient" at bounding box center [232, 195] width 246 height 12
type input "1"
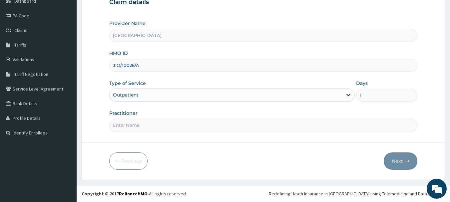
scroll to position [75, 0]
click at [174, 122] on input "Practitioner" at bounding box center [263, 125] width 309 height 13
type input "DR [PERSON_NAME]"
click at [396, 160] on button "Next" at bounding box center [401, 161] width 34 height 17
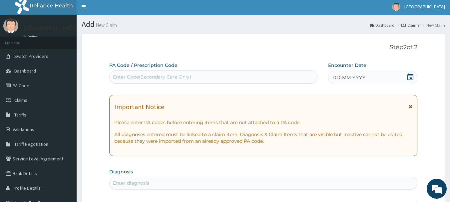
scroll to position [0, 0]
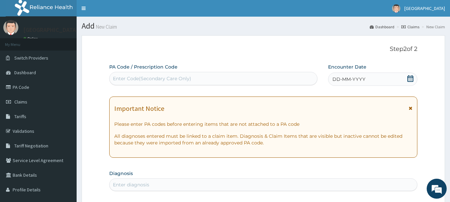
click at [170, 78] on div "Enter Code(Secondary Care Only)" at bounding box center [152, 78] width 78 height 7
paste input "PA/9139EA"
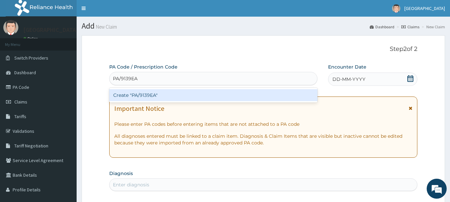
type input "PA/9139EA"
click at [149, 96] on div "Create "PA/9139EA"" at bounding box center [213, 95] width 209 height 12
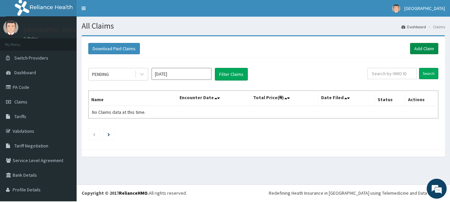
click at [417, 50] on link "Add Claim" at bounding box center [424, 48] width 28 height 11
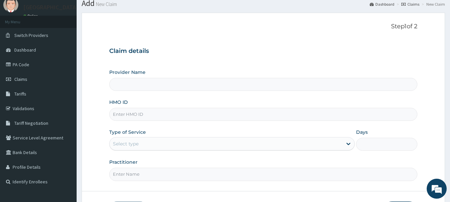
scroll to position [33, 0]
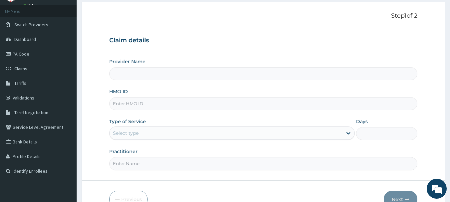
type input "[GEOGRAPHIC_DATA]"
click at [162, 104] on input "HMO ID" at bounding box center [263, 103] width 309 height 13
type input "JIO/10026/A"
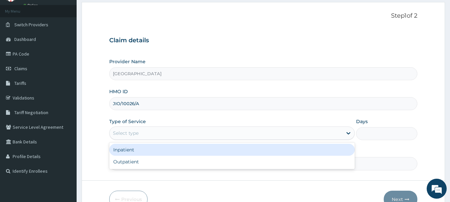
click at [151, 134] on div "Select type" at bounding box center [226, 133] width 233 height 11
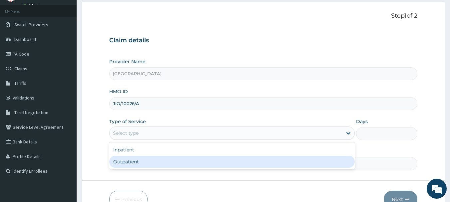
click at [145, 164] on div "Outpatient" at bounding box center [232, 162] width 246 height 12
type input "1"
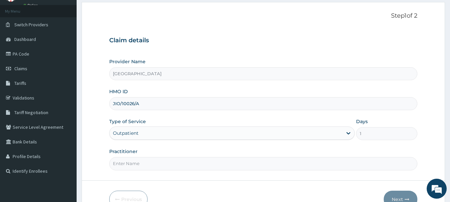
click at [151, 167] on input "Practitioner" at bounding box center [263, 163] width 309 height 13
type input "DR [PERSON_NAME]"
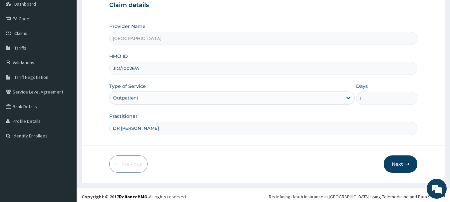
scroll to position [75, 0]
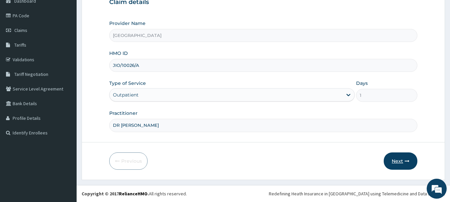
click at [397, 162] on button "Next" at bounding box center [401, 161] width 34 height 17
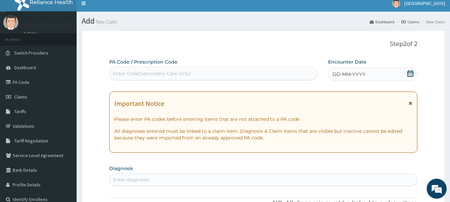
scroll to position [0, 0]
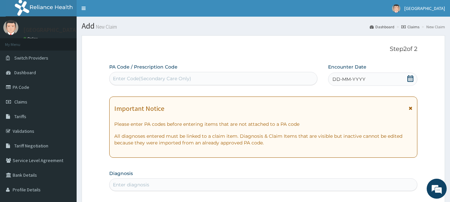
click at [124, 78] on div "Enter Code(Secondary Care Only)" at bounding box center [152, 78] width 78 height 7
paste input "PA/9139EA"
type input "PA/9139EA"
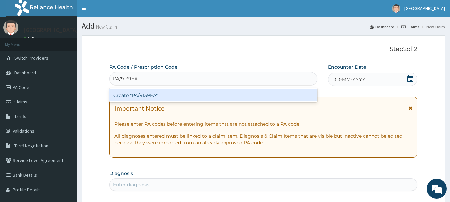
click at [156, 99] on div "Create "PA/9139EA"" at bounding box center [213, 95] width 209 height 12
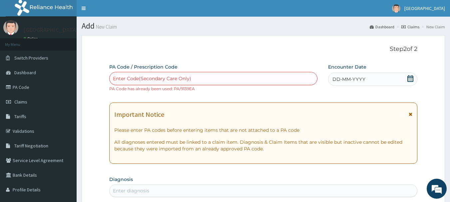
click at [190, 85] on div "Enter Code(Secondary Care Only)" at bounding box center [213, 78] width 209 height 13
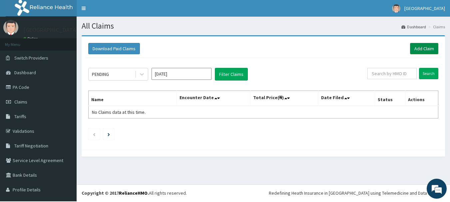
click at [415, 48] on link "Add Claim" at bounding box center [424, 48] width 28 height 11
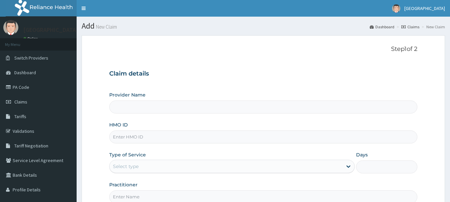
click at [147, 138] on input "HMO ID" at bounding box center [263, 137] width 309 height 13
type input "JIO/10026/A"
type input "[GEOGRAPHIC_DATA]"
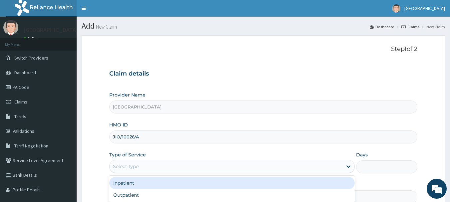
click at [193, 168] on div "Select type" at bounding box center [226, 166] width 233 height 11
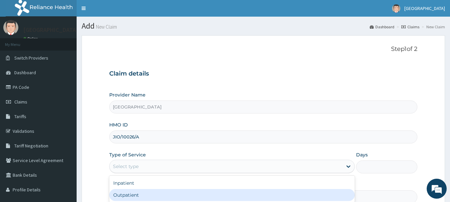
click at [134, 197] on div "Outpatient" at bounding box center [232, 195] width 246 height 12
type input "1"
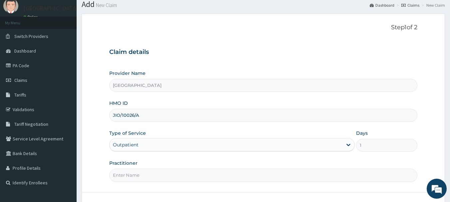
scroll to position [33, 0]
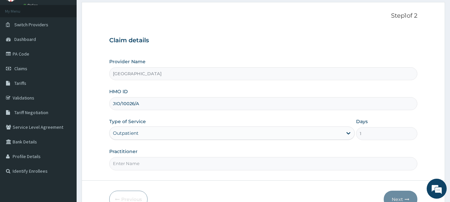
click at [159, 168] on input "Practitioner" at bounding box center [263, 163] width 309 height 13
type input "DR EMMA"
click at [392, 197] on button "Next" at bounding box center [401, 199] width 34 height 17
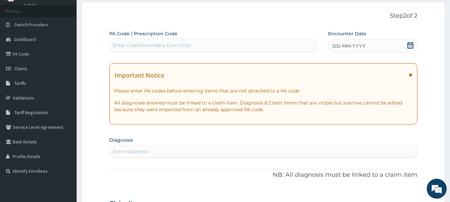
click at [409, 46] on icon at bounding box center [410, 45] width 7 height 7
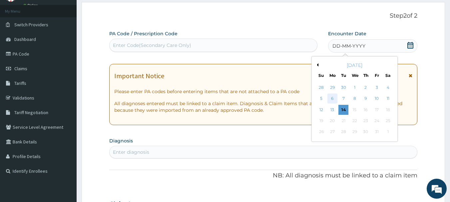
scroll to position [0, 0]
click at [318, 66] on button "Previous Month" at bounding box center [316, 64] width 3 height 3
click at [331, 100] on div "8" at bounding box center [333, 99] width 10 height 10
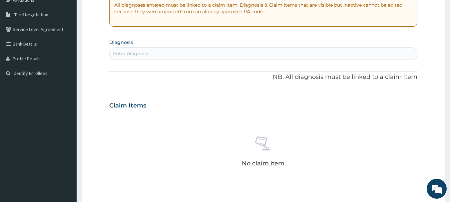
scroll to position [133, 0]
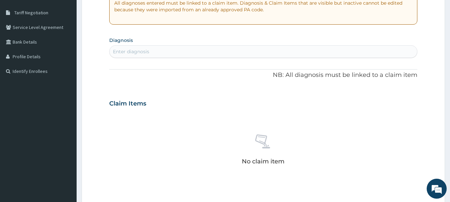
click at [193, 53] on div "Enter diagnosis" at bounding box center [264, 51] width 308 height 11
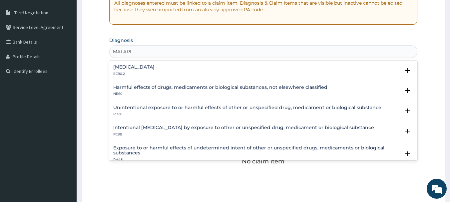
type input "[MEDICAL_DATA]"
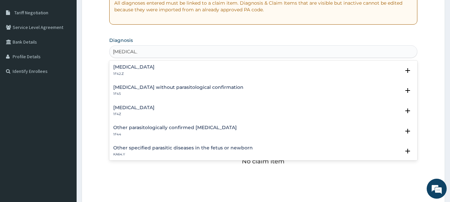
click at [153, 69] on h4 "[MEDICAL_DATA]" at bounding box center [133, 67] width 41 height 5
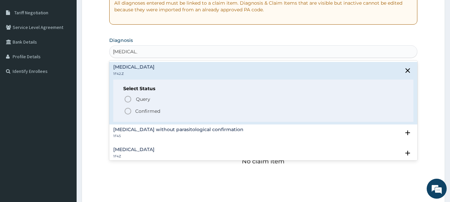
click at [147, 115] on p "Confirmed" at bounding box center [147, 111] width 25 height 7
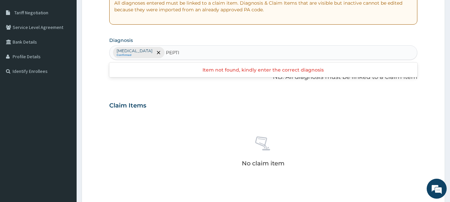
type input "PEPTIC"
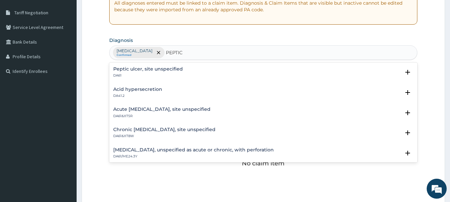
click at [170, 70] on h4 "Peptic ulcer, site unspecified" at bounding box center [148, 69] width 70 height 5
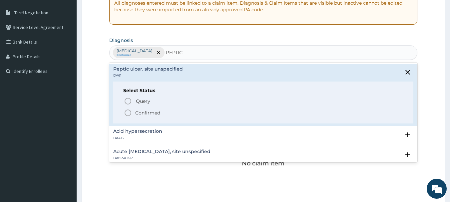
click at [156, 116] on p "Confirmed" at bounding box center [147, 113] width 25 height 7
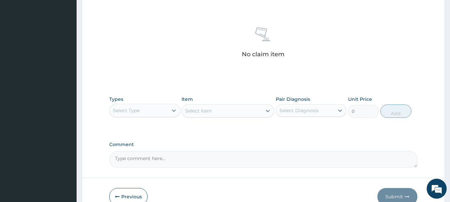
scroll to position [267, 0]
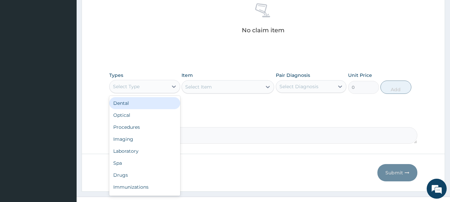
click at [146, 91] on div "Select Type" at bounding box center [139, 86] width 58 height 11
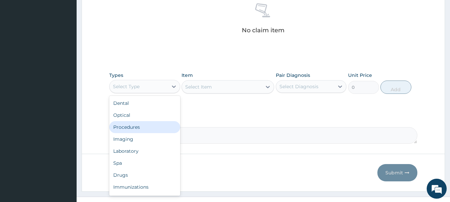
click at [143, 132] on div "Procedures" at bounding box center [144, 127] width 71 height 12
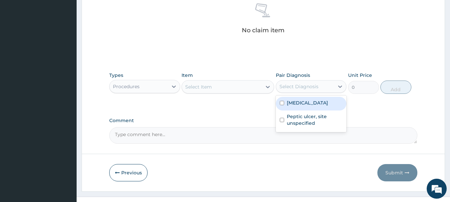
click at [302, 90] on div "Select Diagnosis" at bounding box center [299, 86] width 39 height 7
click at [304, 106] on label "Plasmodium malariae malaria without complication" at bounding box center [307, 103] width 41 height 7
checkbox input "true"
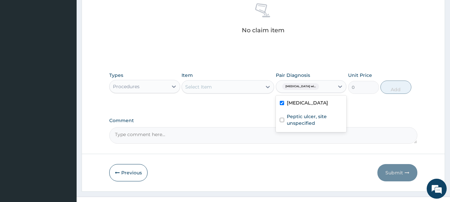
click at [206, 90] on div "Select Item" at bounding box center [198, 87] width 27 height 7
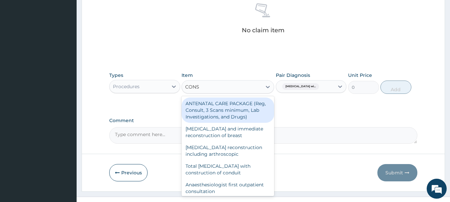
type input "CONSU"
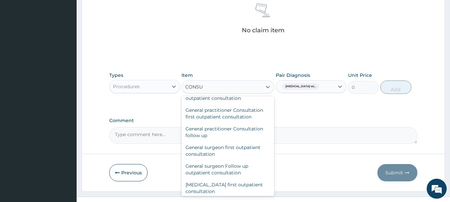
scroll to position [400, 0]
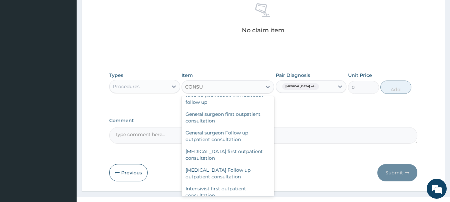
click at [211, 90] on div "General practitioner Consultation first outpatient consultation" at bounding box center [228, 80] width 93 height 19
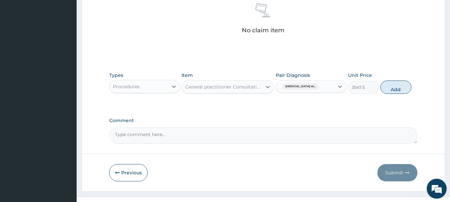
drag, startPoint x: 431, startPoint y: 91, endPoint x: 426, endPoint y: 91, distance: 4.3
click at [412, 91] on button "Add" at bounding box center [396, 87] width 31 height 13
type input "0"
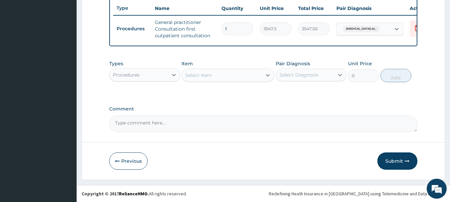
scroll to position [260, 0]
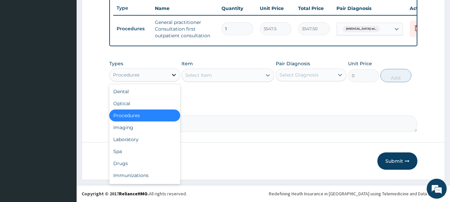
click at [174, 74] on icon at bounding box center [174, 75] width 4 height 2
click at [143, 141] on div "Laboratory" at bounding box center [144, 140] width 71 height 12
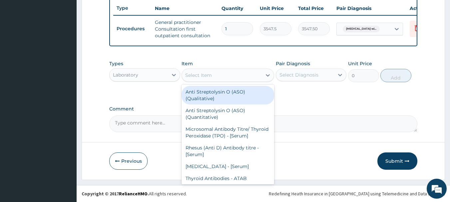
click at [237, 75] on div "Select Item" at bounding box center [222, 75] width 80 height 11
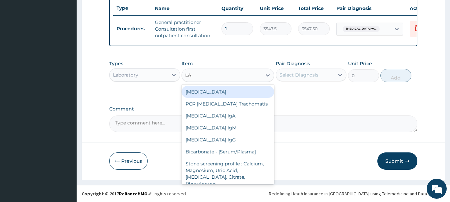
type input "L"
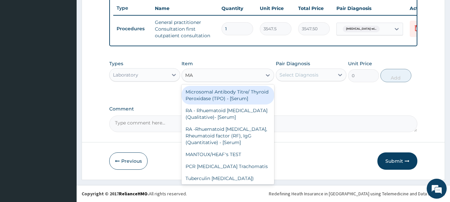
type input "MAL"
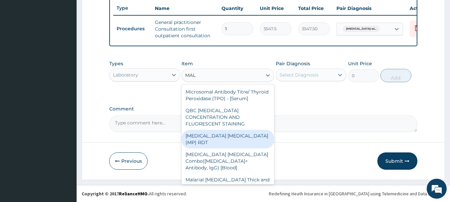
click at [245, 147] on div "[MEDICAL_DATA] [MEDICAL_DATA] (MP) RDT" at bounding box center [228, 139] width 93 height 19
type input "1612.5"
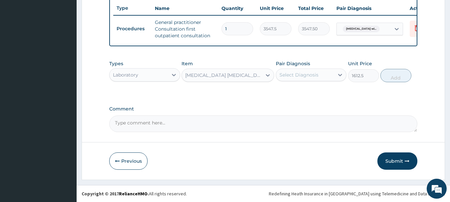
click at [313, 73] on div "Select Diagnosis" at bounding box center [299, 75] width 39 height 7
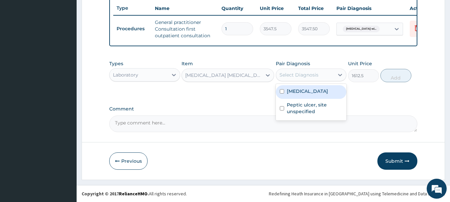
click at [320, 95] on label "Plasmodium malariae malaria without complication" at bounding box center [307, 91] width 41 height 7
checkbox input "true"
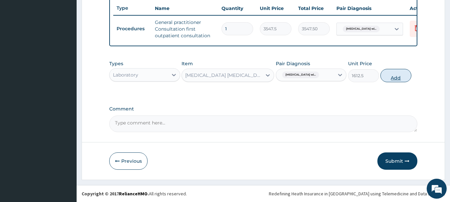
click at [412, 75] on button "Add" at bounding box center [396, 75] width 31 height 13
type input "0"
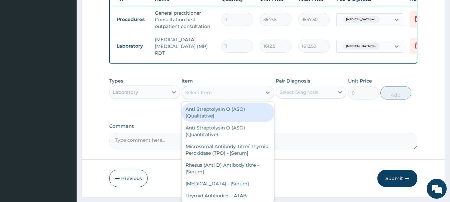
click at [229, 98] on div "Select Item" at bounding box center [222, 92] width 80 height 11
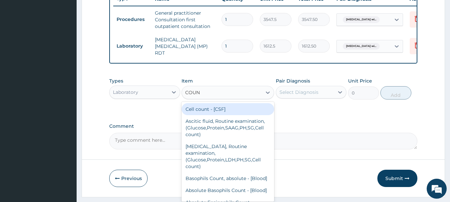
type input "COUNT"
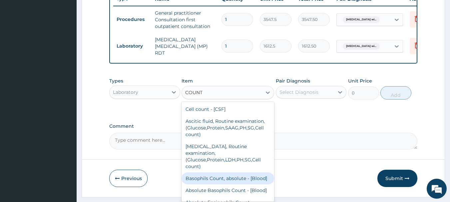
click at [217, 185] on div "Basophils Count, absolute - [Blood]" at bounding box center [228, 179] width 93 height 12
type input "1290"
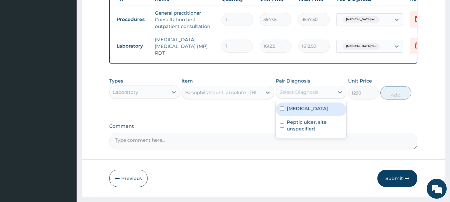
click at [316, 96] on div "Select Diagnosis" at bounding box center [299, 92] width 39 height 7
drag, startPoint x: 305, startPoint y: 128, endPoint x: 314, endPoint y: 128, distance: 9.3
click at [307, 112] on label "Plasmodium malariae malaria without complication" at bounding box center [307, 108] width 41 height 7
checkbox input "true"
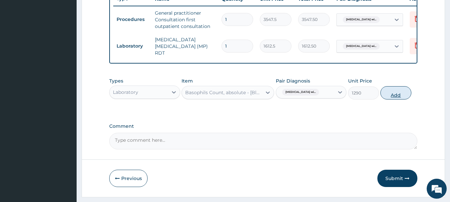
click at [412, 98] on button "Add" at bounding box center [396, 92] width 31 height 13
type input "0"
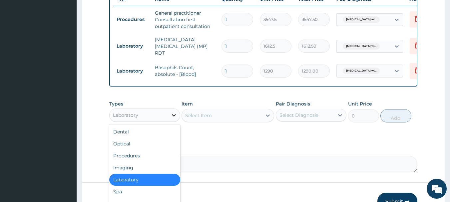
click at [175, 118] on icon at bounding box center [174, 115] width 7 height 7
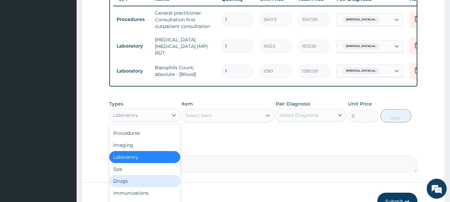
click at [147, 186] on div "Drugs" at bounding box center [144, 181] width 71 height 12
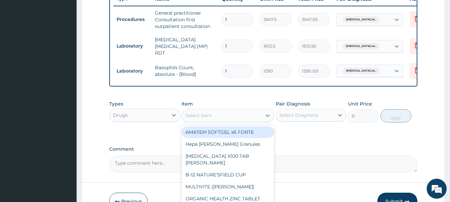
click at [217, 118] on div "Select Item" at bounding box center [222, 115] width 80 height 11
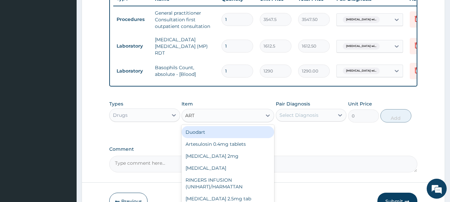
type input "ARTE"
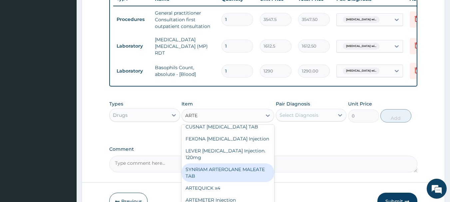
scroll to position [108, 0]
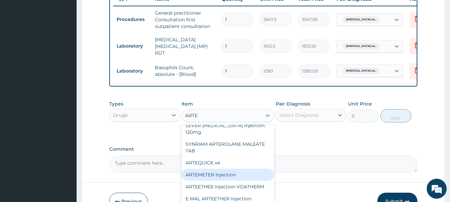
click at [239, 169] on div "ARTEMETER Injection" at bounding box center [228, 175] width 93 height 12
type input "946"
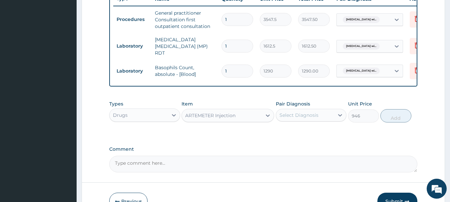
click at [311, 118] on div "Select Diagnosis" at bounding box center [299, 115] width 39 height 7
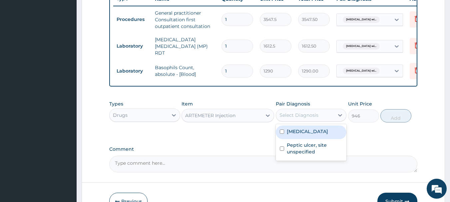
drag, startPoint x: 296, startPoint y: 139, endPoint x: 379, endPoint y: 131, distance: 83.4
click at [296, 135] on label "Plasmodium malariae malaria without complication" at bounding box center [307, 131] width 41 height 7
checkbox input "true"
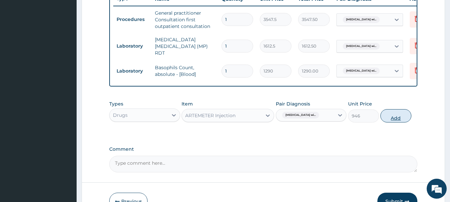
click at [412, 122] on button "Add" at bounding box center [396, 115] width 31 height 13
type input "0"
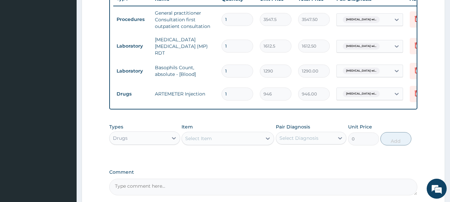
type input "0.00"
type input "2"
type input "1892.00"
type input "2"
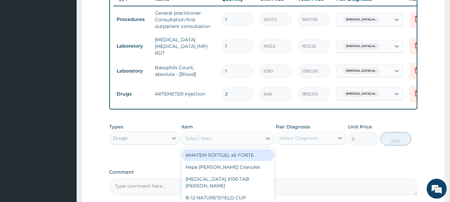
click at [193, 142] on div "Select Item" at bounding box center [198, 138] width 27 height 7
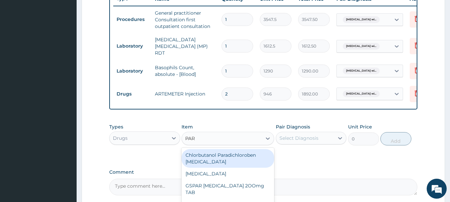
type input "PARA"
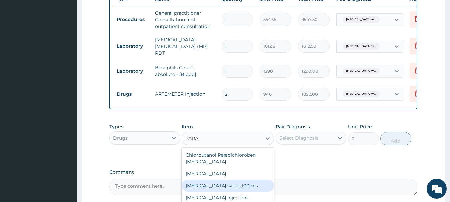
scroll to position [24, 0]
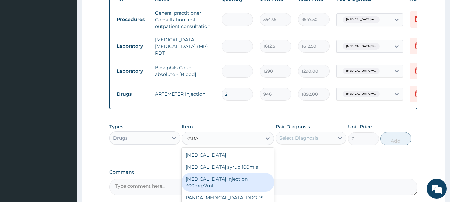
click at [224, 184] on div "PARACETAMOL Injection 300mg/2ml" at bounding box center [228, 182] width 93 height 19
type input "260.15"
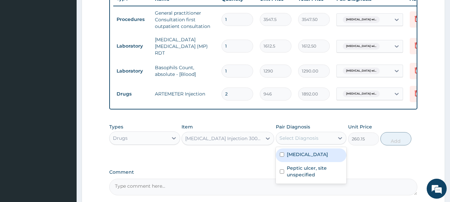
click at [312, 142] on div "Select Diagnosis" at bounding box center [299, 138] width 39 height 7
drag, startPoint x: 313, startPoint y: 164, endPoint x: 379, endPoint y: 159, distance: 66.1
click at [313, 158] on label "[MEDICAL_DATA]" at bounding box center [307, 154] width 41 height 7
checkbox input "true"
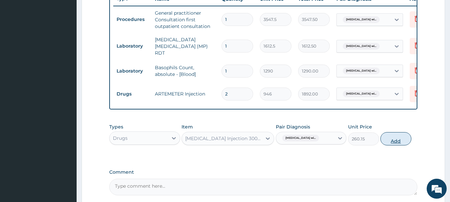
click at [412, 145] on button "Add" at bounding box center [396, 138] width 31 height 13
type input "0"
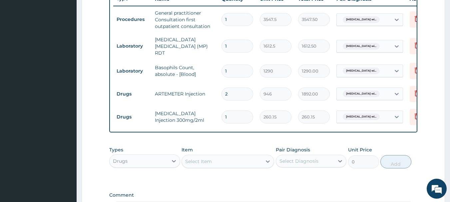
type input "0.00"
type input "2"
type input "520.30"
type input "2"
click at [220, 167] on div "Select Item" at bounding box center [222, 161] width 80 height 11
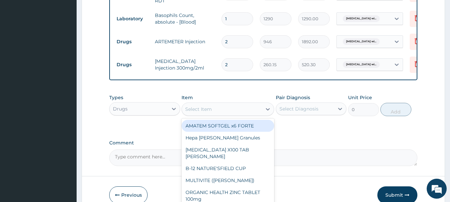
scroll to position [327, 0]
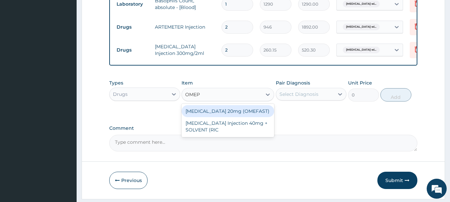
type input "OMEPR"
click at [221, 116] on div "OMEPRAZOLE 20mg (OMEFAST)" at bounding box center [228, 111] width 93 height 12
type input "82.775"
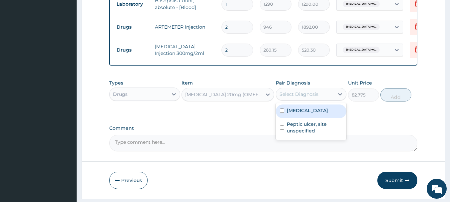
click at [312, 98] on div "Select Diagnosis" at bounding box center [299, 94] width 39 height 7
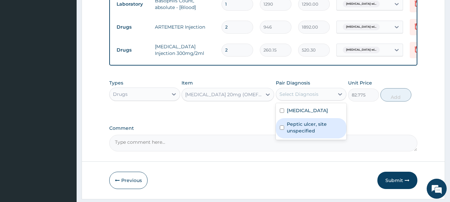
click at [303, 134] on label "Peptic ulcer, site unspecified" at bounding box center [315, 127] width 56 height 13
checkbox input "true"
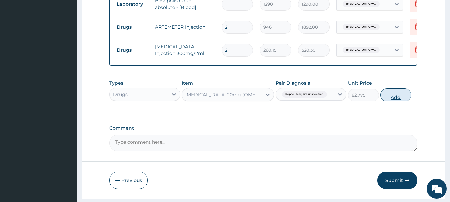
click at [412, 99] on button "Add" at bounding box center [396, 94] width 31 height 13
type input "0"
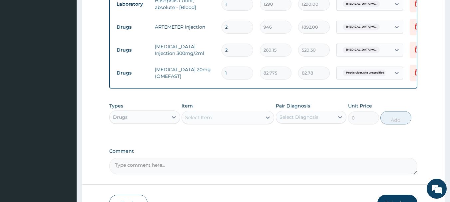
drag, startPoint x: 231, startPoint y: 73, endPoint x: 223, endPoint y: 73, distance: 8.0
click at [223, 73] on input "1" at bounding box center [238, 73] width 32 height 13
type input "5"
type input "413.88"
type input "5"
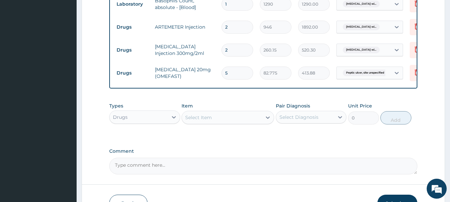
click at [205, 121] on div "Select Item" at bounding box center [198, 117] width 27 height 7
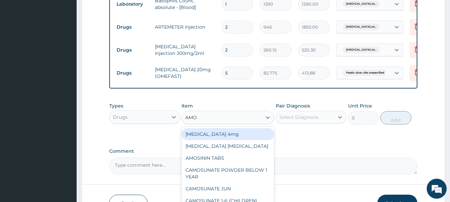
type input "AMOX"
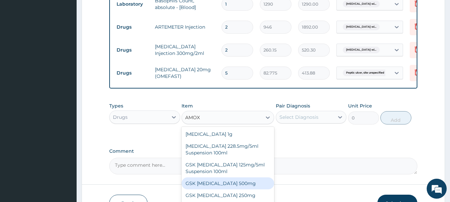
drag, startPoint x: 211, startPoint y: 193, endPoint x: 221, endPoint y: 186, distance: 11.7
click at [213, 190] on div "GSK AMOXIL 500mg" at bounding box center [228, 184] width 93 height 12
type input "59.125"
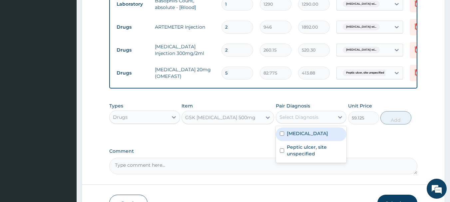
click at [293, 121] on div "Select Diagnosis" at bounding box center [299, 117] width 39 height 7
click at [298, 137] on label "Plasmodium malariae malaria without complication" at bounding box center [307, 133] width 41 height 7
checkbox input "true"
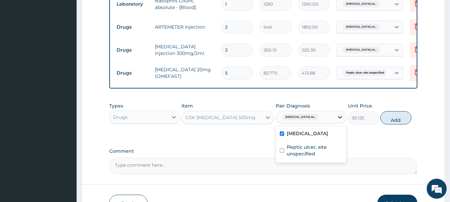
click at [344, 121] on icon at bounding box center [340, 117] width 7 height 7
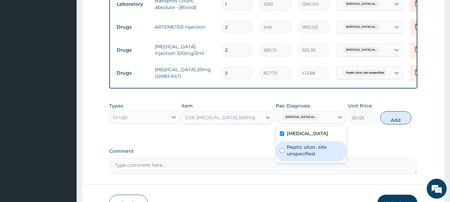
click at [334, 157] on label "Peptic ulcer, site unspecified" at bounding box center [315, 150] width 56 height 13
checkbox input "true"
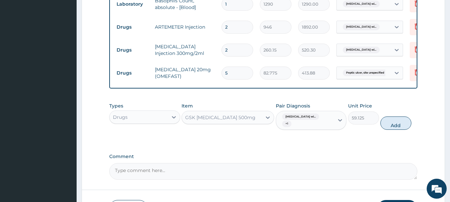
click at [288, 127] on span "+ 1" at bounding box center [286, 124] width 9 height 7
click at [287, 120] on span "Plasmodium malariae malaria wi..." at bounding box center [300, 117] width 37 height 7
click at [283, 143] on input "checkbox" at bounding box center [282, 140] width 4 height 4
checkbox input "false"
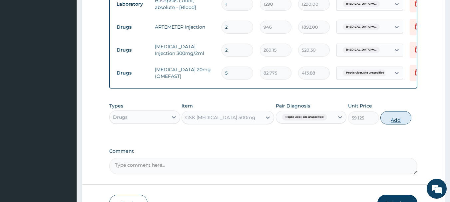
click at [412, 125] on button "Add" at bounding box center [396, 117] width 31 height 13
type input "0"
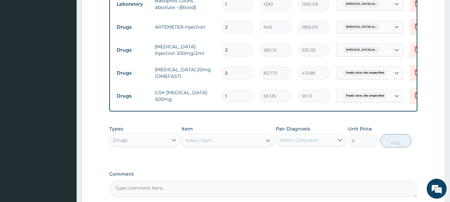
type input "0.00"
type input "5"
type input "295.63"
type input "5"
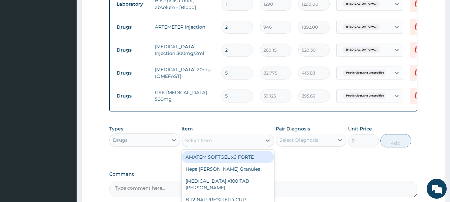
click at [208, 144] on div "Select Item" at bounding box center [198, 140] width 27 height 7
type input "CLAR"
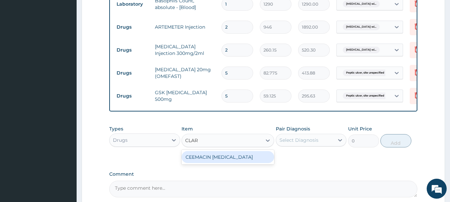
click at [217, 160] on div "CEEMACIN CLARITHROMYCIN" at bounding box center [228, 157] width 93 height 12
type input "236.5"
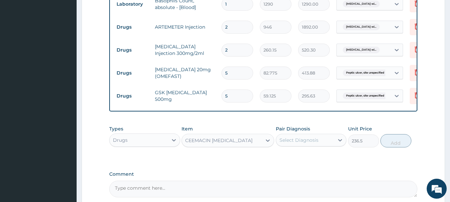
click at [313, 142] on div "Select Diagnosis" at bounding box center [299, 140] width 39 height 7
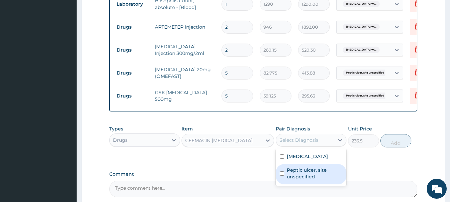
click at [313, 180] on label "Peptic ulcer, site unspecified" at bounding box center [315, 173] width 56 height 13
checkbox input "true"
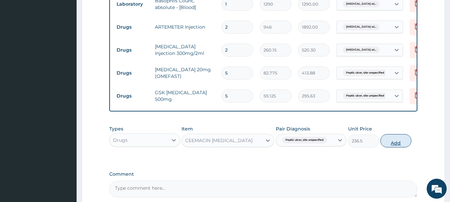
click at [412, 148] on button "Add" at bounding box center [396, 140] width 31 height 13
type input "0"
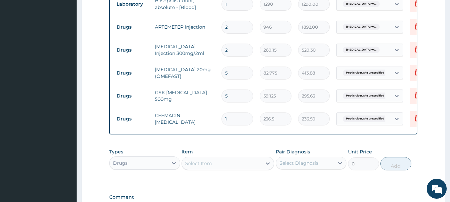
type input "0.00"
type input "5"
type input "1182.50"
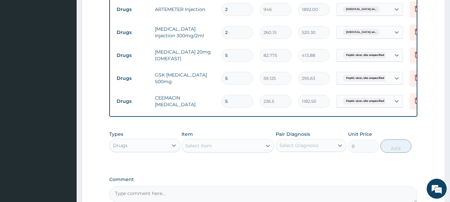
scroll to position [360, 0]
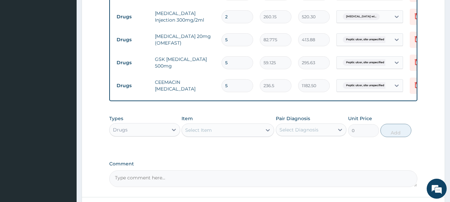
type input "5"
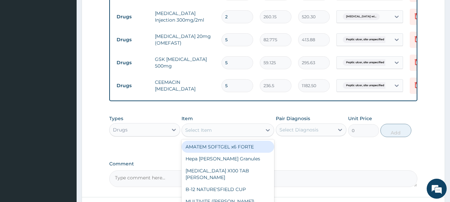
click at [209, 132] on div "Select Item" at bounding box center [198, 130] width 27 height 7
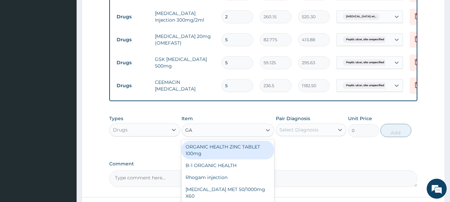
type input "G"
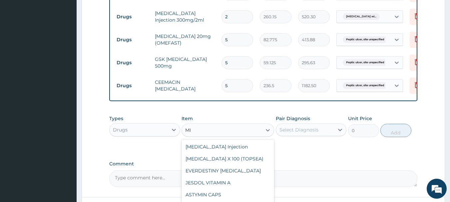
type input "M"
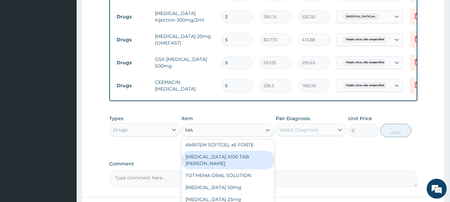
scroll to position [0, 0]
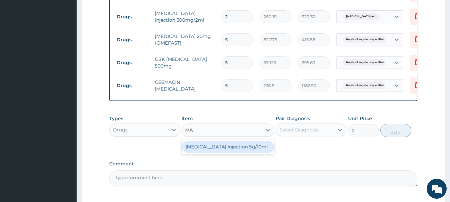
type input "M"
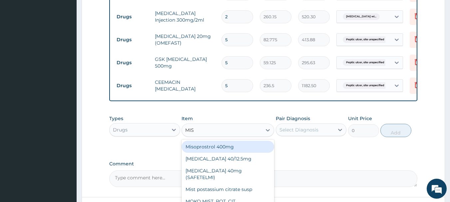
type input "MIST"
click at [219, 153] on div "Mist postassium citrate susp" at bounding box center [228, 147] width 93 height 12
type input "1182.5"
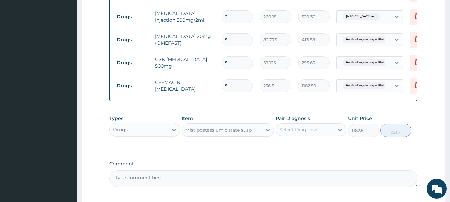
click at [226, 134] on div "Mist postassium citrate susp" at bounding box center [218, 130] width 67 height 7
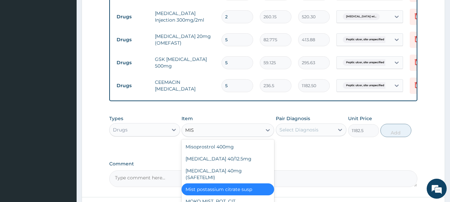
type input "MIST"
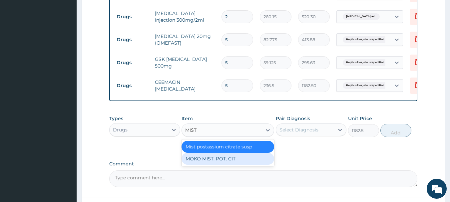
click at [223, 163] on div "MOKO MIST. POT. CIT" at bounding box center [228, 159] width 93 height 12
type input "1064.25"
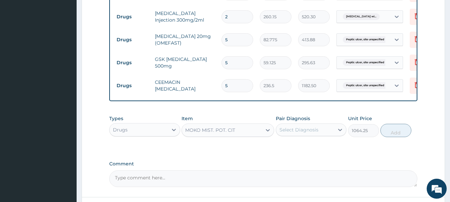
click at [216, 133] on div "MOKO MIST. POT. CIT" at bounding box center [210, 130] width 50 height 7
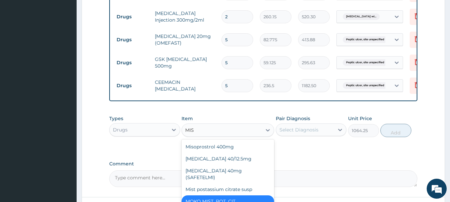
type input "MIST"
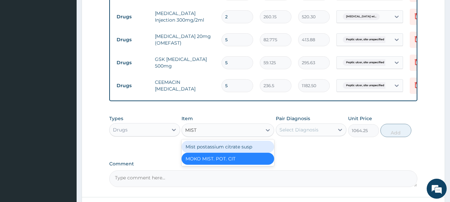
click at [212, 153] on div "Mist postassium citrate susp" at bounding box center [228, 147] width 93 height 12
type input "1182.5"
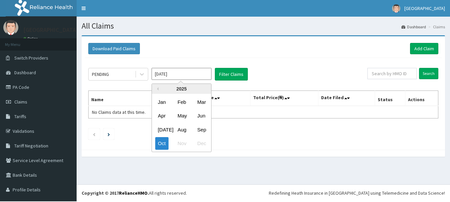
click at [180, 76] on input "[DATE]" at bounding box center [182, 74] width 60 height 12
click at [205, 131] on div "Sep" at bounding box center [201, 130] width 13 height 12
type input "[DATE]"
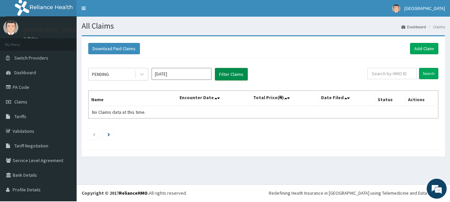
click at [231, 75] on button "Filter Claims" at bounding box center [231, 74] width 33 height 13
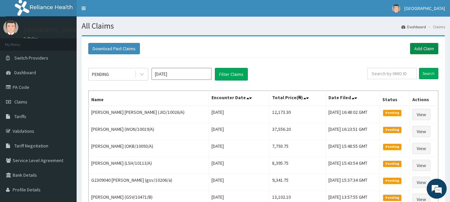
click at [420, 51] on link "Add Claim" at bounding box center [424, 48] width 28 height 11
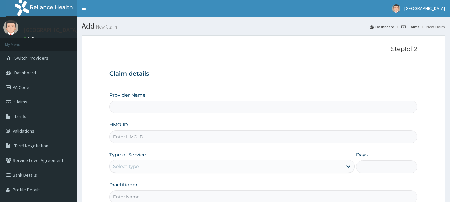
click at [153, 141] on input "HMO ID" at bounding box center [263, 137] width 309 height 13
type input "JIO/10026/A"
type input "[GEOGRAPHIC_DATA]"
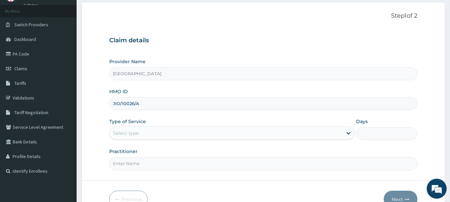
click at [196, 133] on div "Select type" at bounding box center [226, 133] width 233 height 11
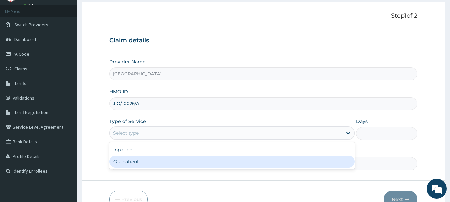
click at [164, 166] on div "Outpatient" at bounding box center [232, 162] width 246 height 12
type input "1"
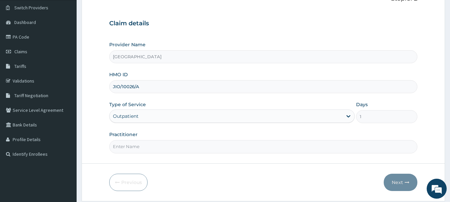
scroll to position [75, 0]
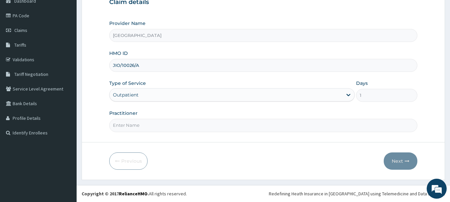
click at [143, 125] on input "Practitioner" at bounding box center [263, 125] width 309 height 13
type input "DR [PERSON_NAME]"
click at [399, 161] on button "Next" at bounding box center [401, 161] width 34 height 17
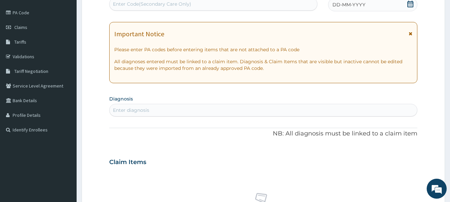
scroll to position [0, 0]
click at [410, 6] on icon at bounding box center [410, 4] width 7 height 7
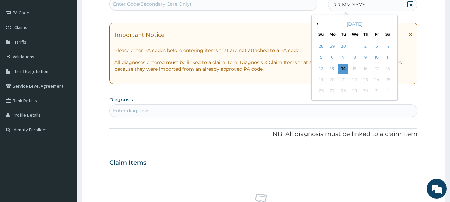
click at [317, 25] on button "Previous Month" at bounding box center [316, 23] width 3 height 3
click at [366, 79] on div "25" at bounding box center [366, 80] width 10 height 10
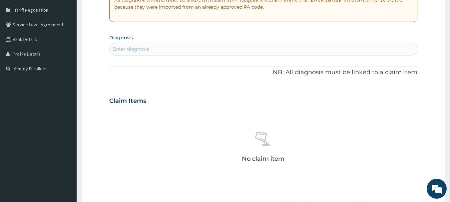
scroll to position [141, 0]
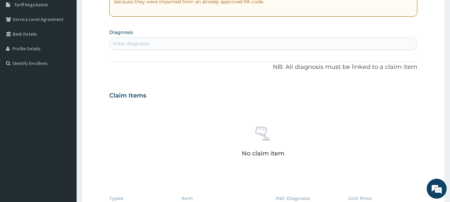
click at [163, 46] on div "Enter diagnosis" at bounding box center [264, 43] width 308 height 11
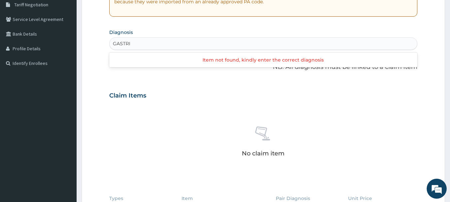
type input "GASTR"
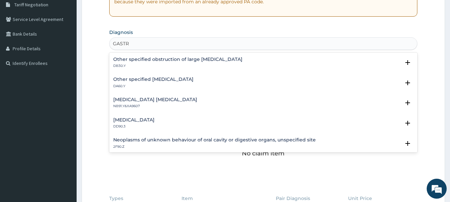
scroll to position [33, 0]
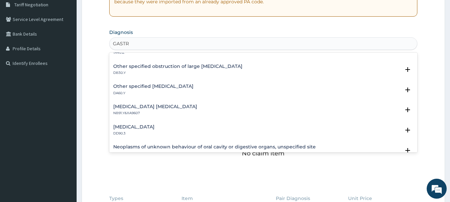
click at [154, 89] on h4 "Other specified [MEDICAL_DATA]" at bounding box center [153, 86] width 80 height 5
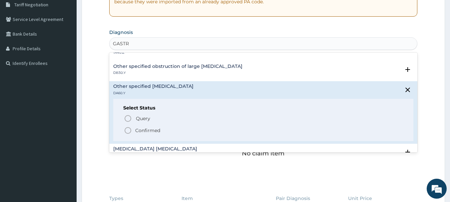
click at [148, 134] on p "Confirmed" at bounding box center [147, 130] width 25 height 7
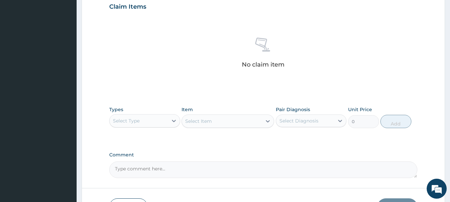
scroll to position [241, 0]
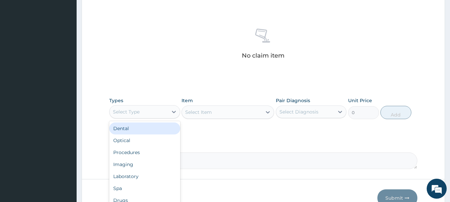
click at [154, 116] on div "Select Type" at bounding box center [139, 112] width 58 height 11
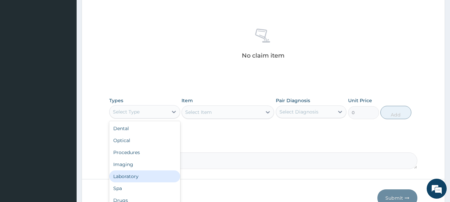
click at [132, 183] on div "Laboratory" at bounding box center [144, 177] width 71 height 12
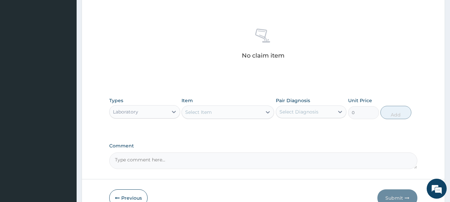
click at [230, 115] on div "Select Item" at bounding box center [222, 112] width 80 height 11
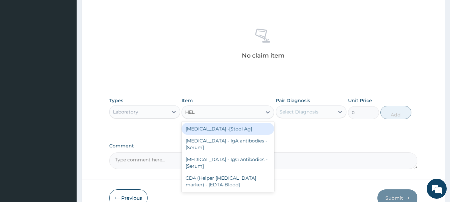
type input "HELI"
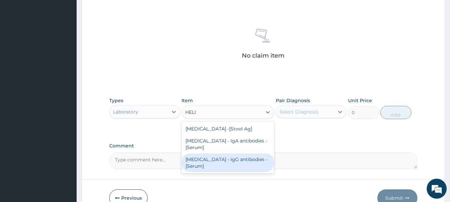
click at [211, 164] on div "[MEDICAL_DATA] - IgG antibodies - [Serum]" at bounding box center [228, 163] width 93 height 19
type input "5375"
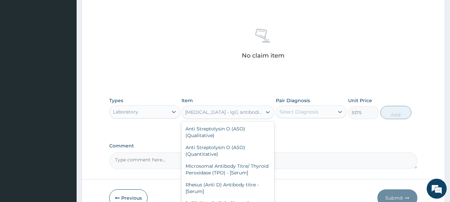
click at [222, 118] on div "[MEDICAL_DATA] - IgG antibodies - [Serum]" at bounding box center [222, 112] width 80 height 11
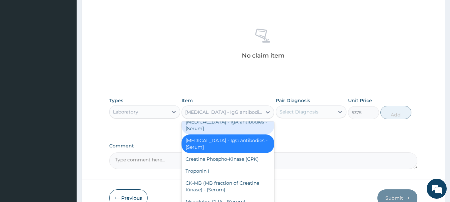
click at [211, 135] on div "[MEDICAL_DATA] - IgA antibodies - [Serum]" at bounding box center [228, 125] width 93 height 19
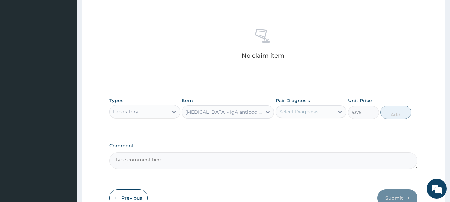
click at [316, 115] on div "Select Diagnosis" at bounding box center [299, 112] width 39 height 7
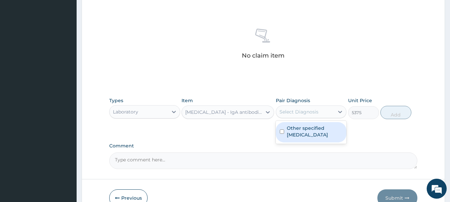
click at [310, 138] on label "Other specified [MEDICAL_DATA]" at bounding box center [315, 131] width 56 height 13
checkbox input "true"
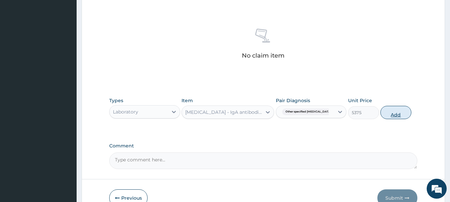
click at [410, 116] on button "Add" at bounding box center [396, 112] width 31 height 13
type input "0"
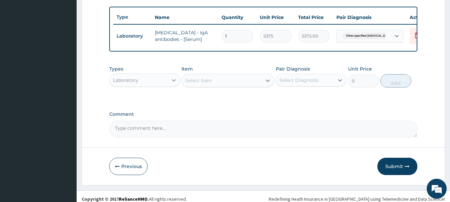
click at [175, 84] on icon at bounding box center [174, 80] width 7 height 7
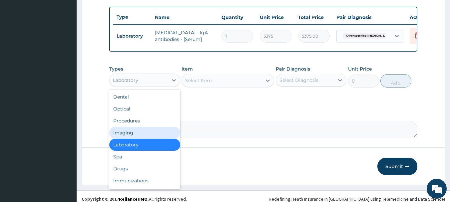
click at [219, 86] on div "Select Item" at bounding box center [222, 80] width 80 height 11
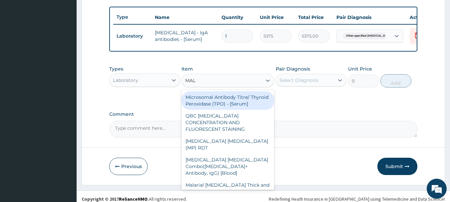
type input "MALA"
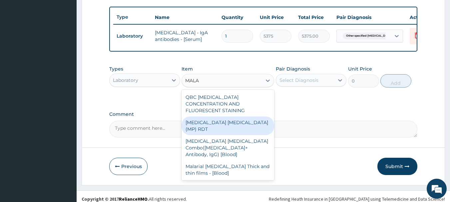
click at [226, 128] on div "MALARIA PARASITE (MP) RDT" at bounding box center [228, 126] width 93 height 19
type input "1612.5"
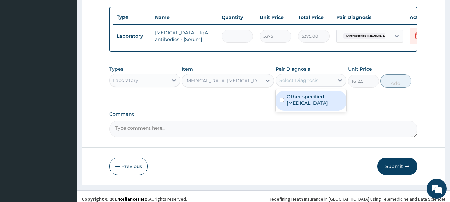
click at [300, 84] on div "Select Diagnosis" at bounding box center [299, 80] width 39 height 7
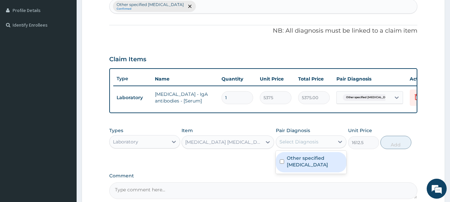
scroll to position [175, 0]
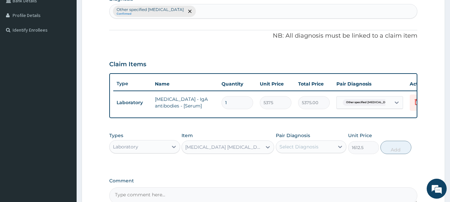
click at [211, 15] on div "Other specified gastric ulcer Confirmed" at bounding box center [264, 11] width 308 height 14
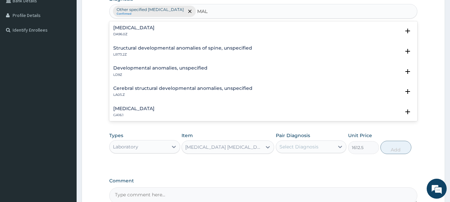
type input "MALA"
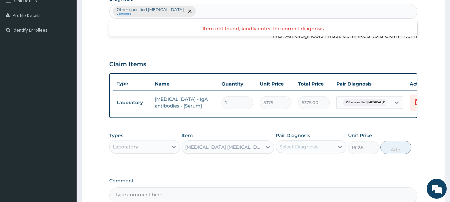
click at [235, 16] on div "Other specified gastric ulcer Confirmed" at bounding box center [264, 11] width 308 height 14
type input "MALARIA"
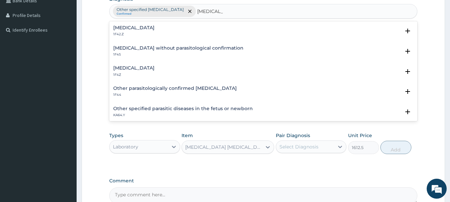
click at [155, 36] on p "1F42.Z" at bounding box center [133, 34] width 41 height 5
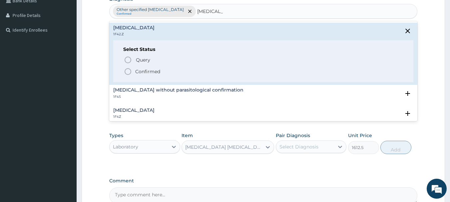
click at [159, 75] on p "Confirmed" at bounding box center [147, 71] width 25 height 7
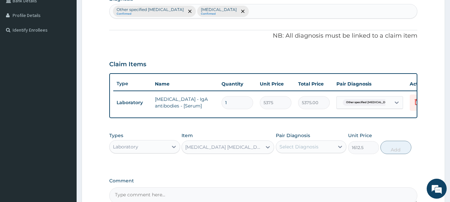
scroll to position [0, 0]
click at [304, 150] on div "Select Diagnosis" at bounding box center [299, 147] width 39 height 7
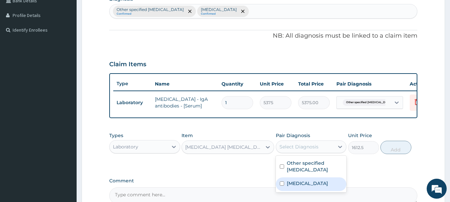
click at [310, 187] on label "Plasmodium malariae malaria without complication" at bounding box center [307, 183] width 41 height 7
checkbox input "true"
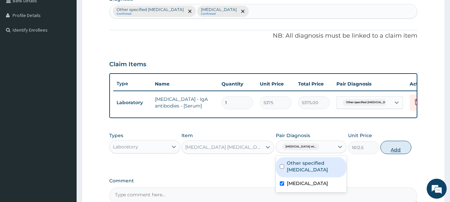
click at [412, 154] on button "Add" at bounding box center [396, 147] width 31 height 13
type input "0"
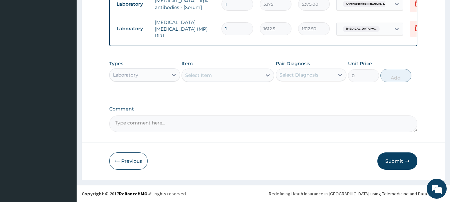
scroll to position [275, 0]
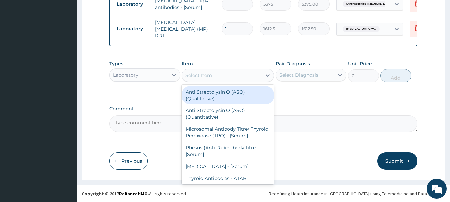
click at [204, 79] on div "Select Item" at bounding box center [198, 75] width 27 height 7
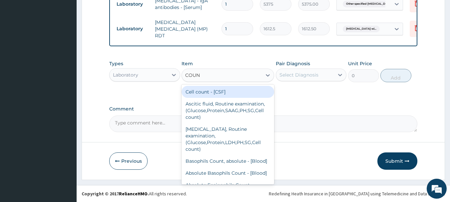
type input "COUNT"
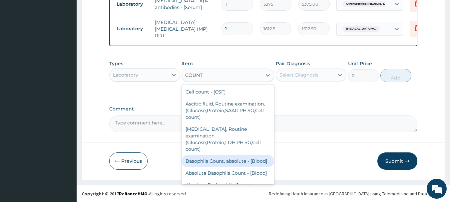
drag, startPoint x: 205, startPoint y: 179, endPoint x: 211, endPoint y: 177, distance: 5.5
click at [205, 167] on div "Basophils Count, absolute - [Blood]" at bounding box center [228, 161] width 93 height 12
type input "1290"
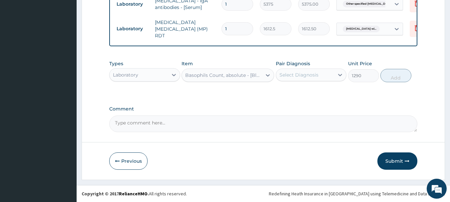
click at [305, 78] on div "Select Diagnosis" at bounding box center [299, 75] width 39 height 7
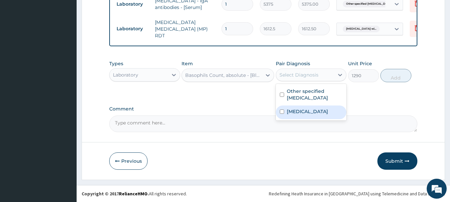
click at [309, 115] on label "Plasmodium malariae malaria without complication" at bounding box center [307, 111] width 41 height 7
checkbox input "true"
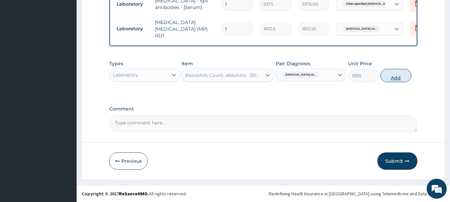
click at [412, 82] on button "Add" at bounding box center [396, 75] width 31 height 13
type input "0"
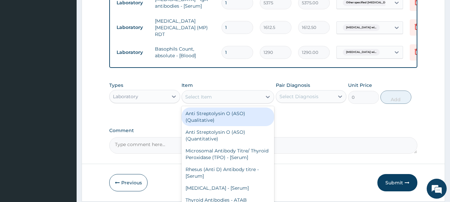
click at [204, 100] on div "Select Item" at bounding box center [198, 97] width 27 height 7
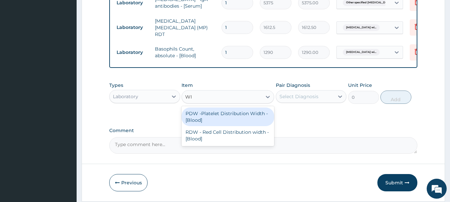
type input "W"
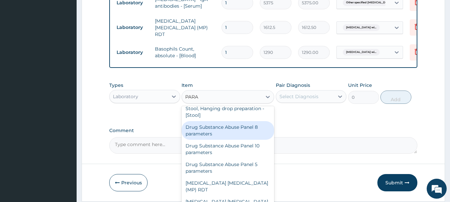
scroll to position [0, 0]
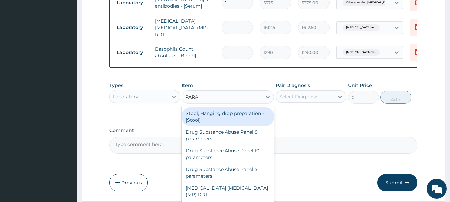
type input "PARA"
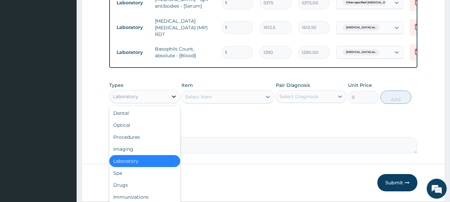
click at [175, 98] on icon at bounding box center [174, 97] width 4 height 2
drag, startPoint x: 129, startPoint y: 195, endPoint x: 133, endPoint y: 188, distance: 7.6
click at [129, 191] on div "Drugs" at bounding box center [144, 185] width 71 height 12
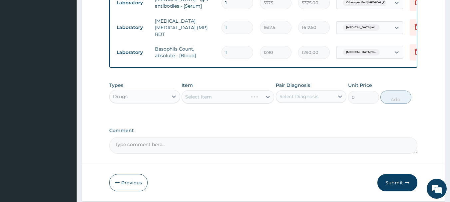
click at [209, 103] on div "Select Item" at bounding box center [228, 96] width 93 height 13
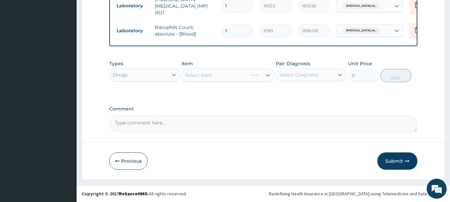
scroll to position [306, 0]
click at [232, 76] on div "Select Item" at bounding box center [222, 75] width 80 height 11
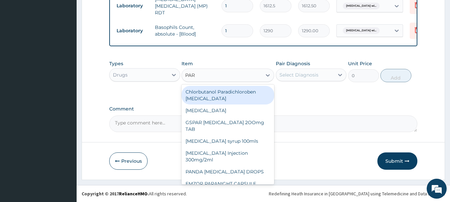
type input "PARA"
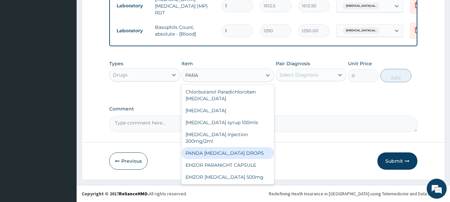
scroll to position [24, 0]
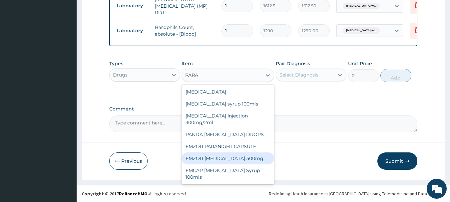
click at [224, 156] on div "EMZOR [MEDICAL_DATA] 500mg" at bounding box center [228, 159] width 93 height 12
type input "23.65"
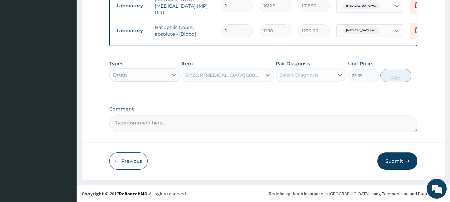
click at [319, 72] on div "Select Diagnosis" at bounding box center [299, 75] width 39 height 7
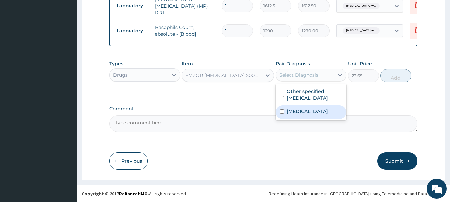
drag, startPoint x: 315, startPoint y: 120, endPoint x: 355, endPoint y: 103, distance: 43.5
click at [317, 115] on label "Plasmodium malariae malaria without complication" at bounding box center [307, 111] width 41 height 7
checkbox input "true"
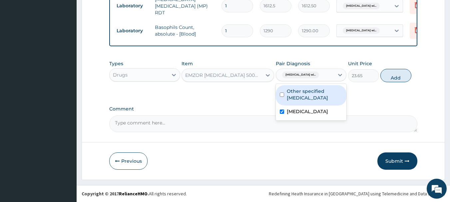
drag, startPoint x: 430, startPoint y: 77, endPoint x: 424, endPoint y: 75, distance: 6.6
click at [412, 77] on button "Add" at bounding box center [396, 75] width 31 height 13
type input "0"
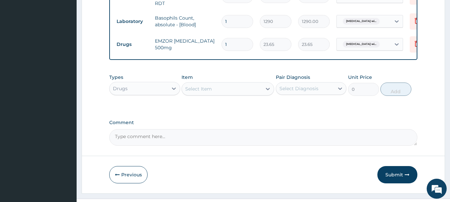
type input "10"
type input "236.50"
type input "10"
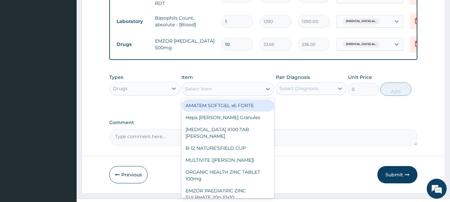
click at [219, 94] on div "Select Item" at bounding box center [222, 89] width 80 height 11
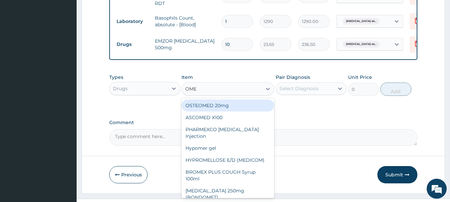
type input "OMEP"
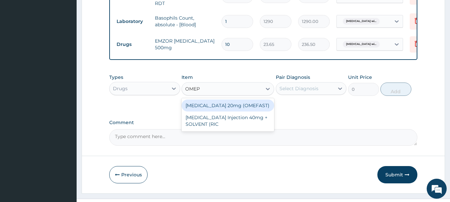
click at [214, 112] on div "[MEDICAL_DATA] 20mg (OMEFAST)" at bounding box center [228, 106] width 93 height 12
type input "82.775"
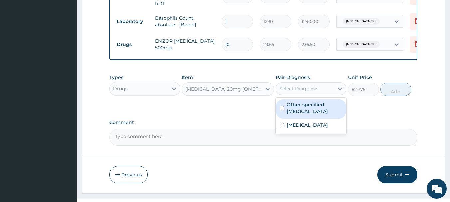
click at [300, 92] on div "Select Diagnosis" at bounding box center [299, 88] width 39 height 7
drag, startPoint x: 301, startPoint y: 117, endPoint x: 309, endPoint y: 116, distance: 7.7
click at [302, 115] on label "Other specified gastric ulcer" at bounding box center [315, 108] width 56 height 13
checkbox input "true"
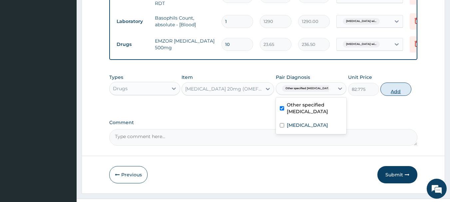
click at [412, 96] on button "Add" at bounding box center [396, 89] width 31 height 13
type input "0"
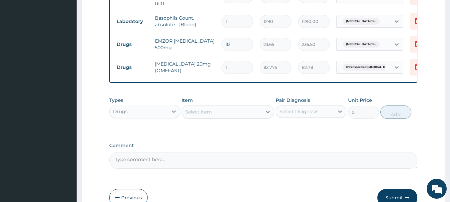
type input "14"
type input "1158.85"
type input "14"
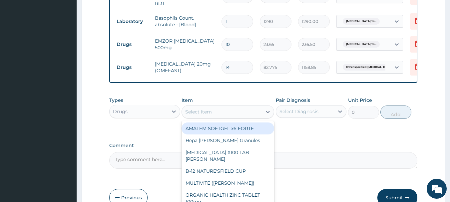
click at [221, 117] on div "Select Item" at bounding box center [222, 112] width 80 height 11
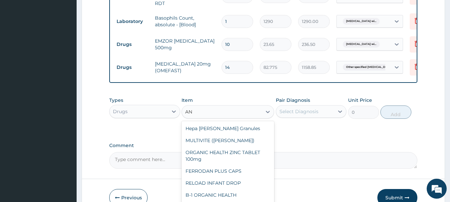
type input "A"
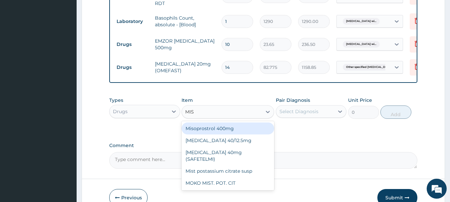
type input "MIST"
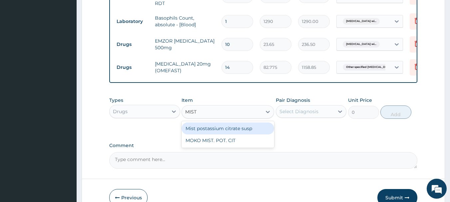
click at [221, 135] on div "Mist postassium citrate susp" at bounding box center [228, 129] width 93 height 12
type input "1182.5"
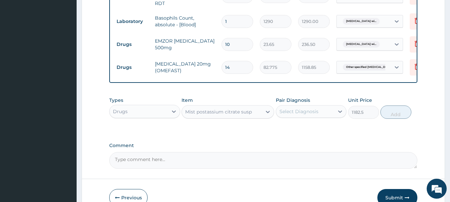
click at [310, 115] on div "Select Diagnosis" at bounding box center [299, 111] width 39 height 7
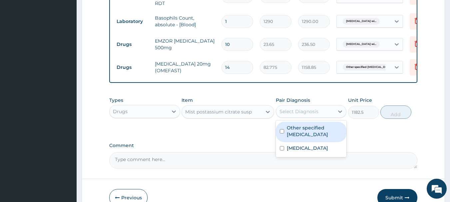
drag, startPoint x: 302, startPoint y: 140, endPoint x: 309, endPoint y: 139, distance: 6.7
click at [303, 138] on label "Other specified gastric ulcer" at bounding box center [315, 131] width 56 height 13
checkbox input "true"
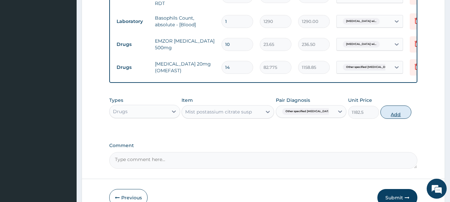
click at [412, 119] on button "Add" at bounding box center [396, 112] width 31 height 13
type input "0"
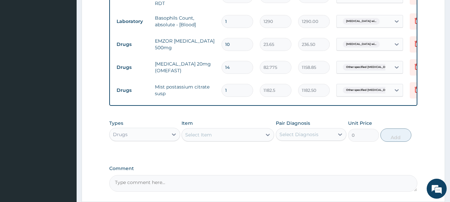
click at [220, 140] on div "Select Item" at bounding box center [222, 135] width 80 height 11
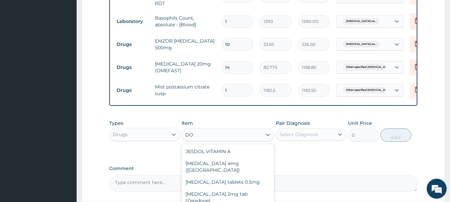
type input "D"
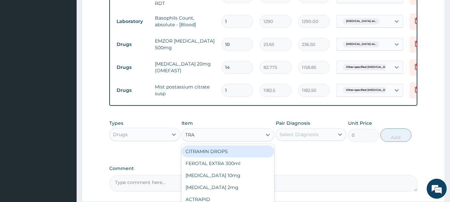
type input "TRAN"
click at [226, 158] on div "[MEDICAL_DATA] 500mg" at bounding box center [228, 152] width 93 height 12
type input "177.375"
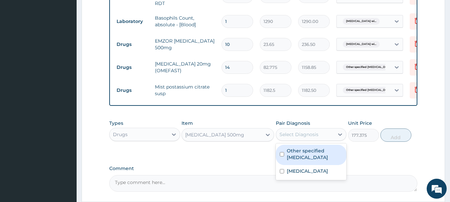
click at [319, 138] on div "Select Diagnosis" at bounding box center [299, 134] width 39 height 7
click at [316, 161] on label "Other specified gastric ulcer" at bounding box center [315, 154] width 56 height 13
checkbox input "true"
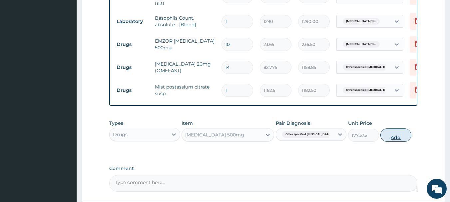
click at [412, 142] on button "Add" at bounding box center [396, 135] width 31 height 13
type input "0"
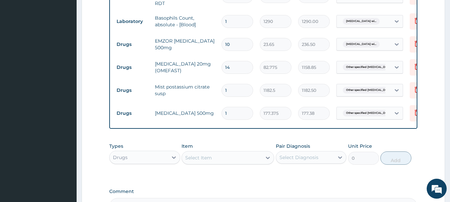
type input "0.00"
type input "5"
type input "886.88"
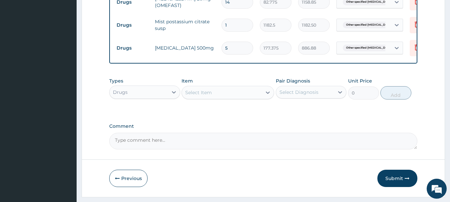
scroll to position [398, 0]
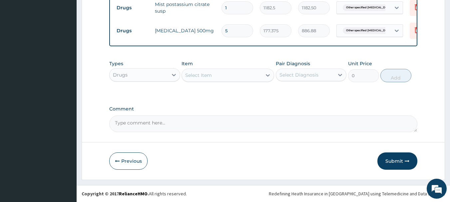
type input "5"
click at [190, 123] on textarea "Comment" at bounding box center [263, 124] width 309 height 17
type textarea "FOR YOUR INFORMATION. THANK YOU"
click at [390, 159] on button "Submit" at bounding box center [398, 161] width 40 height 17
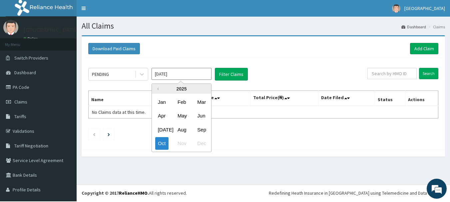
click at [195, 74] on input "[DATE]" at bounding box center [182, 74] width 60 height 12
click at [204, 130] on div "Sep" at bounding box center [201, 130] width 13 height 12
type input "[DATE]"
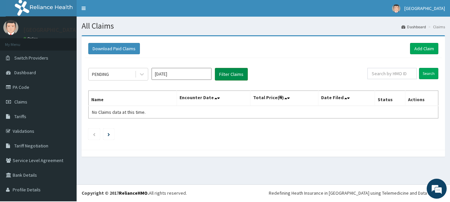
click at [232, 76] on button "Filter Claims" at bounding box center [231, 74] width 33 height 13
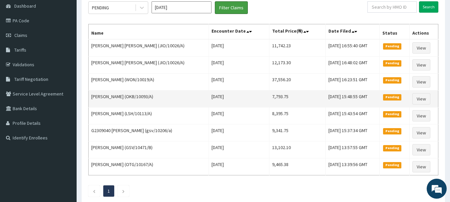
scroll to position [33, 0]
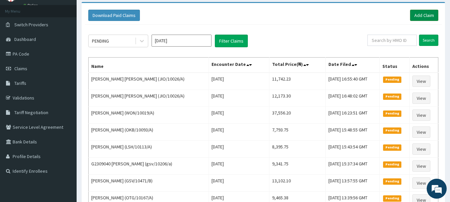
click at [415, 16] on link "Add Claim" at bounding box center [424, 15] width 28 height 11
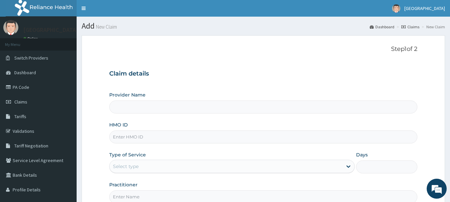
click at [138, 141] on input "HMO ID" at bounding box center [263, 137] width 309 height 13
type input "JI"
type input "[GEOGRAPHIC_DATA]"
type input "JIO/10183/A"
click at [135, 169] on div "Select type" at bounding box center [126, 166] width 26 height 7
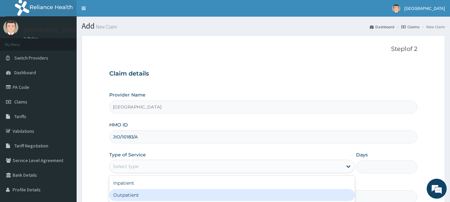
click at [136, 196] on div "Outpatient" at bounding box center [232, 195] width 246 height 12
type input "1"
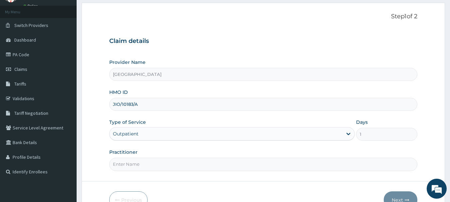
scroll to position [75, 0]
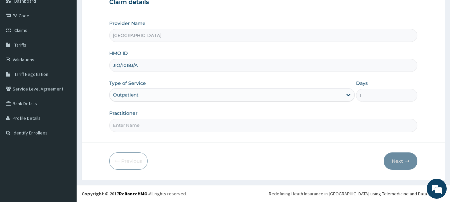
click at [155, 125] on input "Practitioner" at bounding box center [263, 125] width 309 height 13
type input "DR [PERSON_NAME]"
click at [395, 158] on button "Next" at bounding box center [401, 161] width 34 height 17
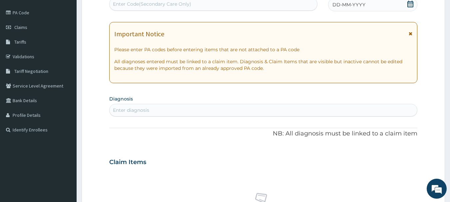
click at [353, 6] on span "DD-MM-YYYY" at bounding box center [349, 4] width 33 height 7
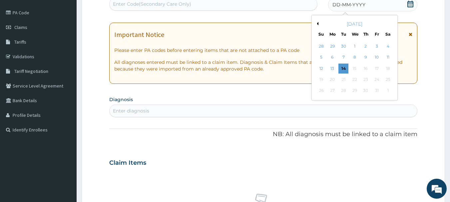
click at [410, 5] on icon at bounding box center [410, 4] width 7 height 7
drag, startPoint x: 317, startPoint y: 24, endPoint x: 325, endPoint y: 24, distance: 7.7
click at [317, 24] on button "Previous Month" at bounding box center [316, 23] width 3 height 3
click at [334, 69] on div "15" at bounding box center [333, 69] width 10 height 10
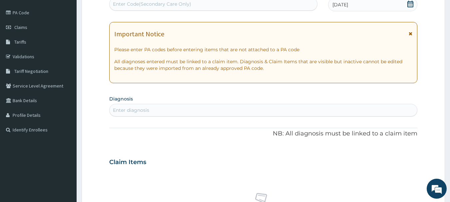
click at [148, 114] on div "Enter diagnosis" at bounding box center [131, 110] width 36 height 7
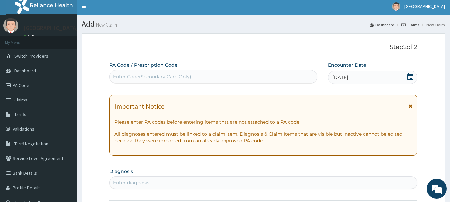
scroll to position [0, 0]
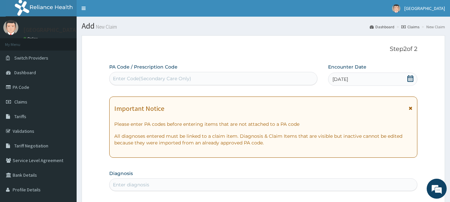
click at [144, 79] on div "Enter Code(Secondary Care Only)" at bounding box center [152, 78] width 78 height 7
type input "PA/7D3189"
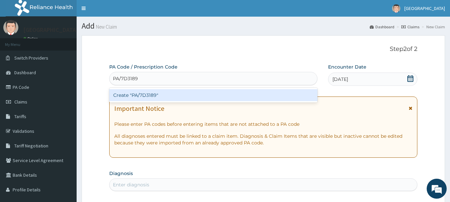
click at [147, 96] on div "Create "PA/7D3189"" at bounding box center [213, 95] width 209 height 12
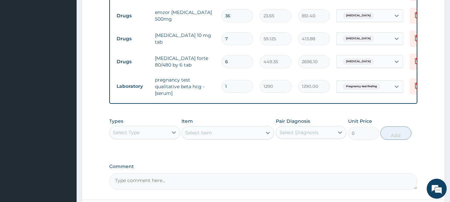
scroll to position [364, 0]
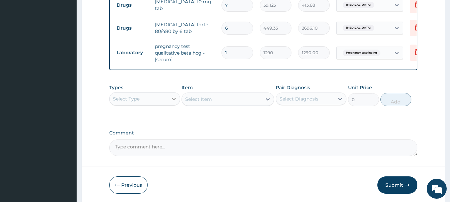
click at [174, 102] on icon at bounding box center [174, 99] width 7 height 7
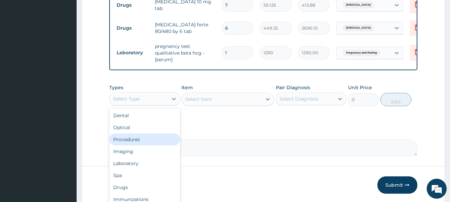
click at [138, 146] on div "Procedures" at bounding box center [144, 140] width 71 height 12
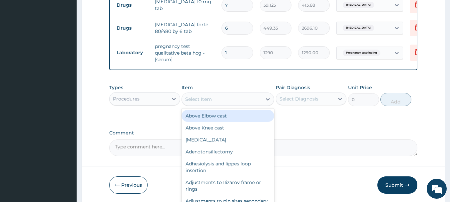
click at [234, 105] on div "Select Item" at bounding box center [222, 99] width 80 height 11
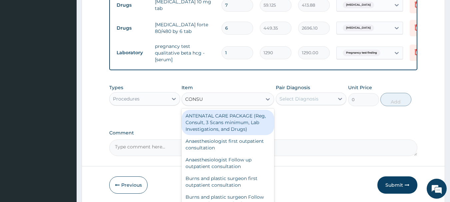
type input "CONSUL"
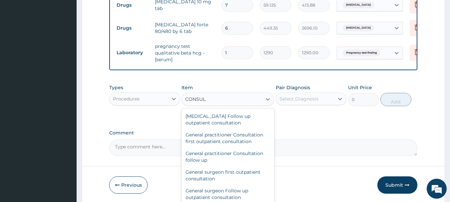
scroll to position [367, 0]
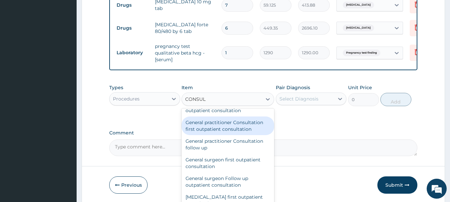
click at [224, 135] on div "General practitioner Consultation first outpatient consultation" at bounding box center [228, 126] width 93 height 19
type input "3547.5"
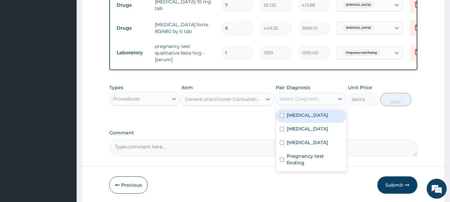
click at [303, 102] on div "Select Diagnosis" at bounding box center [299, 99] width 39 height 7
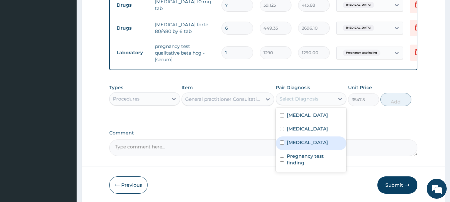
click at [305, 146] on label "Upper respiratory infection" at bounding box center [307, 142] width 41 height 7
checkbox input "true"
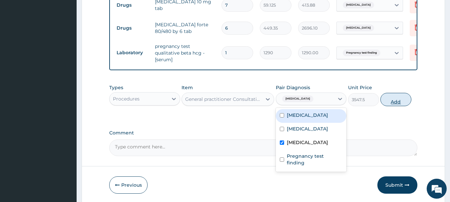
click at [412, 106] on button "Add" at bounding box center [396, 99] width 31 height 13
type input "0"
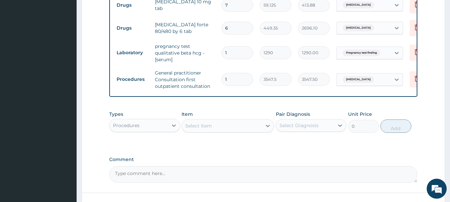
type input "2"
type input "7095.00"
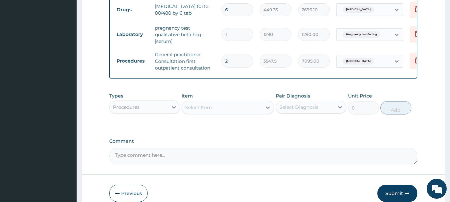
scroll to position [398, 0]
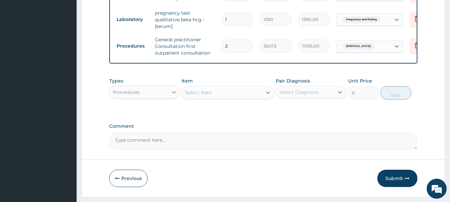
type input "2"
click at [173, 96] on icon at bounding box center [174, 92] width 7 height 7
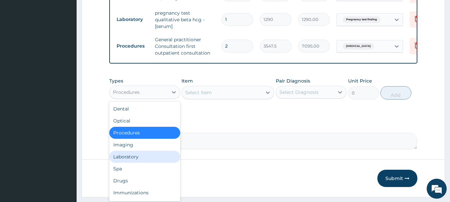
click at [136, 163] on div "Laboratory" at bounding box center [144, 157] width 71 height 12
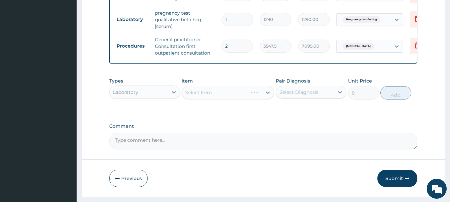
click at [207, 99] on div "Select Item" at bounding box center [228, 92] width 93 height 13
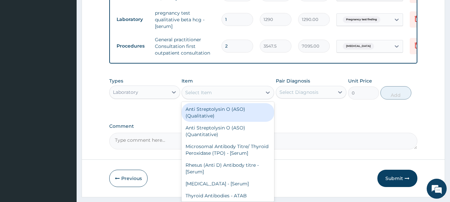
click at [206, 96] on div "Select Item" at bounding box center [198, 92] width 27 height 7
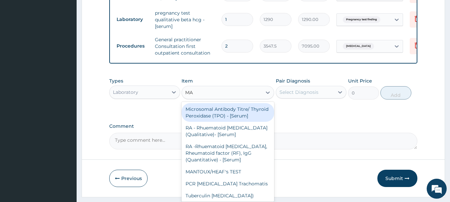
type input "MAL"
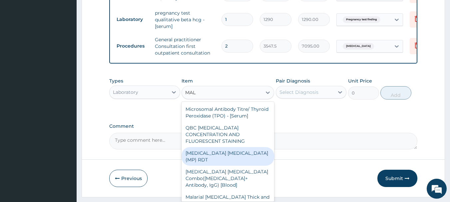
drag, startPoint x: 216, startPoint y: 172, endPoint x: 276, endPoint y: 146, distance: 64.9
click at [221, 166] on div "MALARIA PARASITE (MP) RDT" at bounding box center [228, 156] width 93 height 19
type input "1612.5"
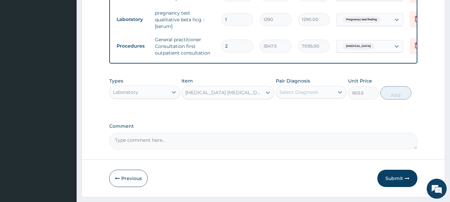
click at [310, 96] on div "Select Diagnosis" at bounding box center [299, 92] width 39 height 7
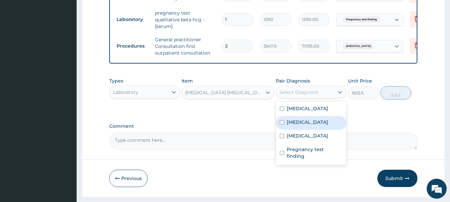
click at [310, 130] on div "Malaria" at bounding box center [311, 123] width 71 height 14
checkbox input "true"
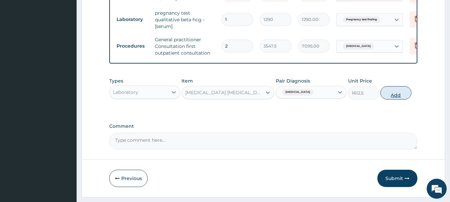
click at [403, 100] on button "Add" at bounding box center [396, 92] width 31 height 13
type input "0"
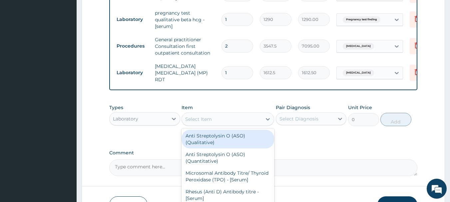
click at [225, 122] on div "Select Item" at bounding box center [222, 119] width 80 height 11
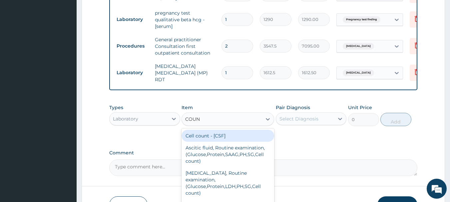
type input "COUNT"
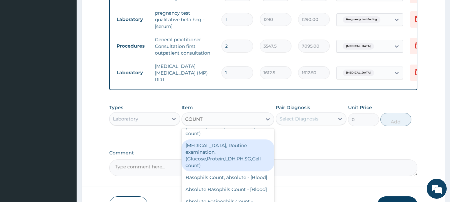
scroll to position [33, 0]
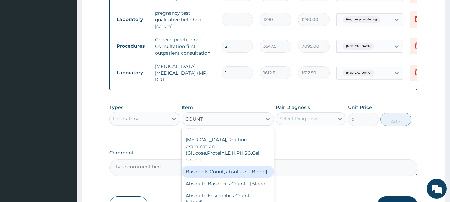
click at [220, 178] on div "Basophils Count, absolute - [Blood]" at bounding box center [228, 172] width 93 height 12
type input "1290"
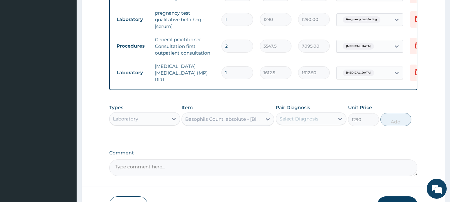
click at [321, 124] on div "Select Diagnosis" at bounding box center [305, 119] width 58 height 11
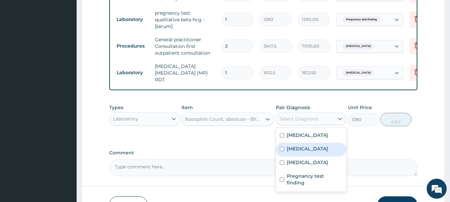
click at [315, 157] on div "Malaria" at bounding box center [311, 150] width 71 height 14
checkbox input "true"
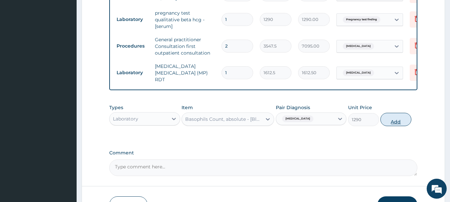
drag, startPoint x: 396, startPoint y: 124, endPoint x: 396, endPoint y: 115, distance: 9.0
click at [396, 124] on button "Add" at bounding box center [396, 119] width 31 height 13
type input "0"
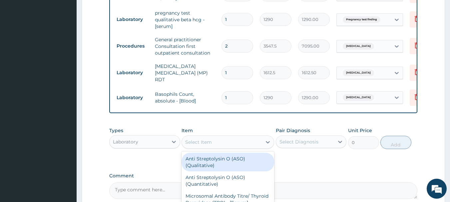
click at [203, 146] on div "Select Item" at bounding box center [198, 142] width 27 height 7
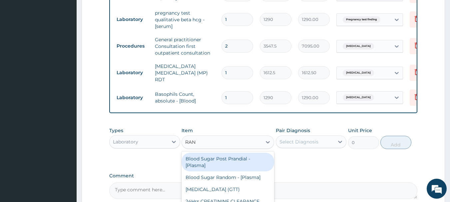
type input "RAND"
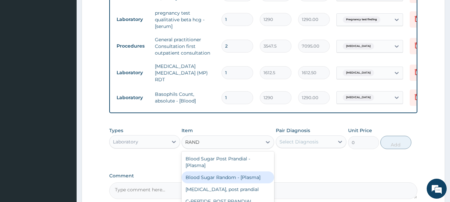
click at [217, 184] on div "Blood Sugar Random - [Plasma]" at bounding box center [228, 178] width 93 height 12
type input "1290"
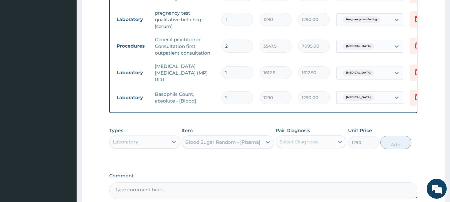
click at [299, 145] on div "Select Diagnosis" at bounding box center [299, 142] width 39 height 7
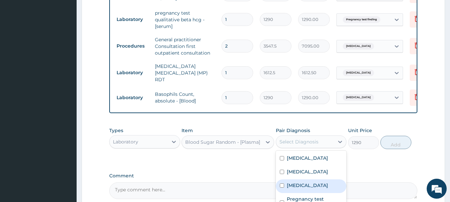
scroll to position [470, 0]
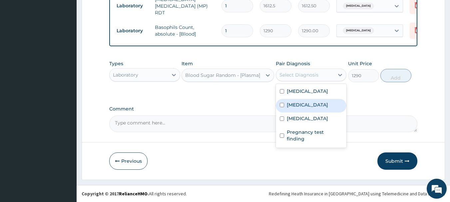
click at [301, 103] on label "Malaria" at bounding box center [307, 105] width 41 height 7
checkbox input "true"
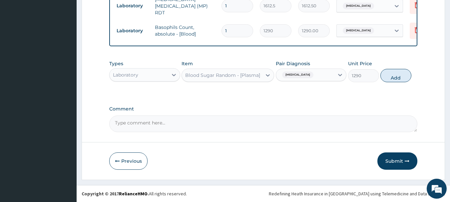
click at [397, 75] on button "Add" at bounding box center [396, 75] width 31 height 13
type input "0"
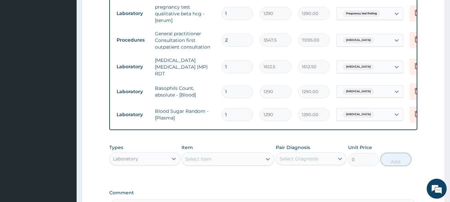
scroll to position [0, 0]
click at [223, 165] on div "Select Item" at bounding box center [222, 159] width 80 height 11
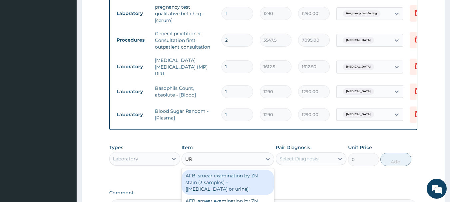
type input "URI"
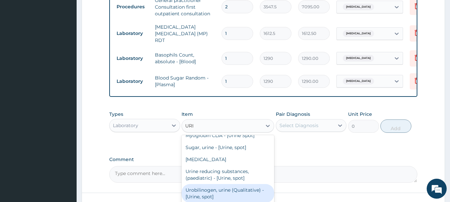
scroll to position [67, 0]
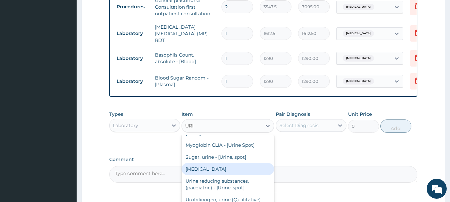
click at [214, 175] on div "URINALYSIS" at bounding box center [228, 169] width 93 height 12
type input "1612.5"
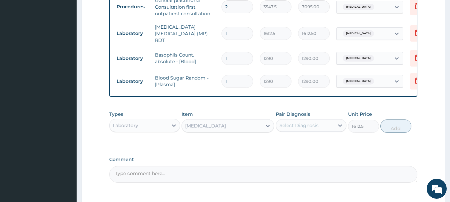
click at [306, 129] on div "Select Diagnosis" at bounding box center [299, 125] width 39 height 7
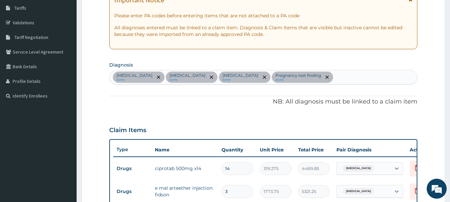
scroll to position [104, 0]
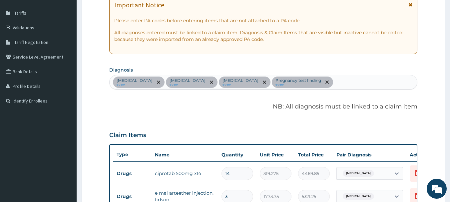
click at [352, 85] on div "Sepsis query Malaria query Upper respiratory infection query Pregnancy test fin…" at bounding box center [264, 82] width 308 height 14
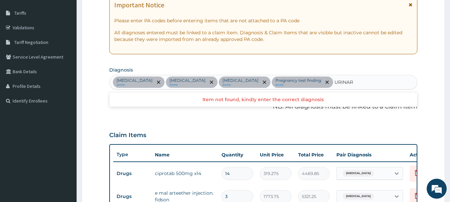
type input "URINARY"
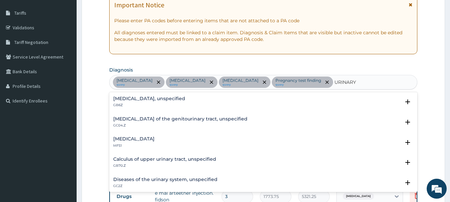
click at [189, 182] on h4 "Diseases of the urinary system, unspecified" at bounding box center [165, 179] width 104 height 5
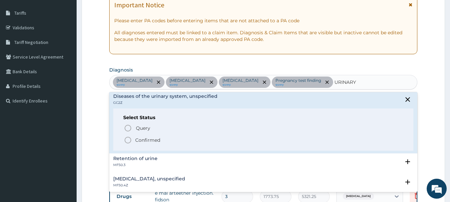
scroll to position [100, 0]
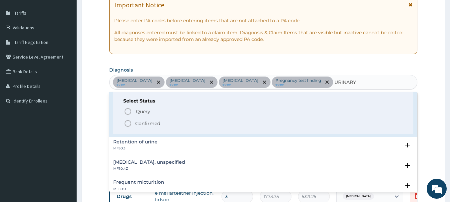
click at [149, 127] on p "Confirmed" at bounding box center [147, 123] width 25 height 7
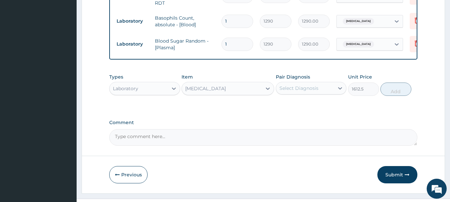
scroll to position [504, 0]
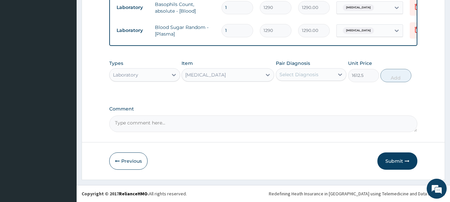
click at [299, 78] on div "Select Diagnosis" at bounding box center [299, 74] width 39 height 7
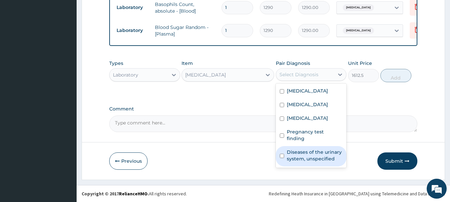
drag, startPoint x: 308, startPoint y: 176, endPoint x: 313, endPoint y: 174, distance: 5.1
click at [310, 162] on label "Diseases of the urinary system, unspecified" at bounding box center [315, 155] width 56 height 13
checkbox input "true"
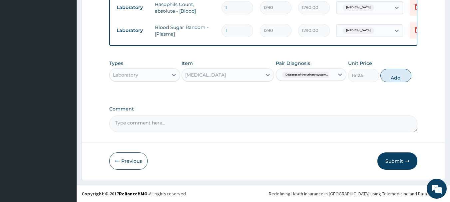
click at [412, 77] on button "Add" at bounding box center [396, 75] width 31 height 13
type input "0"
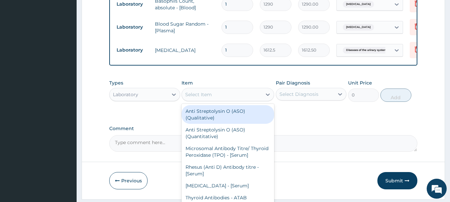
click at [198, 98] on div "Select Item" at bounding box center [198, 94] width 27 height 7
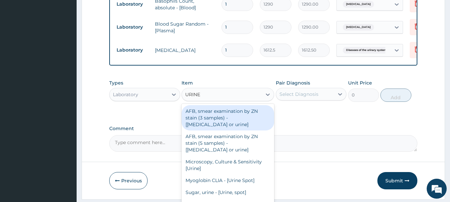
type input "URINE"
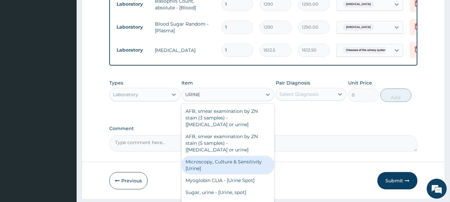
click at [197, 171] on div "Microscopy, Culture & Sensitivity [Urine]" at bounding box center [228, 165] width 93 height 19
type input "4837.5"
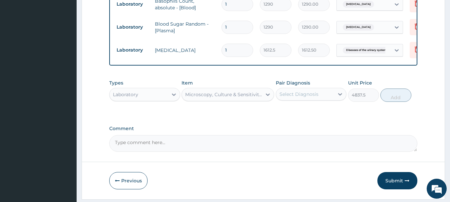
click at [311, 98] on div "Select Diagnosis" at bounding box center [299, 94] width 39 height 7
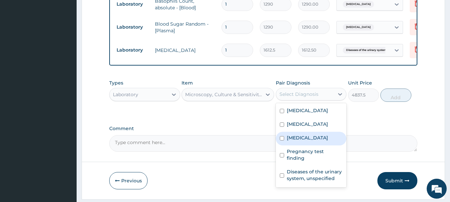
scroll to position [2, 0]
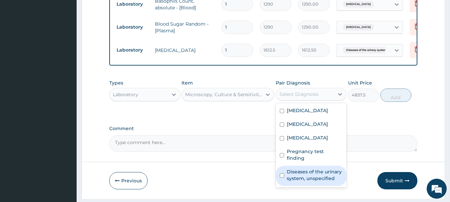
click at [319, 182] on label "Diseases of the urinary system, unspecified" at bounding box center [315, 175] width 56 height 13
checkbox input "true"
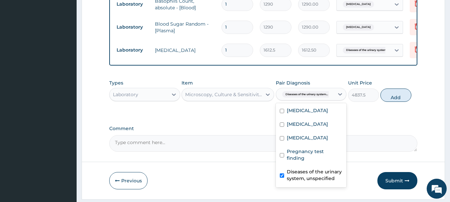
scroll to position [0, 0]
click at [412, 99] on button "Add" at bounding box center [396, 95] width 31 height 13
type input "0"
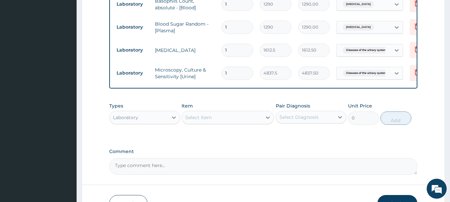
click at [204, 174] on textarea "Comment" at bounding box center [263, 166] width 309 height 17
click at [141, 122] on div "Laboratory" at bounding box center [139, 117] width 58 height 11
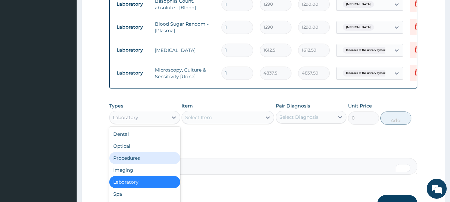
scroll to position [27, 0]
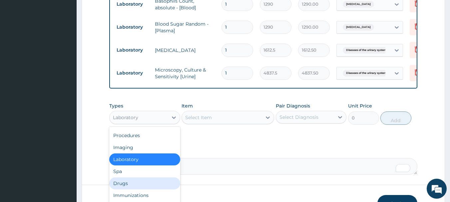
click at [130, 186] on div "Drugs" at bounding box center [144, 184] width 71 height 12
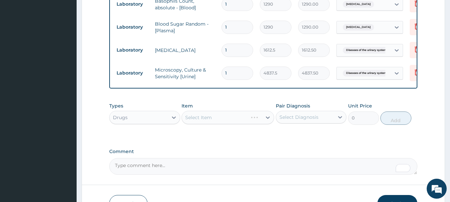
click at [218, 119] on div "Select Item" at bounding box center [228, 117] width 93 height 13
click at [217, 122] on div "Select Item" at bounding box center [228, 117] width 93 height 13
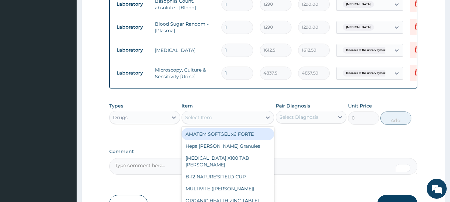
click at [218, 122] on div "Select Item" at bounding box center [222, 117] width 80 height 11
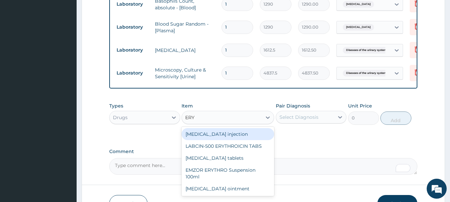
type input "ERYT"
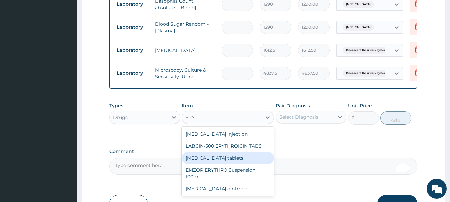
click at [224, 164] on div "Erythromycin tablets" at bounding box center [228, 158] width 93 height 12
type input "206.9375"
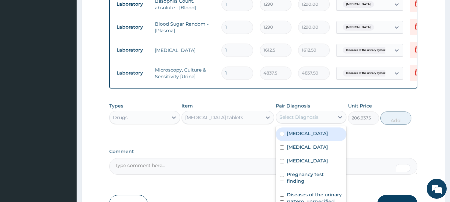
click at [315, 121] on div "Select Diagnosis" at bounding box center [299, 117] width 39 height 7
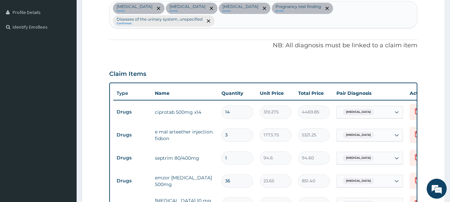
scroll to position [100, 0]
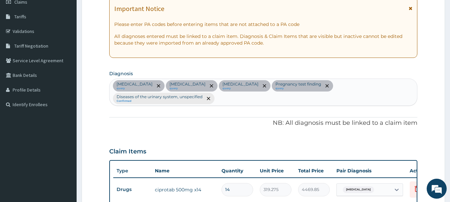
click at [194, 100] on p "Diseases of the urinary system, unspecified" at bounding box center [160, 96] width 86 height 5
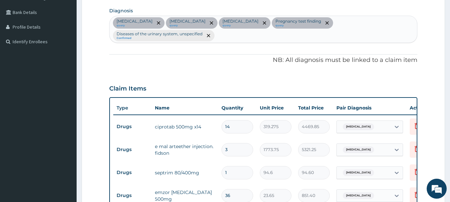
scroll to position [167, 0]
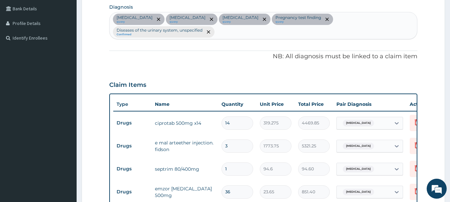
click at [292, 23] on small "query" at bounding box center [299, 21] width 46 height 3
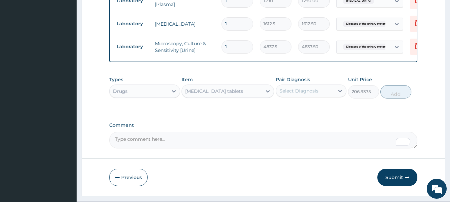
scroll to position [552, 0]
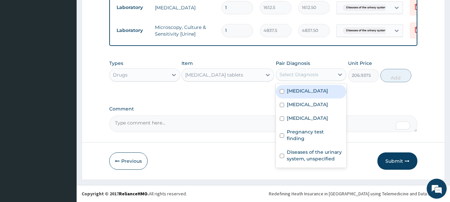
click at [311, 75] on div "Select Diagnosis" at bounding box center [299, 74] width 39 height 7
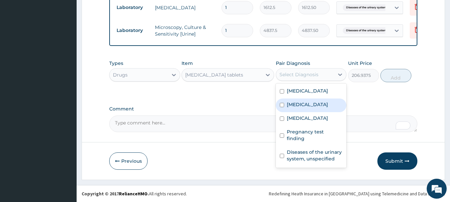
scroll to position [2, 0]
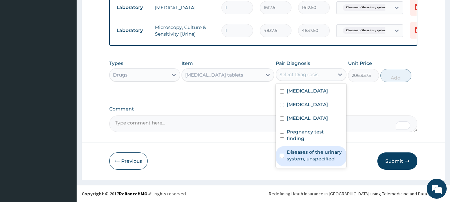
click at [314, 162] on label "Diseases of the urinary system, unspecified" at bounding box center [315, 155] width 56 height 13
checkbox input "true"
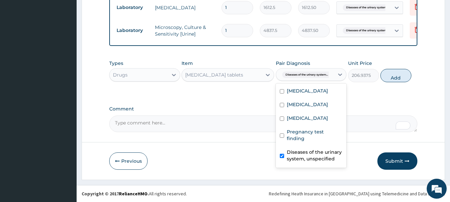
scroll to position [0, 0]
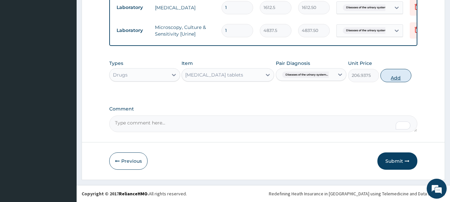
click at [412, 75] on button "Add" at bounding box center [396, 75] width 31 height 13
type input "0"
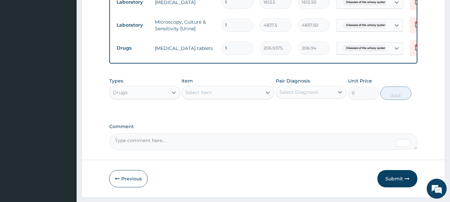
type input "0.00"
type input "5"
type input "1034.69"
type input "5"
click at [181, 145] on textarea "Comment" at bounding box center [263, 141] width 309 height 17
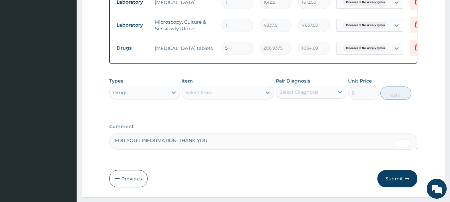
type textarea "FOR YOUR INFORMATION. THANK YOU"
drag, startPoint x: 390, startPoint y: 184, endPoint x: 385, endPoint y: 170, distance: 15.5
click at [390, 184] on button "Submit" at bounding box center [398, 178] width 40 height 17
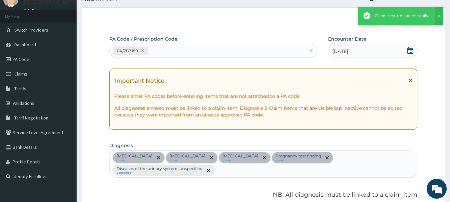
scroll to position [552, 0]
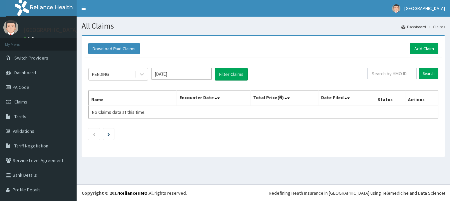
click at [166, 75] on input "[DATE]" at bounding box center [182, 74] width 60 height 12
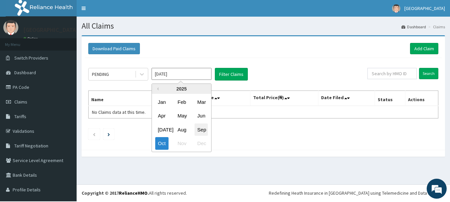
click at [202, 134] on div "Sep" at bounding box center [201, 130] width 13 height 12
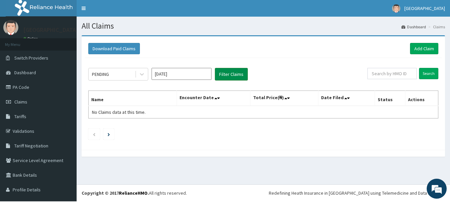
click at [228, 74] on button "Filter Claims" at bounding box center [231, 74] width 33 height 13
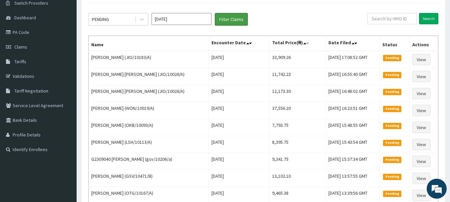
scroll to position [67, 0]
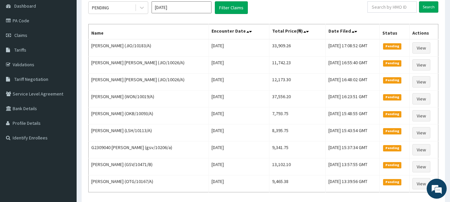
drag, startPoint x: 279, startPoint y: 1, endPoint x: 173, endPoint y: 8, distance: 105.6
click at [173, 8] on input "[DATE]" at bounding box center [182, 7] width 60 height 12
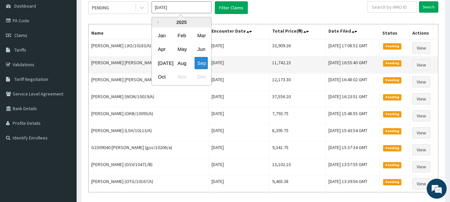
click at [182, 66] on div "Aug" at bounding box center [181, 63] width 13 height 12
type input "[DATE]"
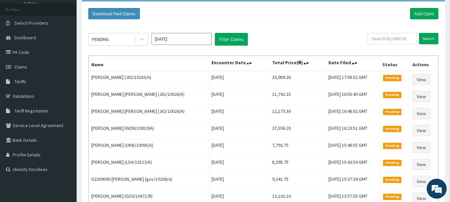
scroll to position [0, 0]
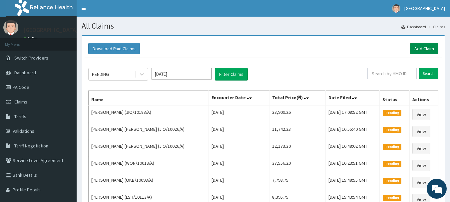
click at [422, 48] on link "Add Claim" at bounding box center [424, 48] width 28 height 11
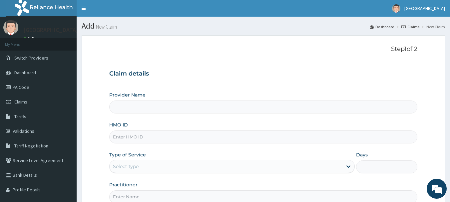
type input "[GEOGRAPHIC_DATA]"
click at [167, 142] on input "HMO ID" at bounding box center [263, 137] width 309 height 13
type input "DGC/10211/C"
click at [168, 169] on div "Select type" at bounding box center [226, 166] width 233 height 11
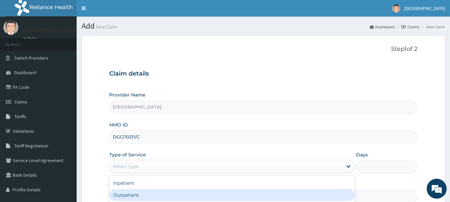
click at [145, 199] on div "Outpatient" at bounding box center [232, 195] width 246 height 12
type input "1"
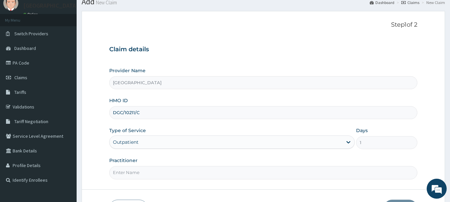
scroll to position [75, 0]
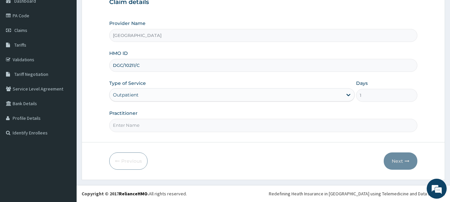
click at [141, 131] on input "Practitioner" at bounding box center [263, 125] width 309 height 13
type input "DR [PERSON_NAME]"
click at [401, 163] on button "Next" at bounding box center [401, 161] width 34 height 17
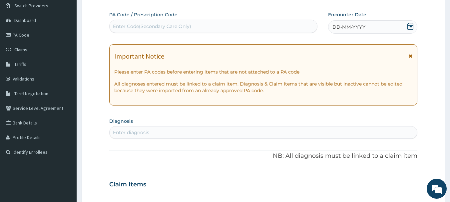
scroll to position [0, 0]
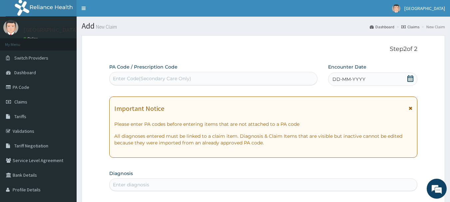
click at [411, 77] on icon at bounding box center [411, 78] width 6 height 7
click at [132, 79] on div "Enter Code(Secondary Care Only)" at bounding box center [152, 78] width 78 height 7
type input "PA/8918F2"
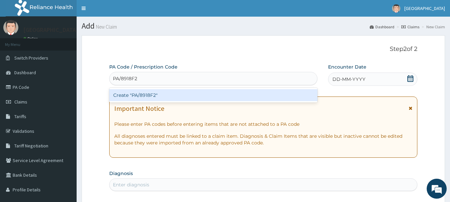
click at [190, 95] on div "Create "PA/8918F2"" at bounding box center [213, 95] width 209 height 12
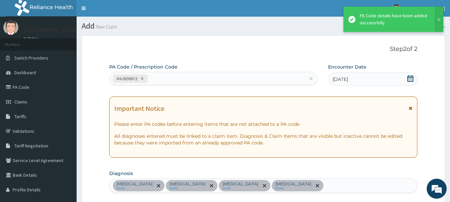
scroll to position [250, 0]
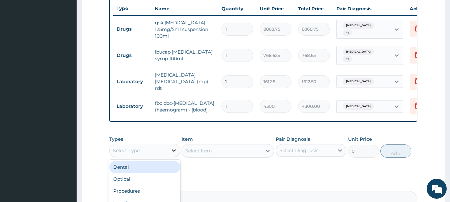
click at [175, 152] on icon at bounding box center [174, 151] width 4 height 2
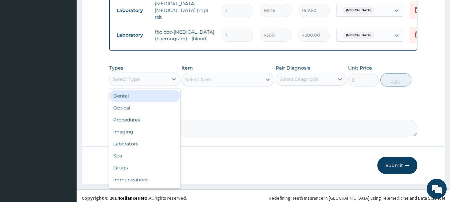
scroll to position [329, 0]
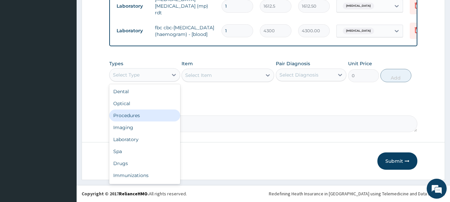
click at [137, 117] on div "Procedures" at bounding box center [144, 116] width 71 height 12
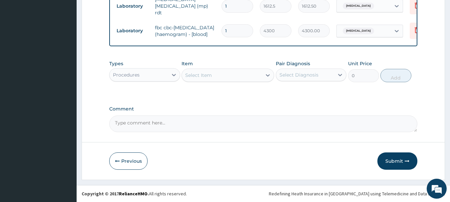
click at [212, 76] on div "Select Item" at bounding box center [198, 75] width 27 height 7
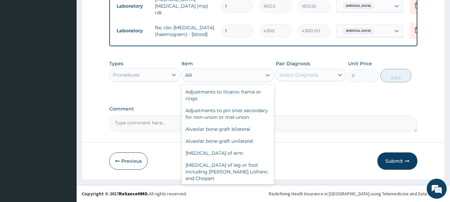
type input "A"
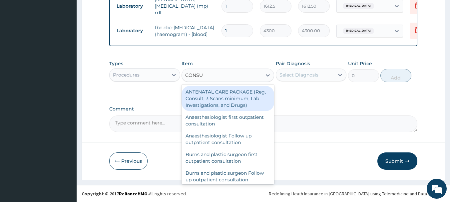
type input "CONSUL"
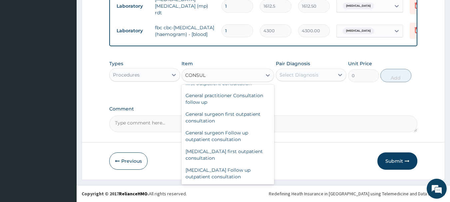
scroll to position [400, 0]
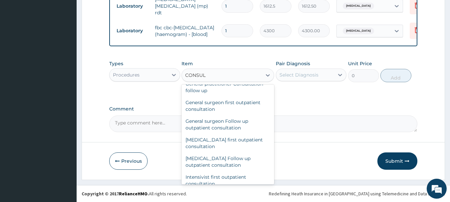
click at [224, 78] on div "General practitioner Consultation first outpatient consultation" at bounding box center [228, 68] width 93 height 19
type input "3547.5"
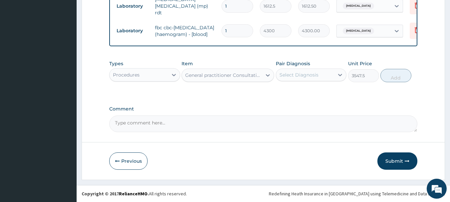
click at [290, 73] on div "Select Diagnosis" at bounding box center [299, 75] width 39 height 7
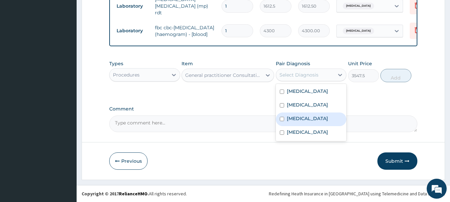
click at [303, 120] on label "Malaria" at bounding box center [307, 118] width 41 height 7
checkbox input "true"
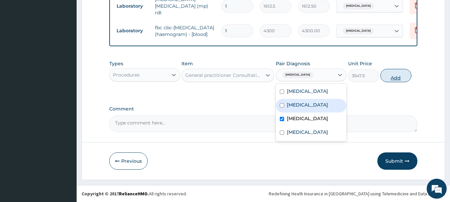
click at [394, 75] on button "Add" at bounding box center [396, 75] width 31 height 13
type input "0"
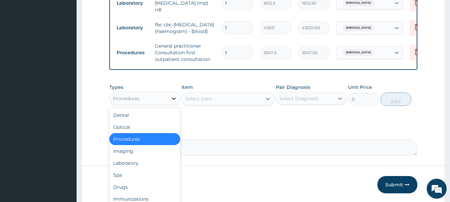
click at [173, 100] on icon at bounding box center [174, 98] width 7 height 7
click at [135, 191] on div "Drugs" at bounding box center [144, 187] width 71 height 12
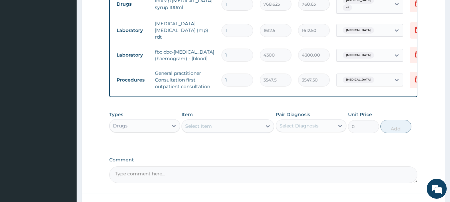
scroll to position [329, 0]
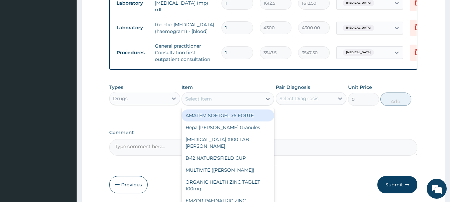
click at [212, 101] on div "Select Item" at bounding box center [198, 99] width 27 height 7
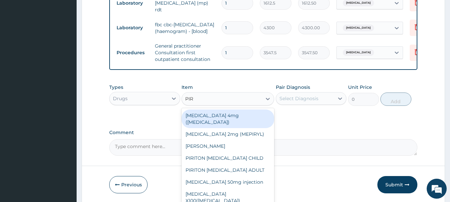
type input "PIRI"
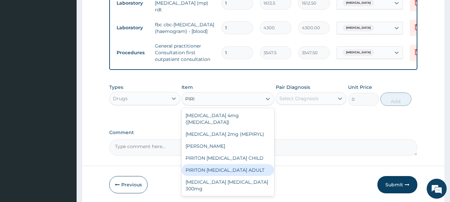
click at [234, 169] on div "PIRITON EXPECTORANT ADULT" at bounding box center [228, 170] width 93 height 12
type input "1182.5"
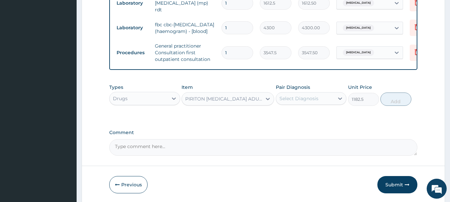
click at [307, 99] on div "Select Diagnosis" at bounding box center [299, 98] width 39 height 7
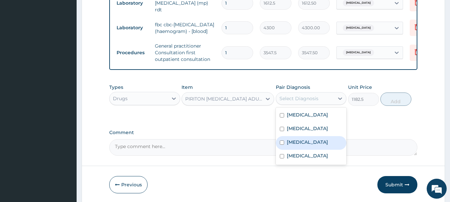
click at [307, 147] on div "Malaria" at bounding box center [311, 143] width 71 height 14
checkbox input "true"
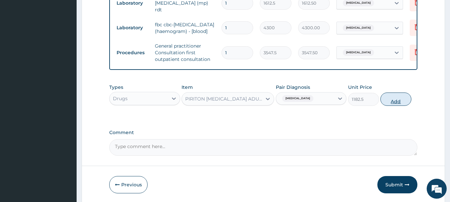
click at [396, 103] on button "Add" at bounding box center [396, 99] width 31 height 13
type input "0"
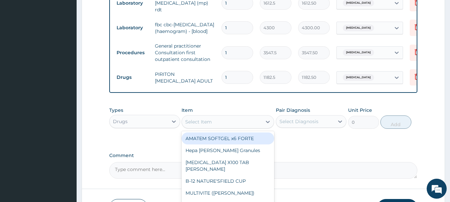
click at [216, 125] on div "Select Item" at bounding box center [222, 122] width 80 height 11
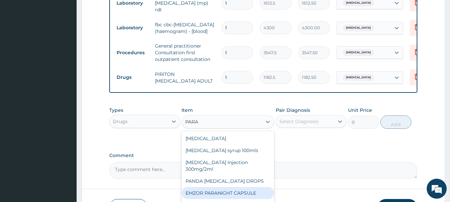
scroll to position [0, 0]
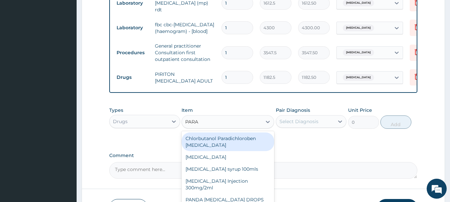
type input "PAR"
click at [208, 124] on div "PAR" at bounding box center [222, 122] width 80 height 11
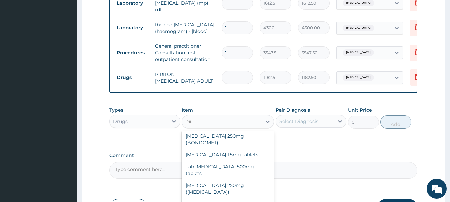
scroll to position [167, 0]
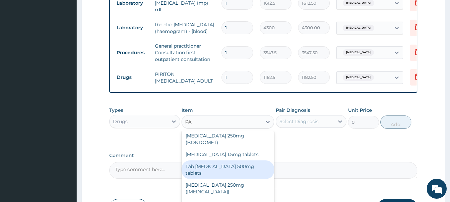
type input "PAR"
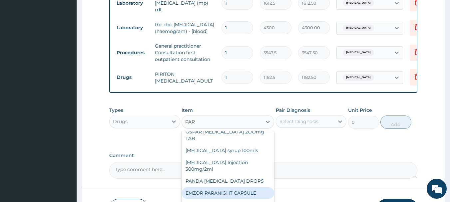
click at [228, 194] on div "EMZOR PARANIGHT CAPSULE" at bounding box center [228, 193] width 93 height 12
type input "82.775"
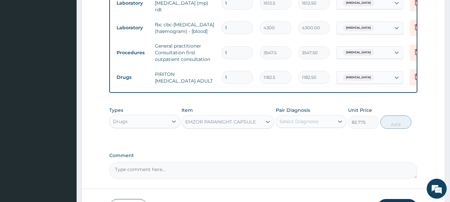
click at [296, 122] on div "Select Diagnosis" at bounding box center [299, 121] width 39 height 7
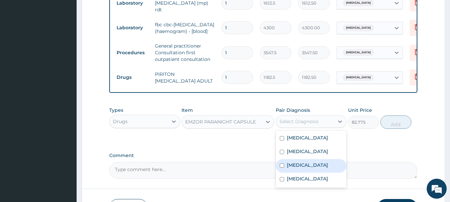
click at [297, 169] on label "Malaria" at bounding box center [307, 165] width 41 height 7
checkbox input "true"
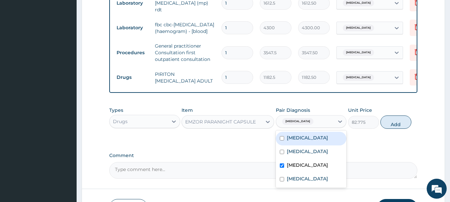
click at [396, 124] on button "Add" at bounding box center [396, 122] width 31 height 13
type input "0"
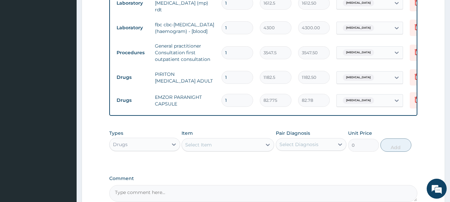
type input "10"
type input "827.75"
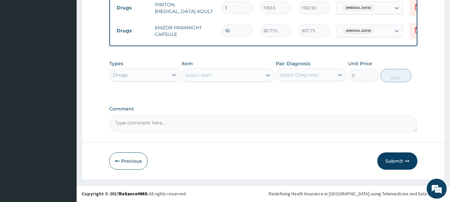
scroll to position [401, 0]
type input "10"
click at [241, 122] on textarea "Comment" at bounding box center [263, 124] width 309 height 17
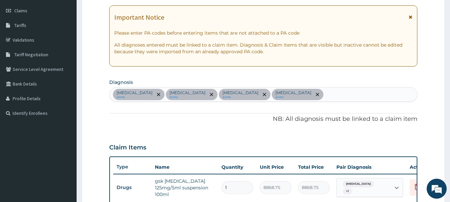
scroll to position [100, 0]
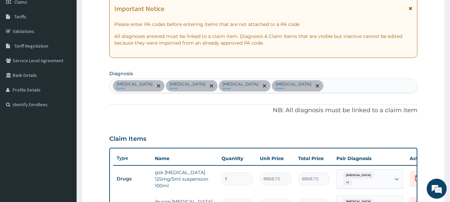
click at [210, 87] on icon "remove selection option" at bounding box center [211, 85] width 3 height 3
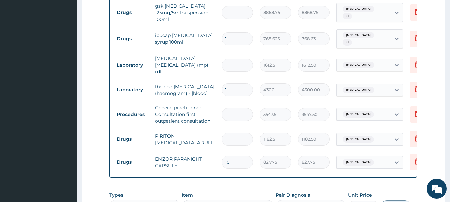
scroll to position [401, 0]
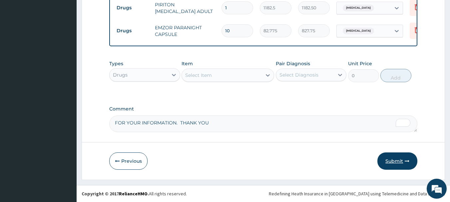
type textarea "FOR YOUR INFORMATION. THANK YOU"
click at [396, 161] on button "Submit" at bounding box center [398, 161] width 40 height 17
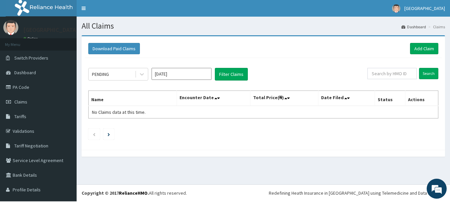
click at [184, 77] on input "[DATE]" at bounding box center [182, 74] width 60 height 12
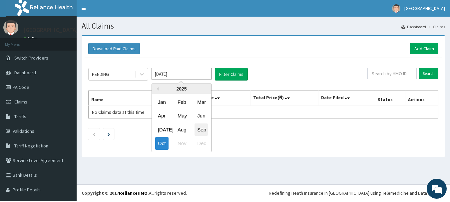
click at [203, 132] on div "Sep" at bounding box center [201, 130] width 13 height 12
type input "[DATE]"
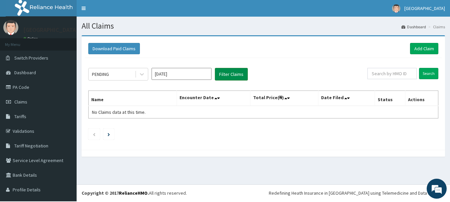
click at [234, 76] on button "Filter Claims" at bounding box center [231, 74] width 33 height 13
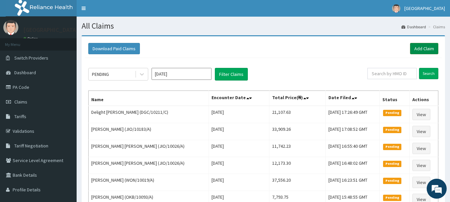
click at [419, 49] on link "Add Claim" at bounding box center [424, 48] width 28 height 11
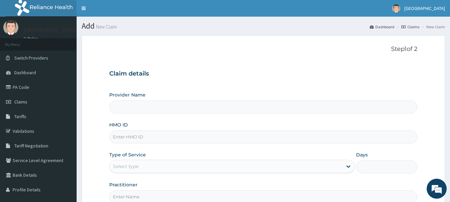
type input "[GEOGRAPHIC_DATA]"
click at [179, 139] on input "HMO ID" at bounding box center [263, 137] width 309 height 13
click at [150, 140] on input "HMO ID" at bounding box center [263, 137] width 309 height 13
type input "DDF/10068/A"
click at [139, 168] on div "Select type" at bounding box center [126, 166] width 26 height 7
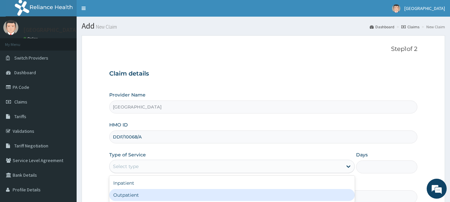
click at [137, 196] on div "Outpatient" at bounding box center [232, 195] width 246 height 12
type input "1"
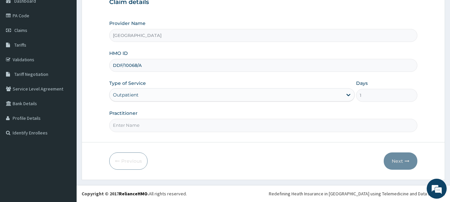
scroll to position [75, 0]
click at [154, 129] on input "Practitioner" at bounding box center [263, 125] width 309 height 13
type input "DR [PERSON_NAME]"
click at [394, 160] on button "Next" at bounding box center [401, 161] width 34 height 17
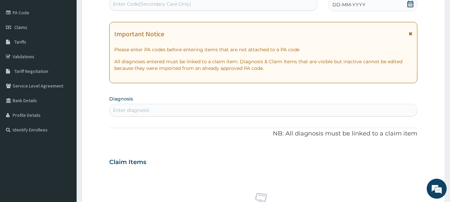
click at [189, 110] on div "Enter diagnosis" at bounding box center [264, 110] width 308 height 11
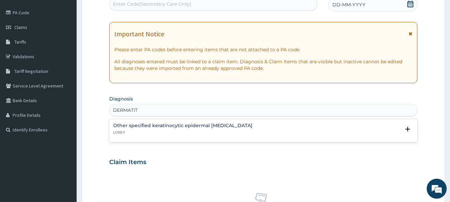
type input "DERMATITI"
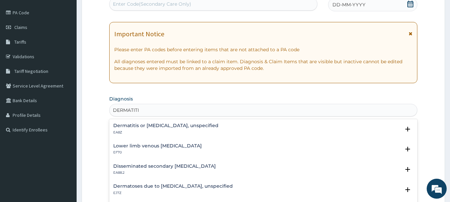
click at [182, 128] on h4 "Dermatitis or [MEDICAL_DATA], unspecified" at bounding box center [165, 125] width 105 height 5
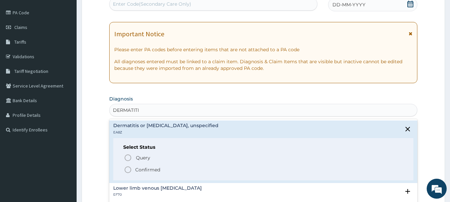
click at [141, 173] on p "Confirmed" at bounding box center [147, 170] width 25 height 7
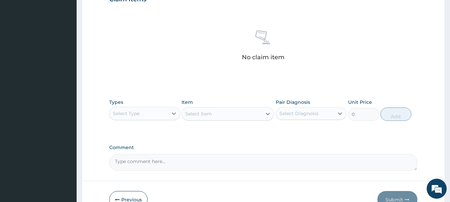
scroll to position [241, 0]
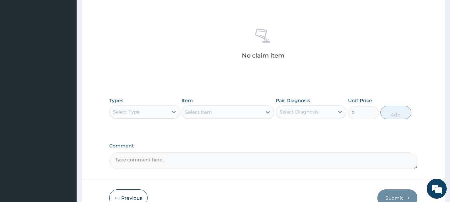
click at [151, 113] on div "Select Type" at bounding box center [139, 112] width 58 height 11
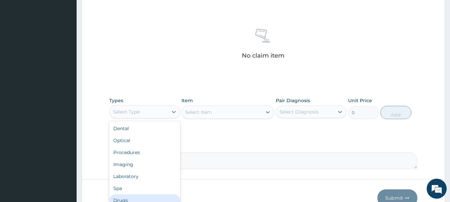
scroll to position [27, 0]
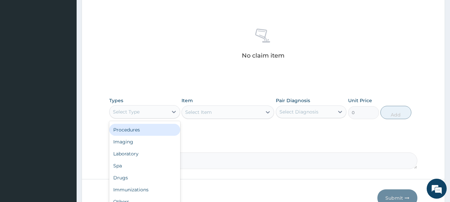
click at [145, 131] on div "Procedures" at bounding box center [144, 130] width 71 height 12
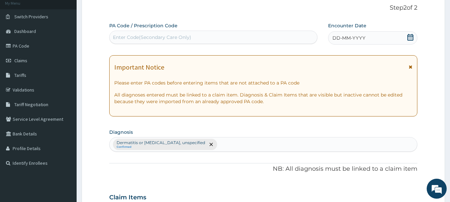
scroll to position [0, 0]
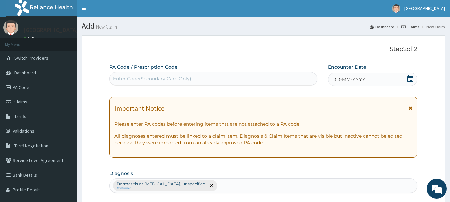
click at [177, 79] on div "Enter Code(Secondary Care Only)" at bounding box center [152, 78] width 78 height 7
type input "PA/F45F6B"
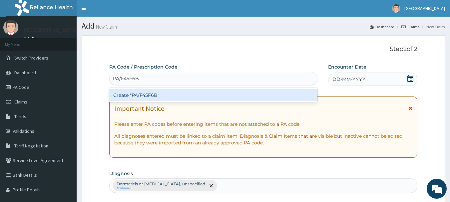
click at [164, 96] on div "Create "PA/F45F6B"" at bounding box center [213, 95] width 209 height 12
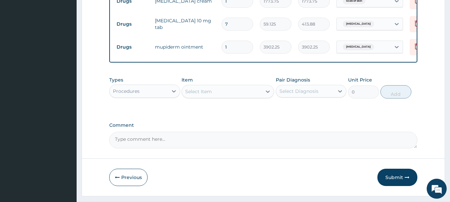
scroll to position [315, 0]
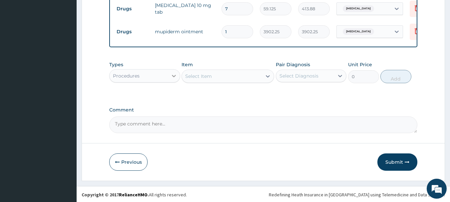
click at [175, 77] on icon at bounding box center [174, 76] width 4 height 2
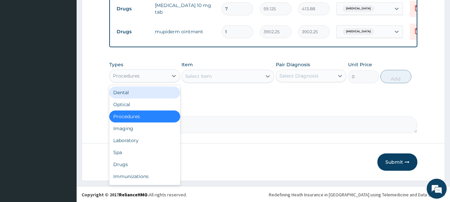
click at [217, 82] on div "Select Item" at bounding box center [222, 76] width 80 height 11
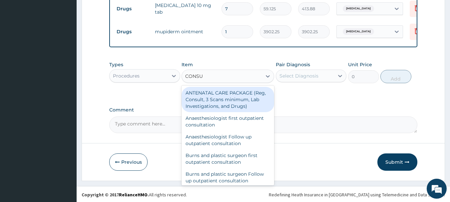
type input "CONSUL"
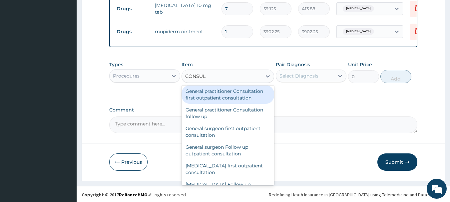
scroll to position [400, 0]
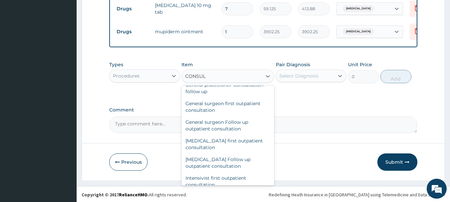
drag, startPoint x: 215, startPoint y: 123, endPoint x: 224, endPoint y: 120, distance: 8.7
click at [216, 79] on div "General practitioner Consultation first outpatient consultation" at bounding box center [228, 69] width 93 height 19
type input "3547.5"
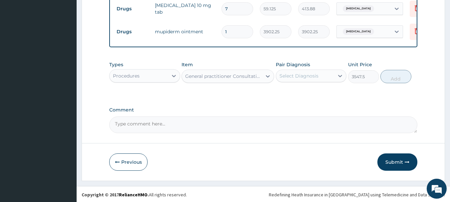
click at [297, 79] on div "Select Diagnosis" at bounding box center [299, 76] width 39 height 7
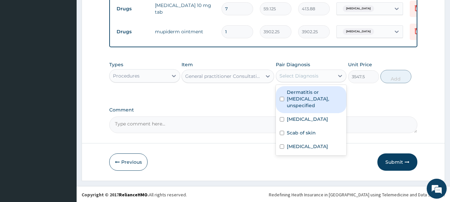
click at [308, 105] on label "Dermatitis or eczema, unspecified" at bounding box center [315, 99] width 56 height 20
checkbox input "true"
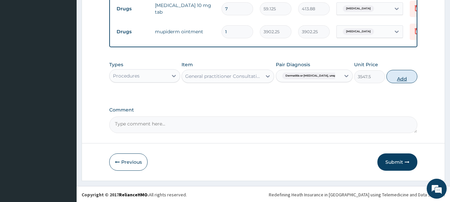
click at [418, 83] on button "Add" at bounding box center [402, 76] width 31 height 13
type input "0"
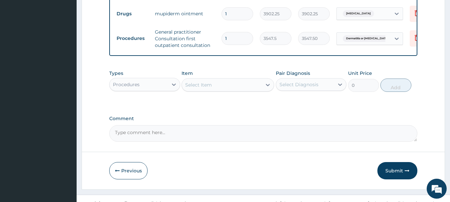
scroll to position [352, 0]
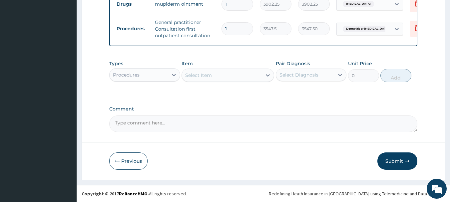
click at [181, 122] on textarea "Comment" at bounding box center [263, 124] width 309 height 17
type textarea "FOR YOUR INFORMATION. THANK YOU"
click at [392, 163] on button "Submit" at bounding box center [398, 161] width 40 height 17
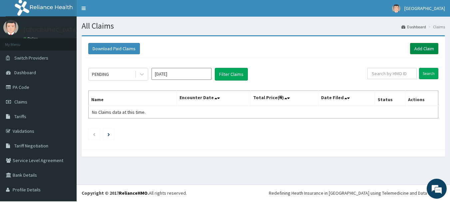
click at [418, 48] on link "Add Claim" at bounding box center [424, 48] width 28 height 11
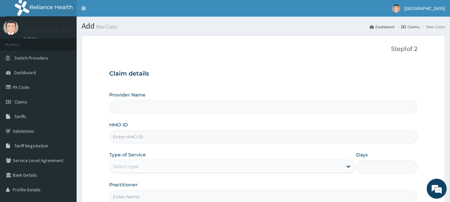
type input "[GEOGRAPHIC_DATA]"
click at [179, 138] on input "HMO ID" at bounding box center [263, 137] width 309 height 13
type input "GSV/10233/A"
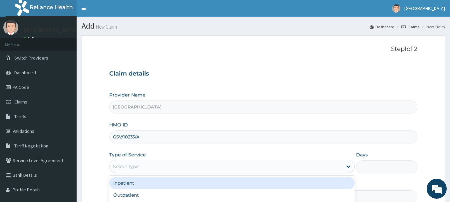
click at [176, 167] on div "Select type" at bounding box center [226, 166] width 233 height 11
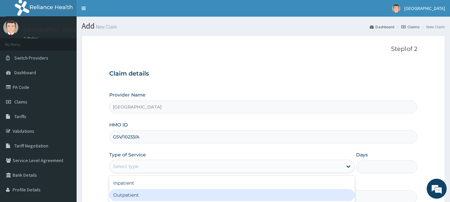
click at [153, 197] on div "Outpatient" at bounding box center [232, 195] width 246 height 12
type input "1"
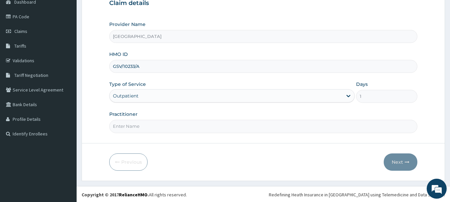
scroll to position [75, 0]
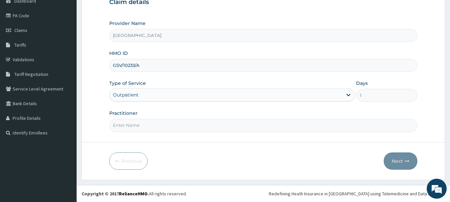
click at [147, 128] on input "Practitioner" at bounding box center [263, 125] width 309 height 13
type input "DR EMMA"
click at [393, 161] on button "Next" at bounding box center [401, 161] width 34 height 17
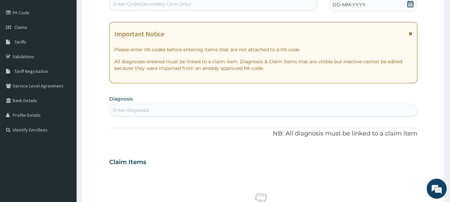
click at [167, 4] on div "Enter Code(Secondary Care Only)" at bounding box center [152, 4] width 78 height 7
click at [145, 112] on div "Enter diagnosis" at bounding box center [131, 110] width 36 height 7
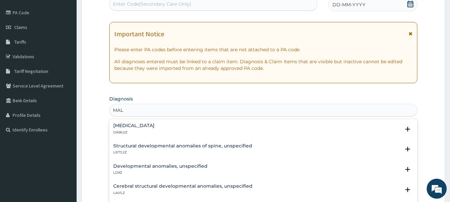
type input "MALA"
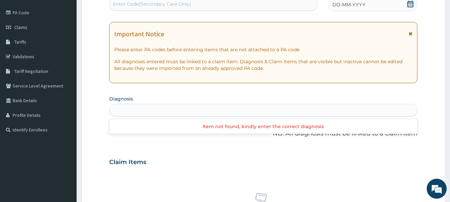
click at [159, 115] on div "MALA" at bounding box center [264, 110] width 308 height 11
click at [155, 111] on div "Enter diagnosis" at bounding box center [264, 110] width 308 height 11
type input "MALARIA"
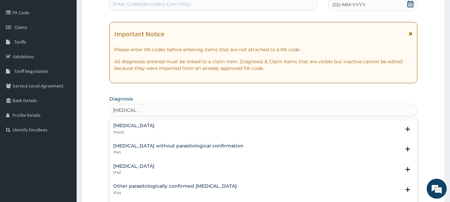
click at [155, 128] on h4 "Plasmodium malariae malaria without complication" at bounding box center [133, 125] width 41 height 5
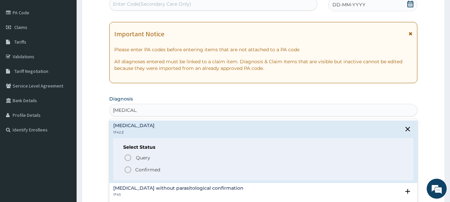
drag, startPoint x: 150, startPoint y: 177, endPoint x: 151, endPoint y: 174, distance: 3.8
click at [150, 173] on p "Confirmed" at bounding box center [147, 170] width 25 height 7
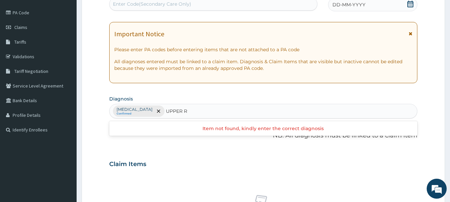
type input "UPPER"
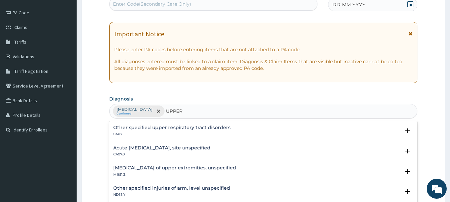
click at [193, 157] on div "Acute upper respiratory infection, site unspecified CA07.0" at bounding box center [161, 152] width 97 height 12
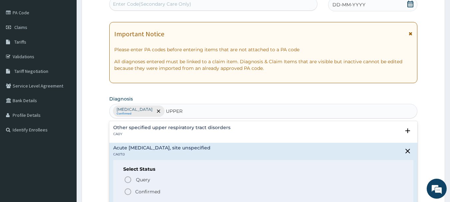
click at [147, 195] on p "Confirmed" at bounding box center [147, 192] width 25 height 7
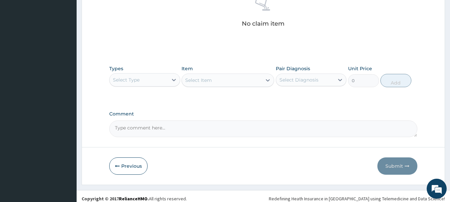
scroll to position [283, 0]
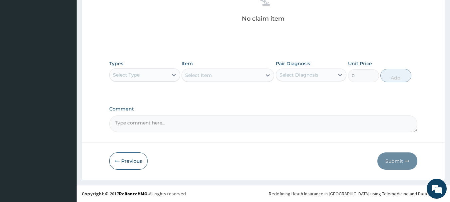
click at [140, 72] on div "Select Type" at bounding box center [126, 75] width 27 height 7
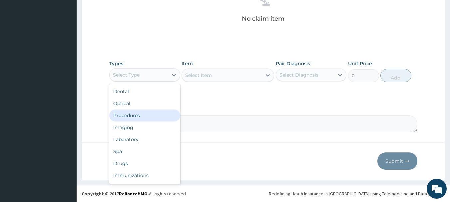
click at [132, 116] on div "Procedures" at bounding box center [144, 116] width 71 height 12
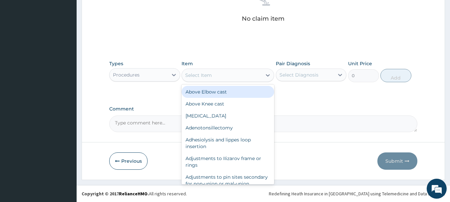
click at [234, 75] on div "Select Item" at bounding box center [222, 75] width 80 height 11
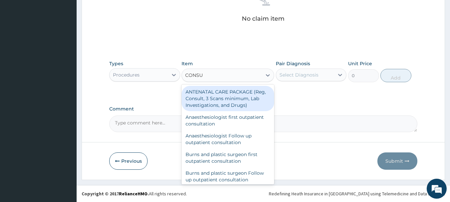
type input "CONSUL"
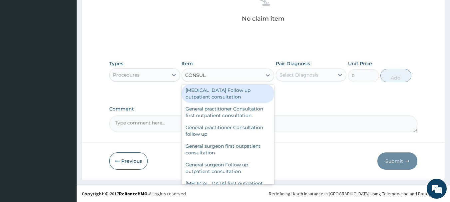
scroll to position [400, 0]
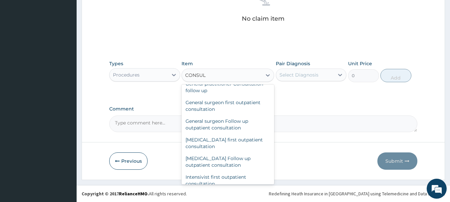
click at [221, 78] on div "General practitioner Consultation first outpatient consultation" at bounding box center [228, 68] width 93 height 19
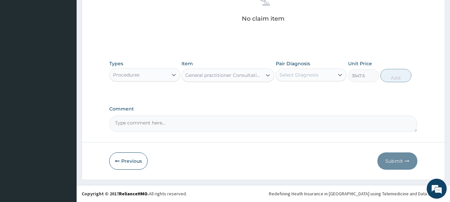
type input "3547.5"
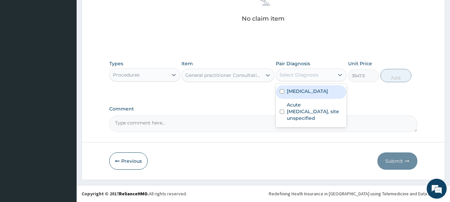
click at [302, 73] on div "Select Diagnosis" at bounding box center [299, 75] width 39 height 7
click at [293, 95] on label "Plasmodium malariae malaria without complication" at bounding box center [307, 91] width 41 height 7
checkbox input "true"
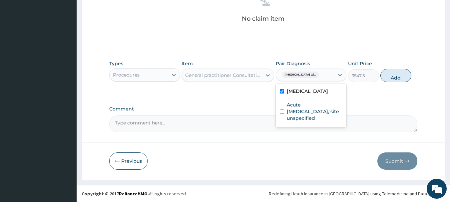
click at [412, 76] on button "Add" at bounding box center [396, 75] width 31 height 13
type input "0"
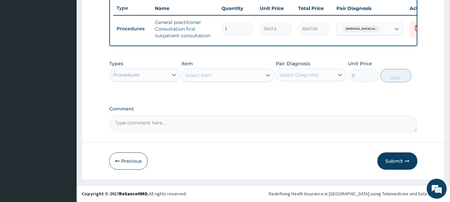
scroll to position [260, 0]
click at [159, 73] on div "Procedures" at bounding box center [139, 75] width 58 height 11
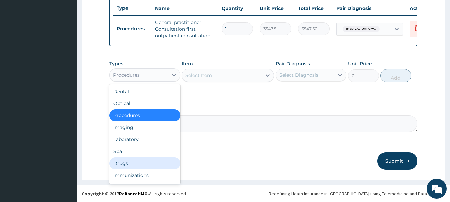
click at [130, 166] on div "Drugs" at bounding box center [144, 164] width 71 height 12
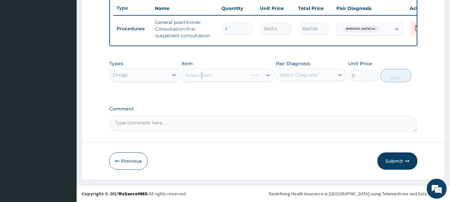
click at [203, 71] on div "Select Item" at bounding box center [228, 75] width 93 height 13
click at [194, 77] on div "Select Item" at bounding box center [198, 75] width 27 height 7
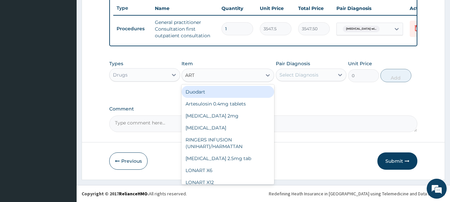
type input "ARTE"
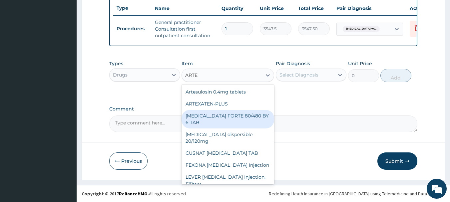
drag, startPoint x: 216, startPoint y: 115, endPoint x: 220, endPoint y: 115, distance: 4.3
click at [216, 115] on div "COARTEM FORTE 80/480 BY 6 TAB" at bounding box center [228, 119] width 93 height 19
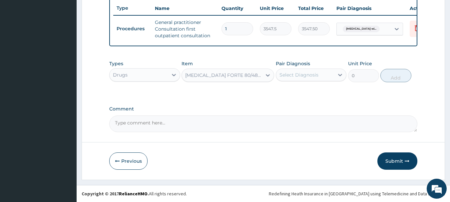
type input "449.35"
click at [294, 75] on div "Select Diagnosis" at bounding box center [299, 75] width 39 height 7
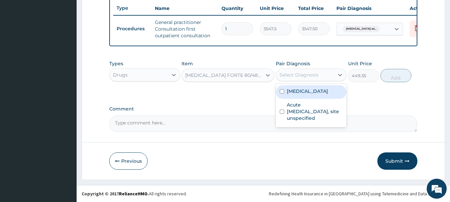
drag, startPoint x: 300, startPoint y: 95, endPoint x: 363, endPoint y: 87, distance: 63.5
click at [302, 95] on label "Plasmodium malariae malaria without complication" at bounding box center [307, 91] width 41 height 7
checkbox input "true"
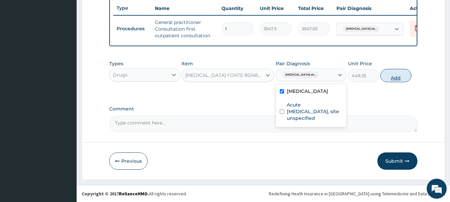
click at [412, 75] on button "Add" at bounding box center [396, 75] width 31 height 13
type input "0"
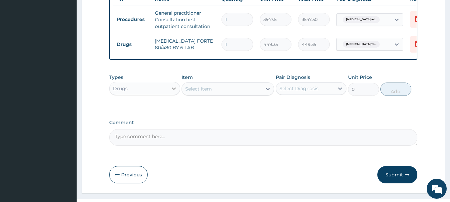
click at [173, 92] on icon at bounding box center [174, 88] width 7 height 7
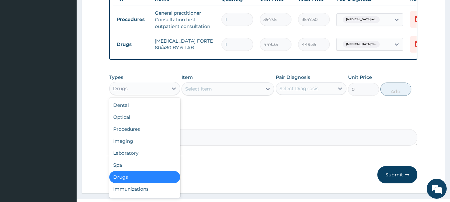
click at [209, 92] on div "Select Item" at bounding box center [198, 89] width 27 height 7
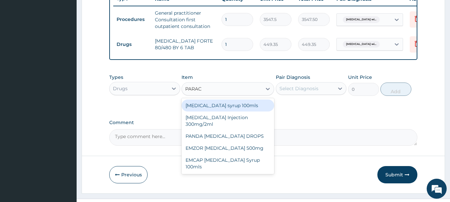
type input "PARACE"
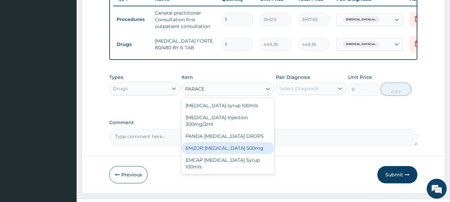
click at [215, 154] on div "EMZOR PARACETAMOL 500mg" at bounding box center [228, 148] width 93 height 12
type input "23.65"
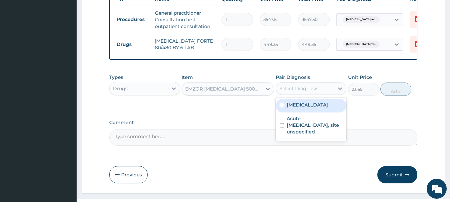
click at [299, 92] on div "Select Diagnosis" at bounding box center [299, 88] width 39 height 7
click at [301, 108] on label "Plasmodium malariae malaria without complication" at bounding box center [307, 105] width 41 height 7
checkbox input "true"
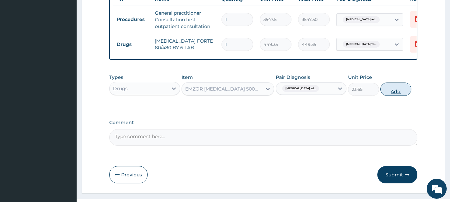
click at [412, 95] on button "Add" at bounding box center [396, 89] width 31 height 13
type input "0"
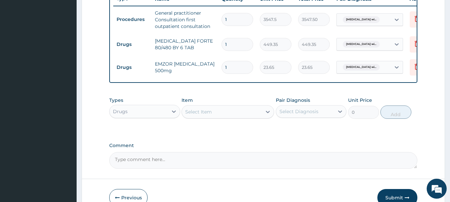
type input "10"
type input "236.50"
type input "1"
type input "23.65"
type input "0.00"
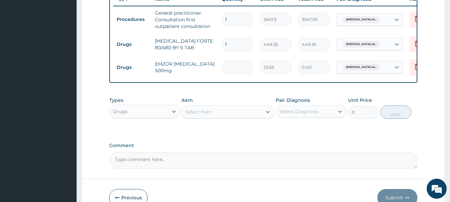
type input "2"
type input "47.30"
type input "20"
type input "473.00"
type input "20"
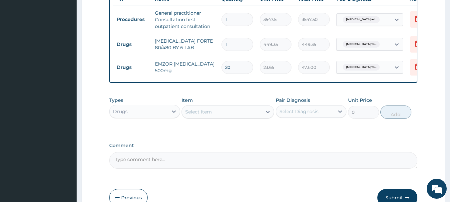
click at [206, 115] on div "Select Item" at bounding box center [198, 112] width 27 height 7
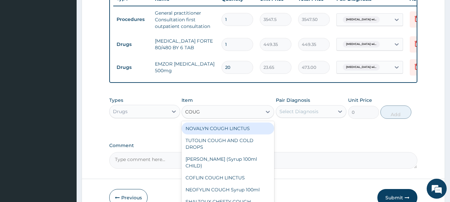
type input "COUGH"
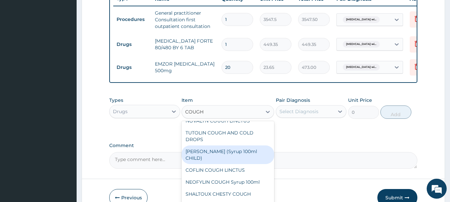
scroll to position [0, 0]
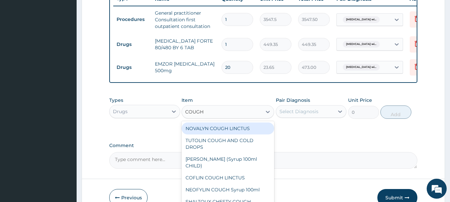
click at [224, 135] on div "NOVALYN COUGH LINCTUS" at bounding box center [228, 129] width 93 height 12
type input "1419"
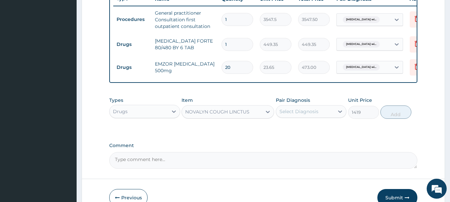
click at [309, 115] on div "Select Diagnosis" at bounding box center [299, 111] width 39 height 7
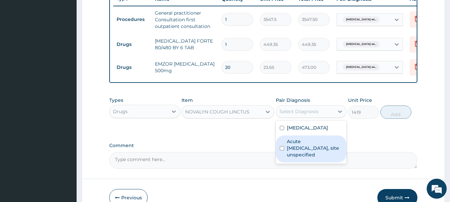
click at [306, 158] on label "Acute upper respiratory infection, site unspecified" at bounding box center [315, 148] width 56 height 20
checkbox input "true"
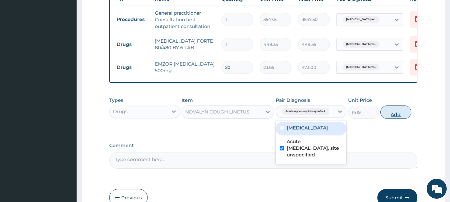
click at [412, 119] on button "Add" at bounding box center [396, 112] width 31 height 13
type input "0"
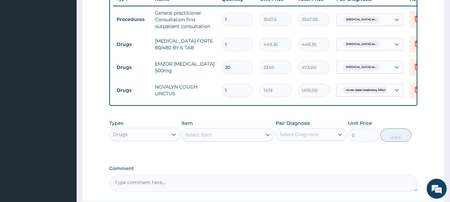
click at [206, 138] on div "Select Item" at bounding box center [198, 135] width 27 height 7
type input "LORAT"
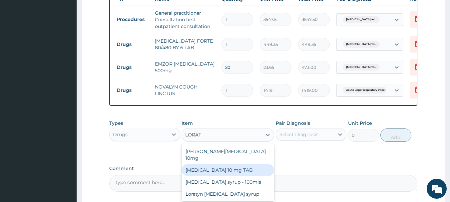
click at [226, 172] on div "LORATADINE 10 mg TAB" at bounding box center [228, 170] width 93 height 12
type input "59.125"
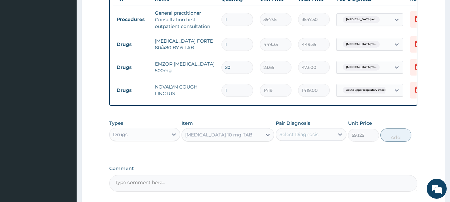
click at [322, 140] on div "Select Diagnosis" at bounding box center [305, 134] width 58 height 11
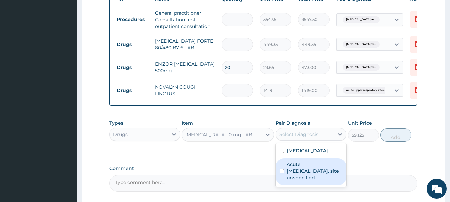
click at [311, 181] on label "Acute upper respiratory infection, site unspecified" at bounding box center [315, 171] width 56 height 20
checkbox input "true"
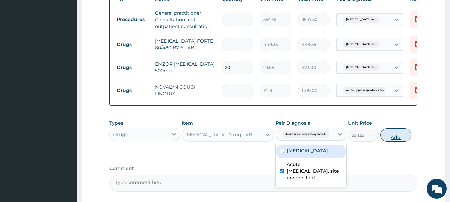
click at [412, 142] on button "Add" at bounding box center [396, 135] width 31 height 13
type input "0"
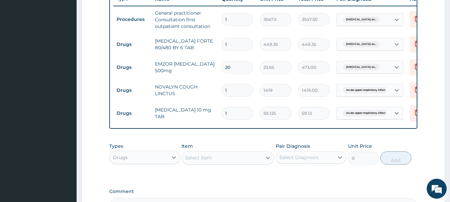
type input "10"
type input "591.25"
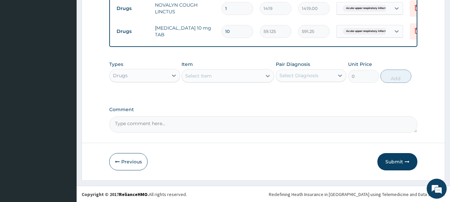
scroll to position [352, 0]
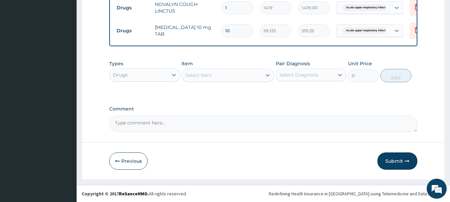
type input "10"
click at [213, 123] on textarea "Comment" at bounding box center [263, 124] width 309 height 17
type textarea "FOR YOUR INFORMATION. THANK YOU"
click at [392, 161] on button "Submit" at bounding box center [398, 161] width 40 height 17
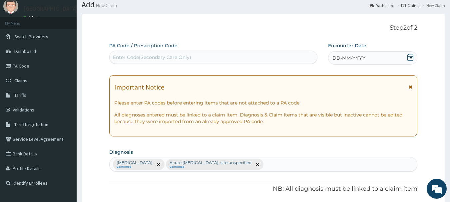
scroll to position [0, 0]
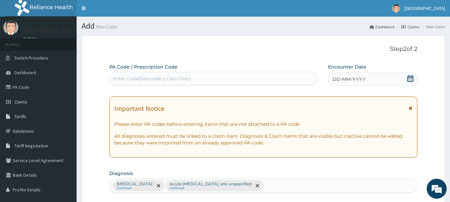
click at [360, 81] on span "DD-MM-YYYY" at bounding box center [349, 79] width 33 height 7
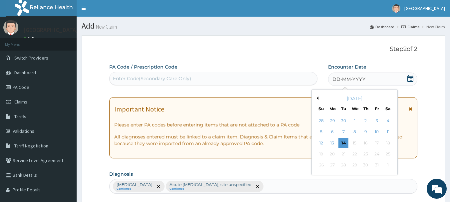
click at [318, 99] on button "Previous Month" at bounding box center [316, 98] width 3 height 3
click at [324, 145] on div "14" at bounding box center [322, 143] width 10 height 10
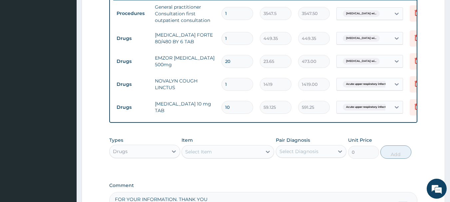
scroll to position [352, 0]
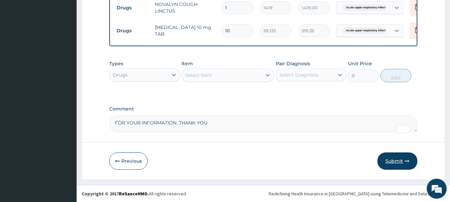
click at [392, 159] on button "Submit" at bounding box center [398, 161] width 40 height 17
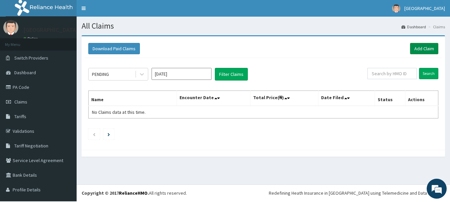
click at [411, 48] on link "Add Claim" at bounding box center [424, 48] width 28 height 11
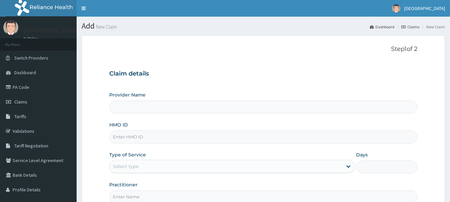
click at [137, 142] on input "HMO ID" at bounding box center [263, 137] width 309 height 13
type input "G"
type input "[GEOGRAPHIC_DATA]"
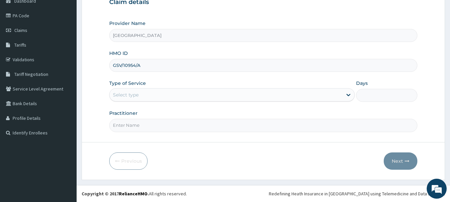
scroll to position [75, 0]
type input "GSV/10954/A"
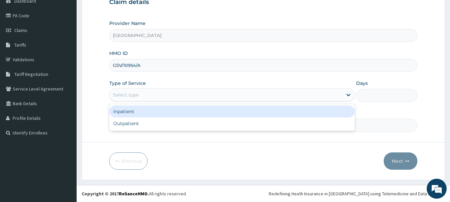
click at [142, 96] on div "Select type" at bounding box center [226, 95] width 233 height 11
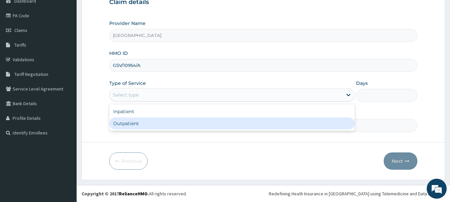
drag, startPoint x: 139, startPoint y: 126, endPoint x: 146, endPoint y: 125, distance: 7.0
click at [140, 125] on div "Outpatient" at bounding box center [232, 124] width 246 height 12
type input "1"
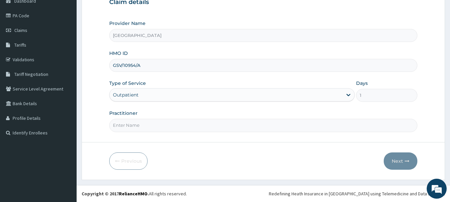
drag, startPoint x: 142, startPoint y: 125, endPoint x: 151, endPoint y: 129, distance: 10.7
click at [142, 125] on input "Practitioner" at bounding box center [263, 125] width 309 height 13
type input "DR [PERSON_NAME]"
click at [394, 158] on button "Next" at bounding box center [401, 161] width 34 height 17
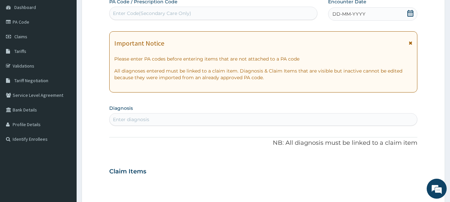
scroll to position [67, 0]
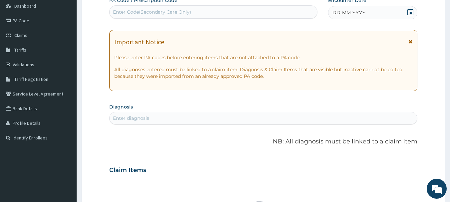
click at [365, 15] on span "DD-MM-YYYY" at bounding box center [349, 12] width 33 height 7
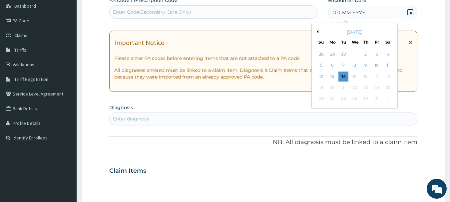
click at [409, 11] on icon at bounding box center [410, 12] width 7 height 7
click at [317, 32] on button "Previous Month" at bounding box center [316, 31] width 3 height 3
click at [367, 66] on div "11" at bounding box center [366, 66] width 10 height 10
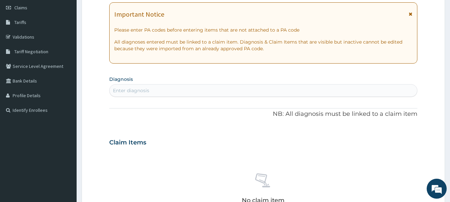
scroll to position [133, 0]
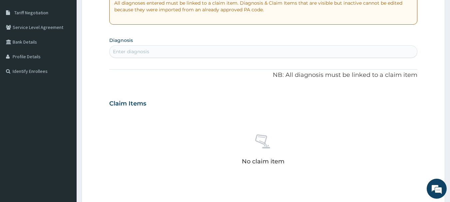
click at [203, 52] on div "Enter diagnosis" at bounding box center [264, 51] width 308 height 11
type input "REFRACT"
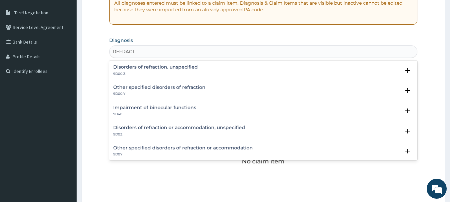
click at [175, 70] on h4 "Disorders of refraction, unspecified" at bounding box center [155, 67] width 85 height 5
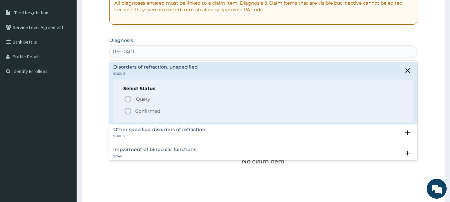
click at [148, 115] on p "Confirmed" at bounding box center [147, 111] width 25 height 7
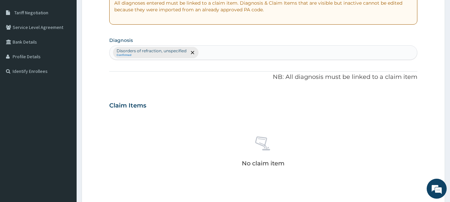
click at [221, 55] on div "Disorders of refraction, unspecified Confirmed" at bounding box center [264, 53] width 308 height 14
type input "[MEDICAL_DATA]"
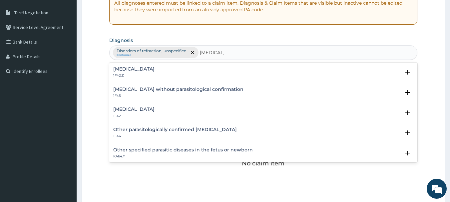
click at [155, 76] on div "[MEDICAL_DATA] 1F42.Z" at bounding box center [133, 73] width 41 height 12
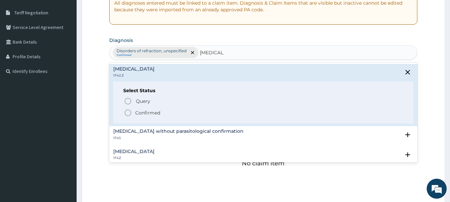
click at [160, 116] on p "Confirmed" at bounding box center [147, 113] width 25 height 7
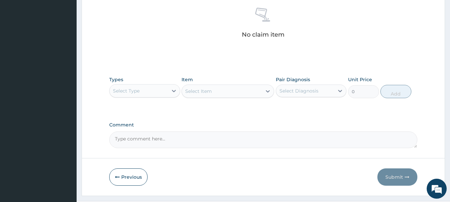
scroll to position [283, 0]
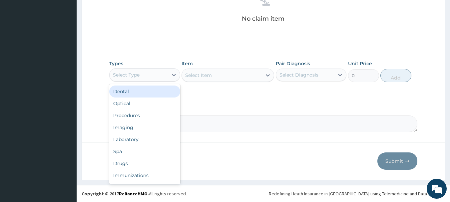
click at [145, 76] on div "Select Type" at bounding box center [139, 75] width 58 height 11
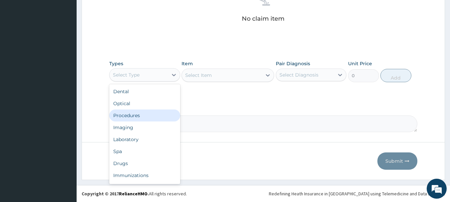
click at [139, 115] on div "Procedures" at bounding box center [144, 116] width 71 height 12
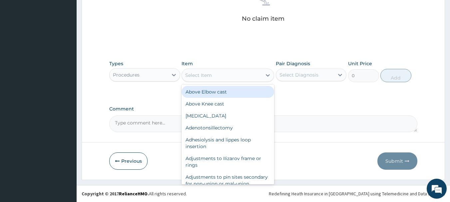
click at [206, 74] on div "Select Item" at bounding box center [198, 75] width 27 height 7
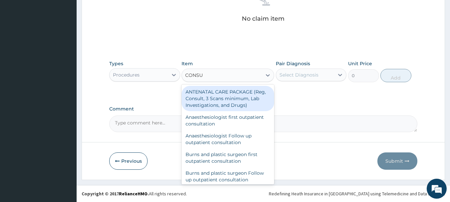
type input "CONSUL"
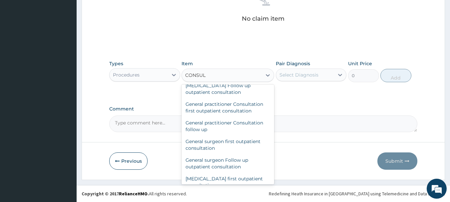
scroll to position [367, 0]
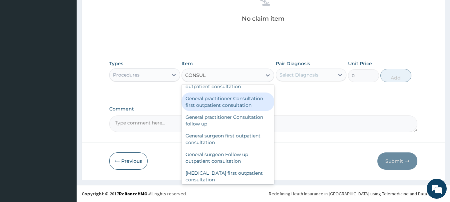
click at [225, 111] on div "General practitioner Consultation first outpatient consultation" at bounding box center [228, 102] width 93 height 19
type input "3547.5"
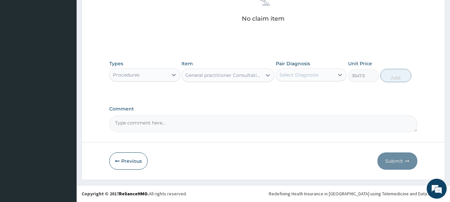
click at [308, 72] on div "Select Diagnosis" at bounding box center [299, 75] width 39 height 7
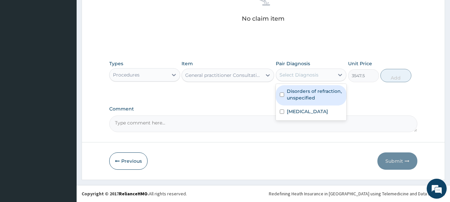
click at [304, 97] on label "Disorders of refraction, unspecified" at bounding box center [315, 94] width 56 height 13
checkbox input "true"
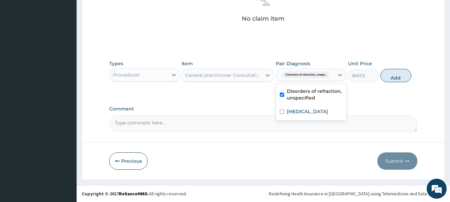
click at [412, 74] on button "Add" at bounding box center [396, 75] width 31 height 13
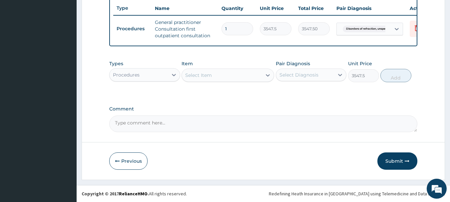
type input "0"
click at [156, 75] on div "Procedures" at bounding box center [139, 75] width 58 height 11
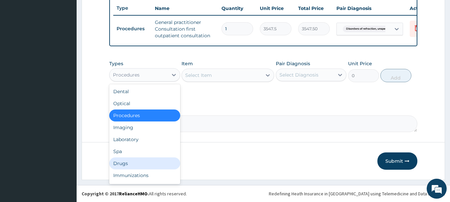
click at [134, 166] on div "Drugs" at bounding box center [144, 164] width 71 height 12
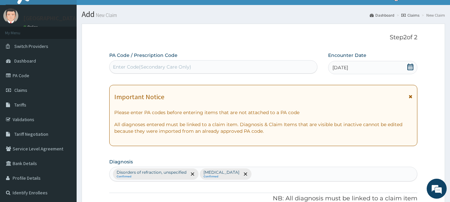
scroll to position [0, 0]
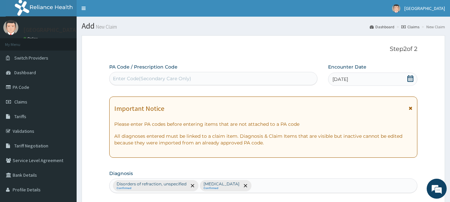
click at [169, 79] on div "Enter Code(Secondary Care Only)" at bounding box center [152, 78] width 78 height 7
type input "PA/CCA961"
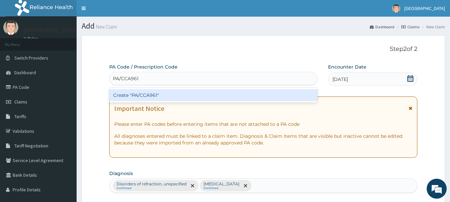
click at [167, 99] on div "Create "PA/CCA961"" at bounding box center [213, 95] width 209 height 12
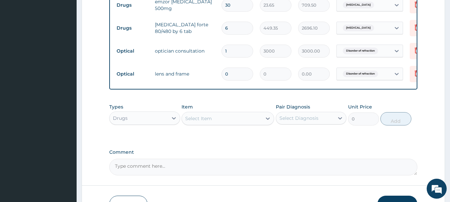
scroll to position [0, 0]
type input "1"
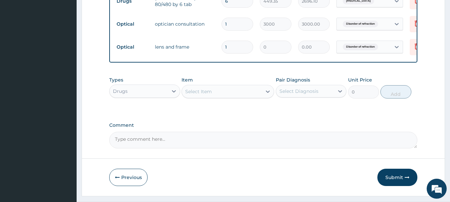
scroll to position [396, 0]
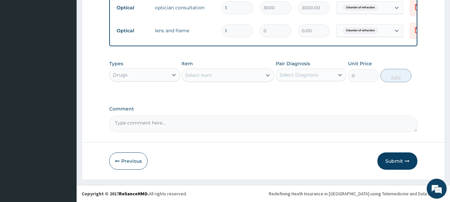
click at [182, 123] on textarea "Comment" at bounding box center [263, 124] width 309 height 17
type textarea "FOR YOUR INFORMATION. THANK YOU"
click at [394, 160] on button "Submit" at bounding box center [398, 161] width 40 height 17
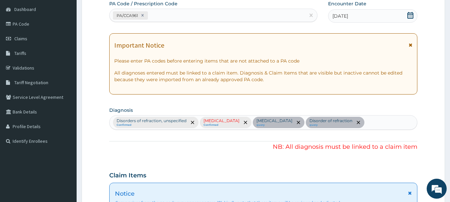
scroll to position [0, 0]
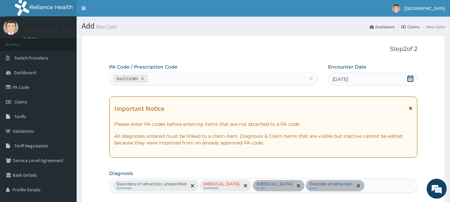
click at [409, 81] on icon at bounding box center [411, 78] width 6 height 7
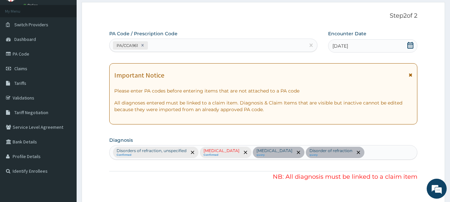
scroll to position [67, 0]
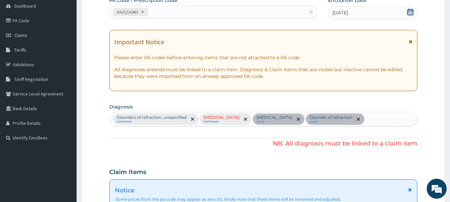
click at [300, 121] on icon "remove selection option" at bounding box center [298, 119] width 3 height 3
click at [247, 121] on icon "remove selection option" at bounding box center [245, 119] width 3 height 3
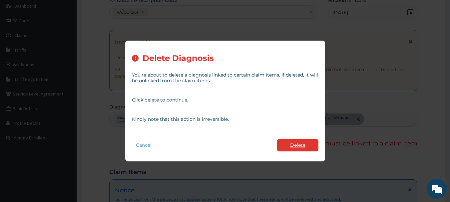
click at [292, 144] on button "Delete" at bounding box center [297, 145] width 41 height 12
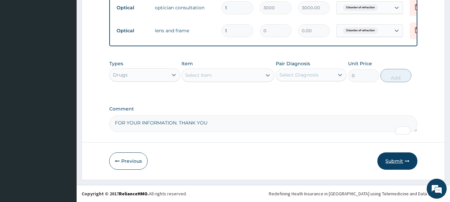
click at [393, 163] on button "Submit" at bounding box center [398, 161] width 40 height 17
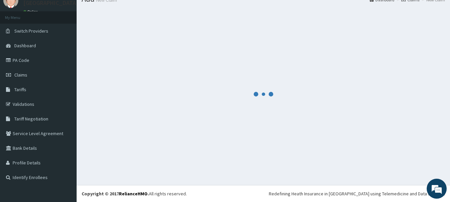
scroll to position [383, 0]
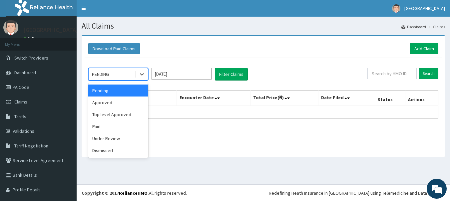
click at [126, 76] on div "PENDING" at bounding box center [112, 74] width 46 height 11
click at [121, 106] on div "Approved" at bounding box center [118, 103] width 60 height 12
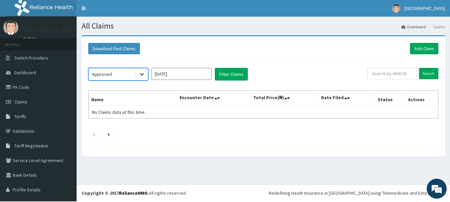
click at [141, 75] on icon at bounding box center [142, 74] width 7 height 7
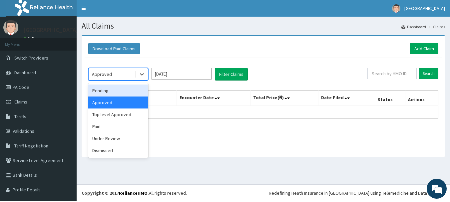
click at [197, 77] on input "[DATE]" at bounding box center [182, 74] width 60 height 12
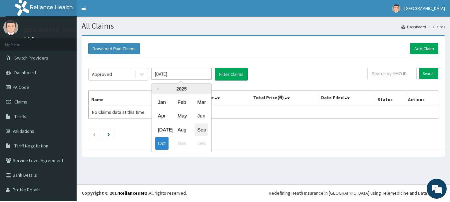
click at [206, 132] on div "Sep" at bounding box center [201, 130] width 13 height 12
type input "[DATE]"
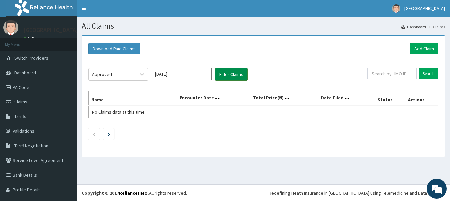
click at [229, 75] on button "Filter Claims" at bounding box center [231, 74] width 33 height 13
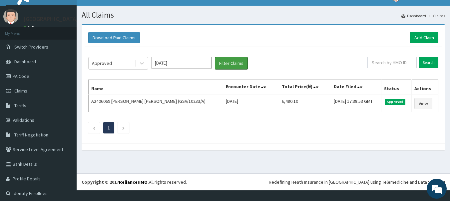
scroll to position [19, 0]
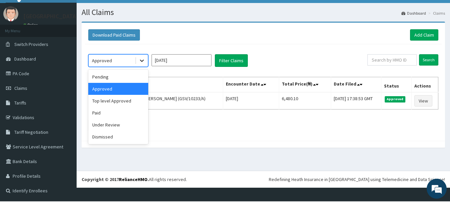
click at [142, 60] on icon at bounding box center [142, 61] width 4 height 2
click at [115, 73] on div "Pending" at bounding box center [118, 77] width 60 height 12
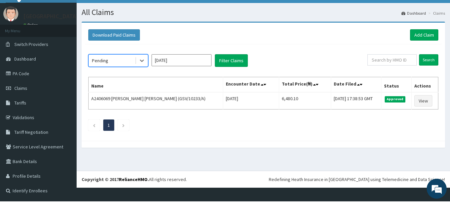
click at [193, 55] on input "[DATE]" at bounding box center [182, 60] width 60 height 12
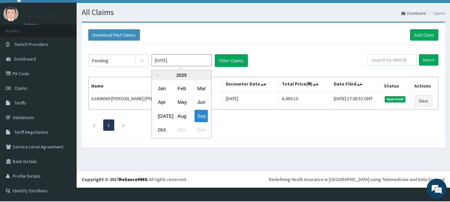
click at [200, 110] on div "Sep" at bounding box center [201, 116] width 13 height 12
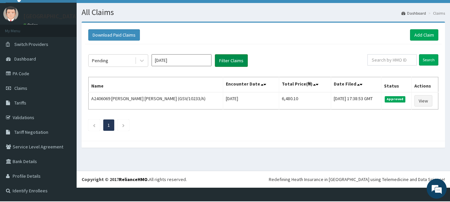
click at [229, 56] on button "Filter Claims" at bounding box center [231, 60] width 33 height 13
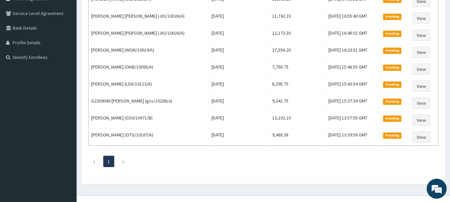
scroll to position [165, 0]
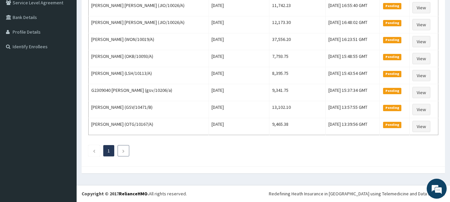
click at [125, 151] on icon "Next page" at bounding box center [123, 151] width 3 height 4
click at [94, 150] on icon "Previous page" at bounding box center [94, 151] width 3 height 4
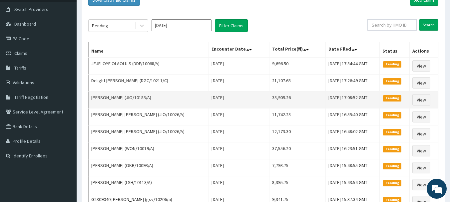
scroll to position [33, 0]
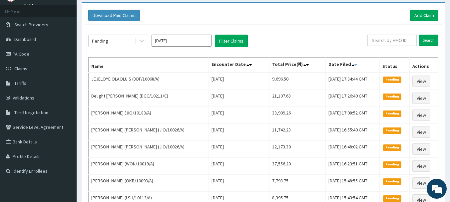
click at [355, 65] on icon at bounding box center [356, 65] width 3 height 5
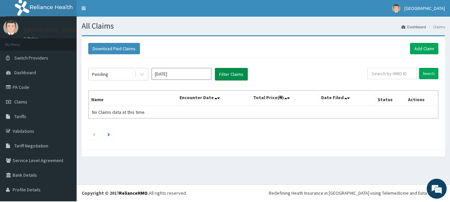
click at [230, 76] on button "Filter Claims" at bounding box center [231, 74] width 33 height 13
